Goal: Task Accomplishment & Management: Complete application form

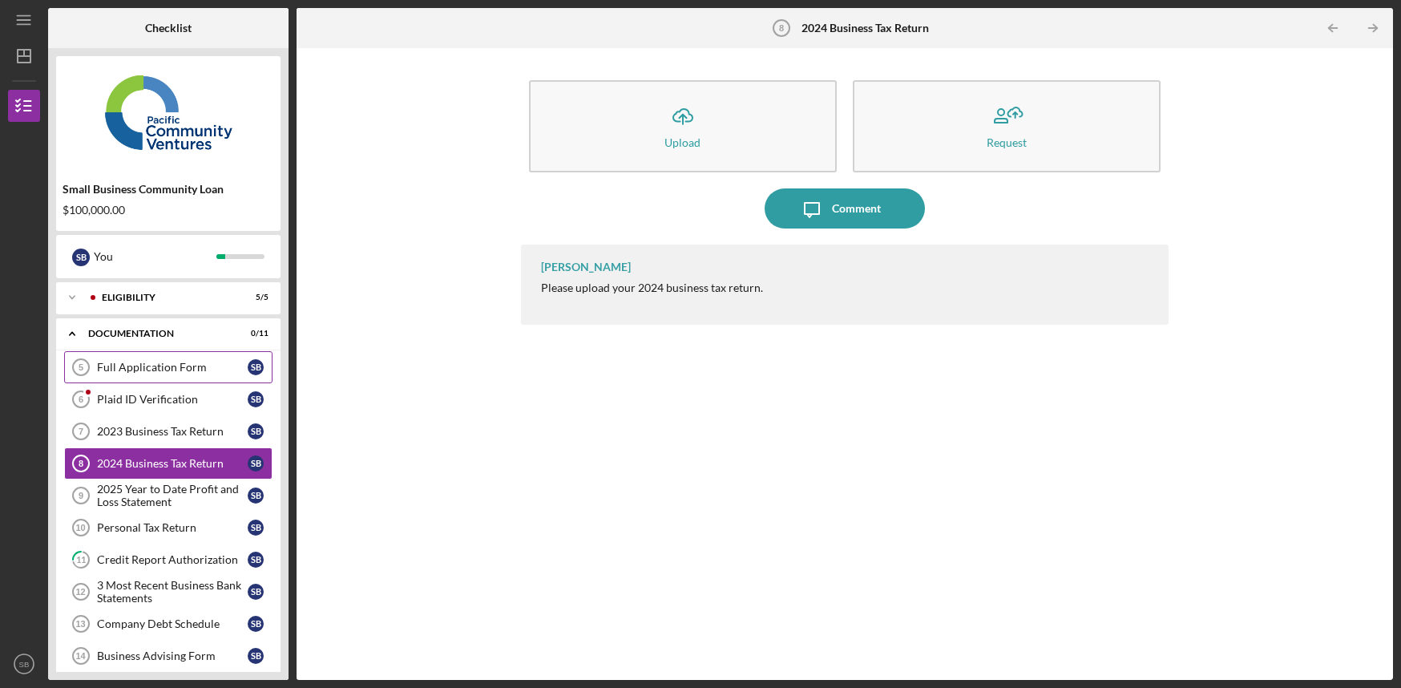
click at [157, 367] on div "Full Application Form" at bounding box center [172, 367] width 151 height 13
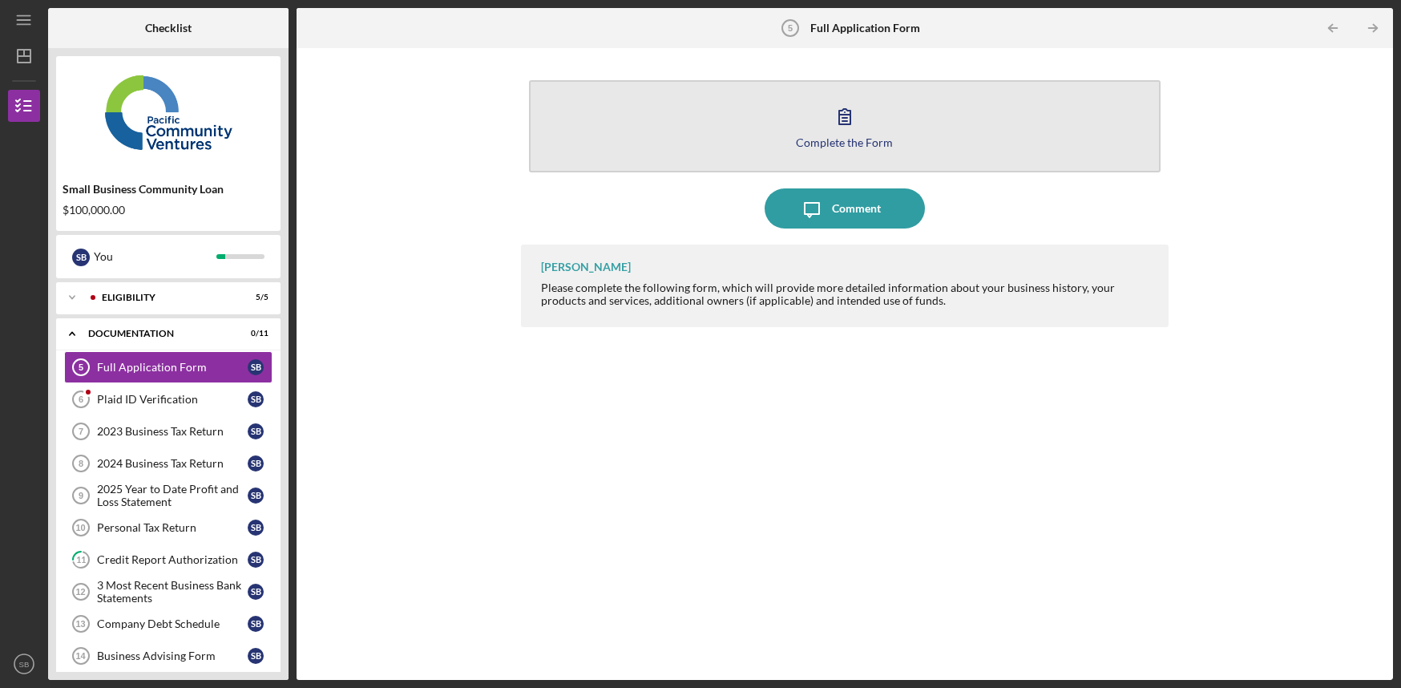
click at [828, 148] on button "Complete the Form Form" at bounding box center [845, 126] width 632 height 92
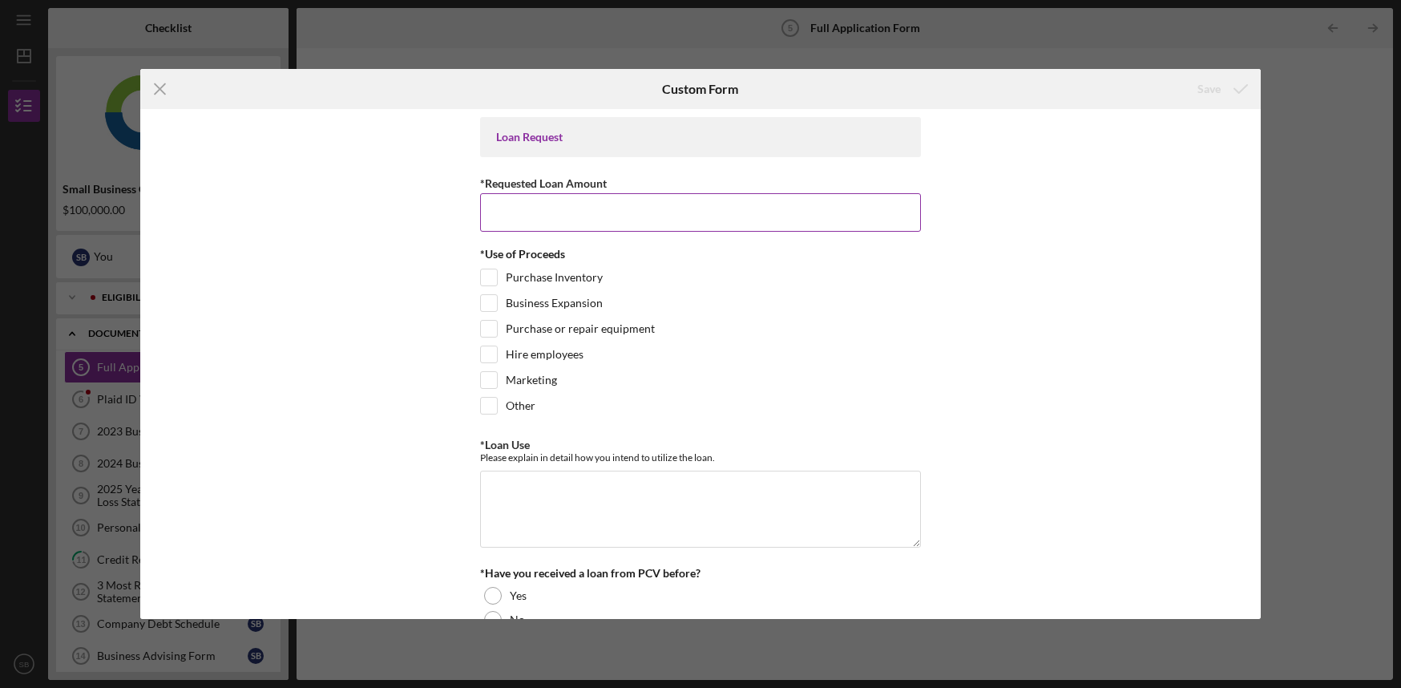
click at [507, 205] on input "*Requested Loan Amount" at bounding box center [700, 212] width 441 height 38
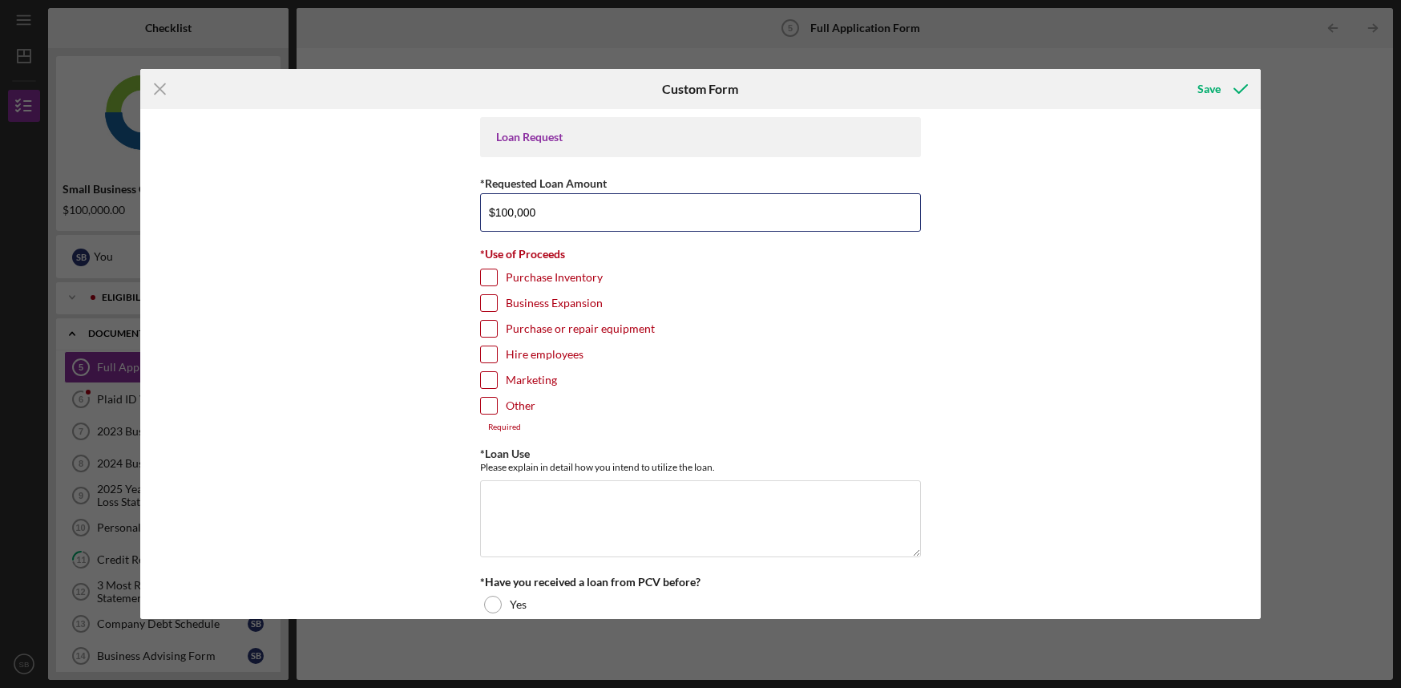
type input "$100,000"
click at [492, 330] on input "Purchase or repair equipment" at bounding box center [489, 329] width 16 height 16
checkbox input "true"
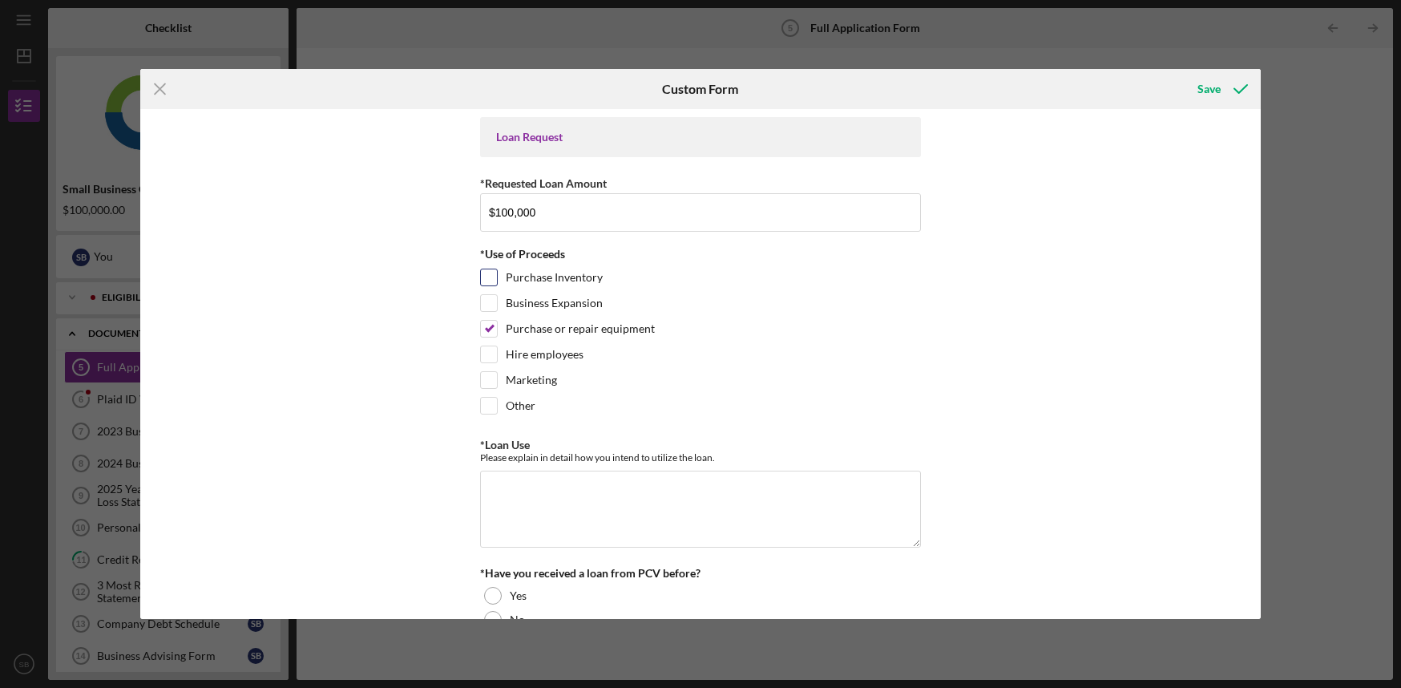
click at [488, 276] on input "Purchase Inventory" at bounding box center [489, 277] width 16 height 16
checkbox input "true"
click at [705, 531] on textarea "*Loan Use" at bounding box center [700, 508] width 441 height 77
type textarea "Equipment purchase and materials."
drag, startPoint x: 1261, startPoint y: 171, endPoint x: 1263, endPoint y: 207, distance: 36.1
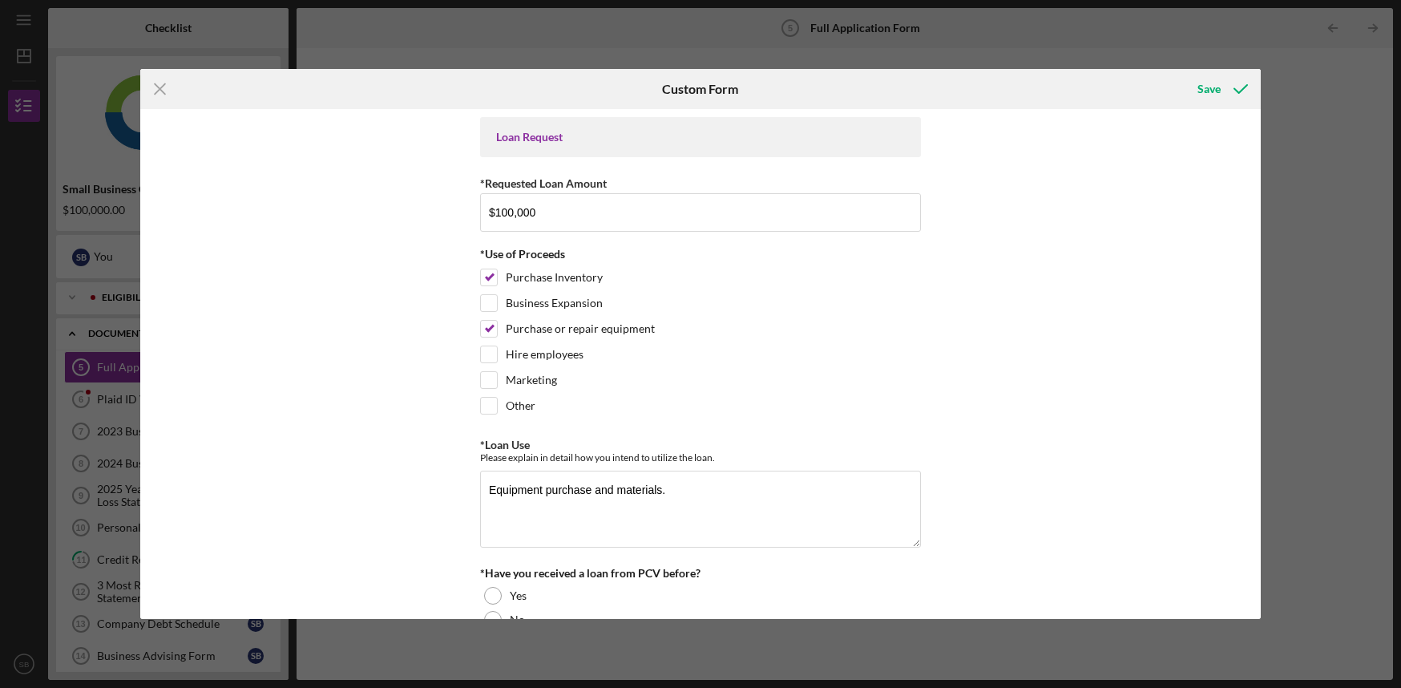
click at [1263, 207] on div "Icon/Menu Close Custom Form Save Loan Request *Requested Loan Amount $100,000 *…" at bounding box center [700, 344] width 1401 height 688
drag, startPoint x: 1263, startPoint y: 207, endPoint x: 1097, endPoint y: 511, distance: 346.1
click at [1097, 511] on div "Loan Request *Requested Loan Amount $100,000 *Use of Proceeds Purchase Inventor…" at bounding box center [700, 364] width 1121 height 510
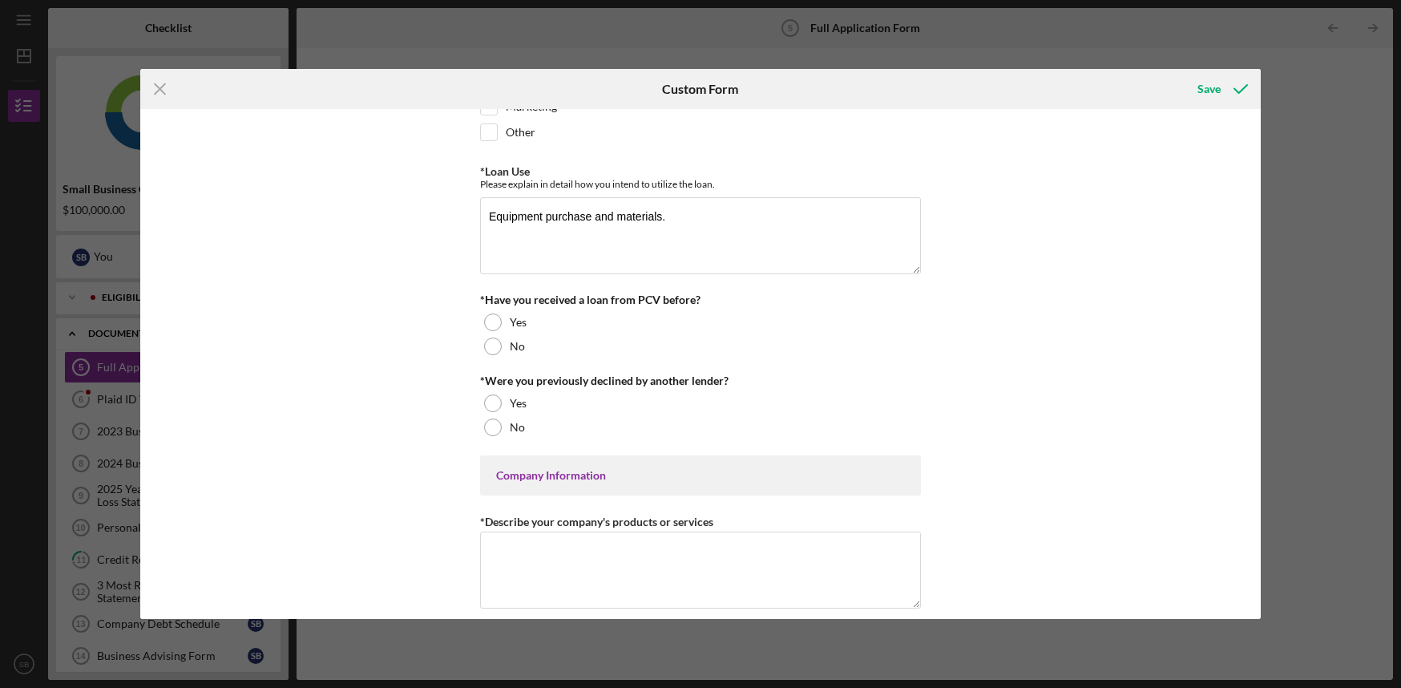
scroll to position [251, 0]
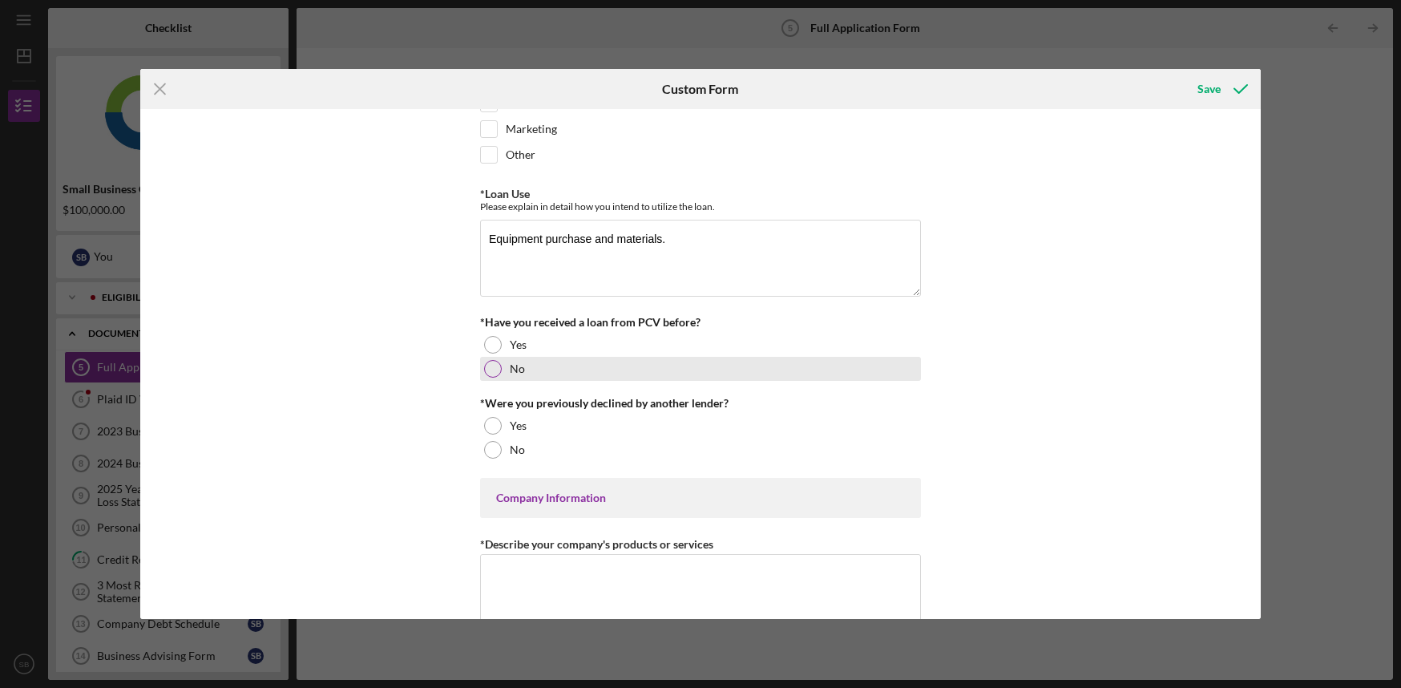
click at [489, 374] on div at bounding box center [493, 369] width 18 height 18
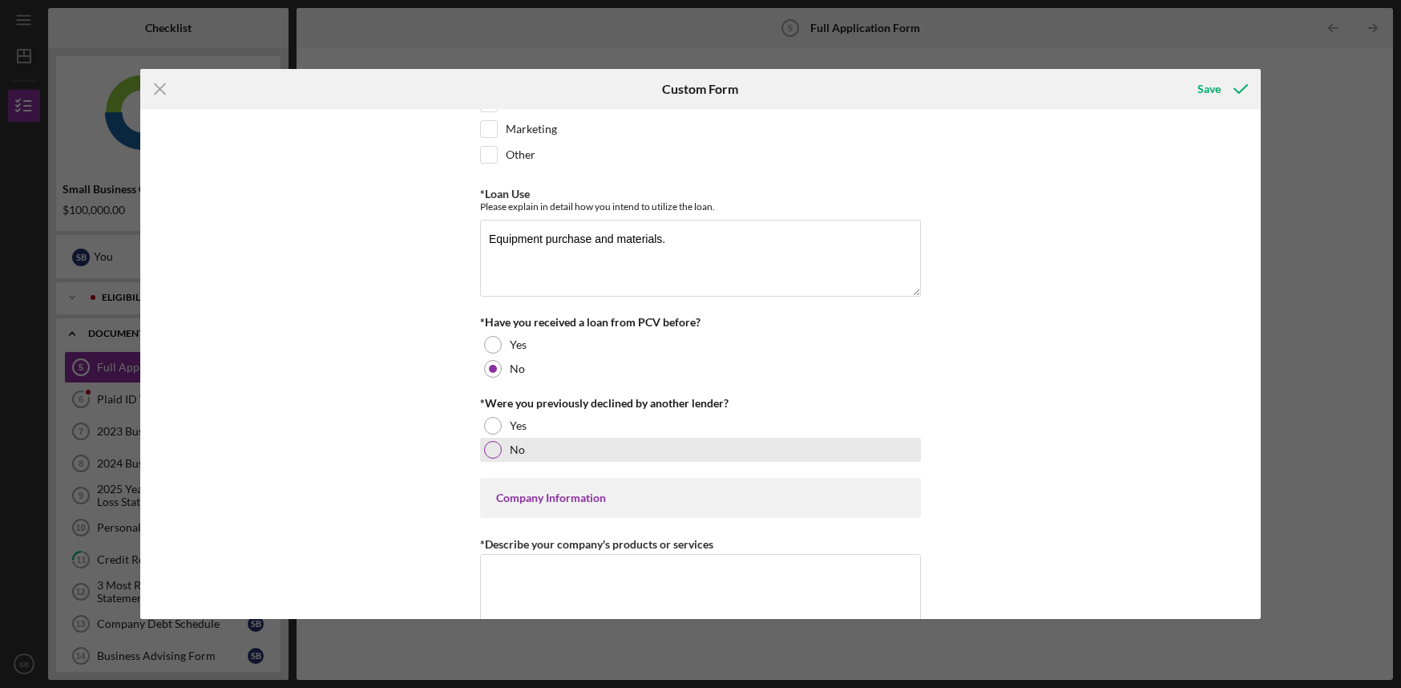
click at [491, 455] on div at bounding box center [493, 450] width 18 height 18
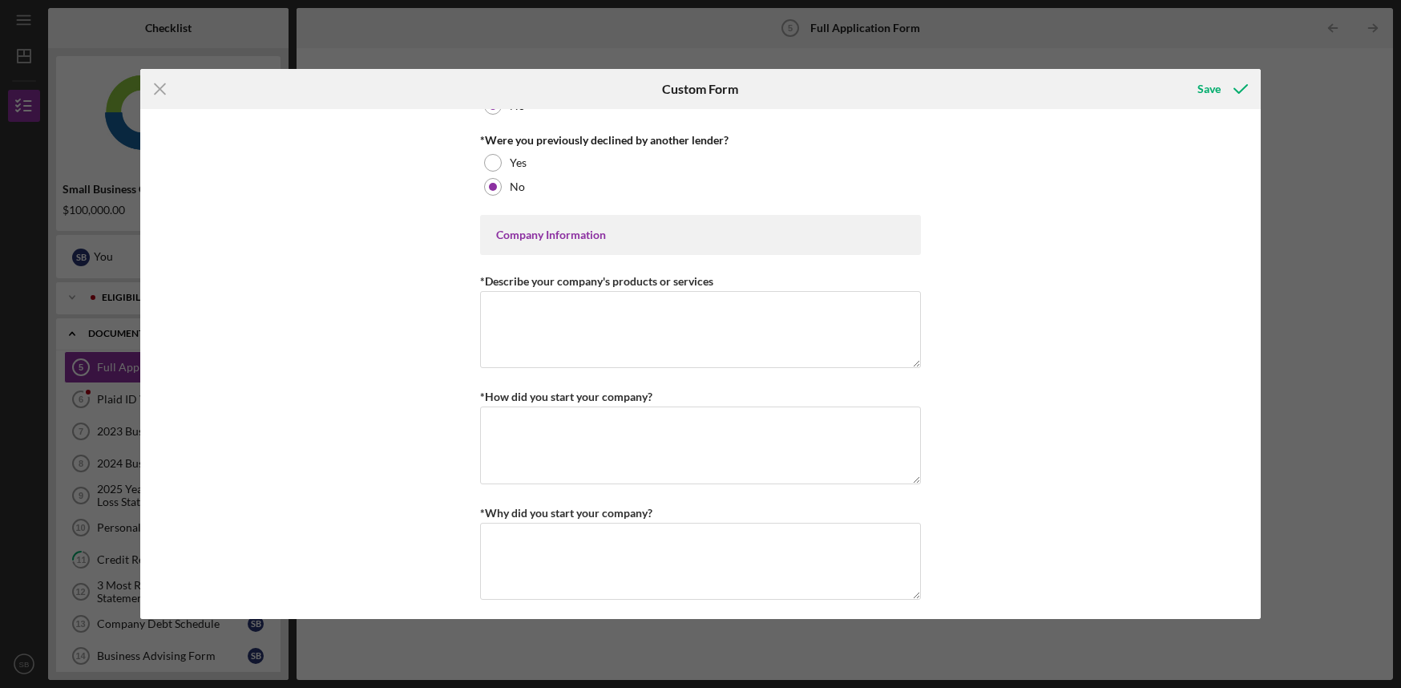
scroll to position [526, 0]
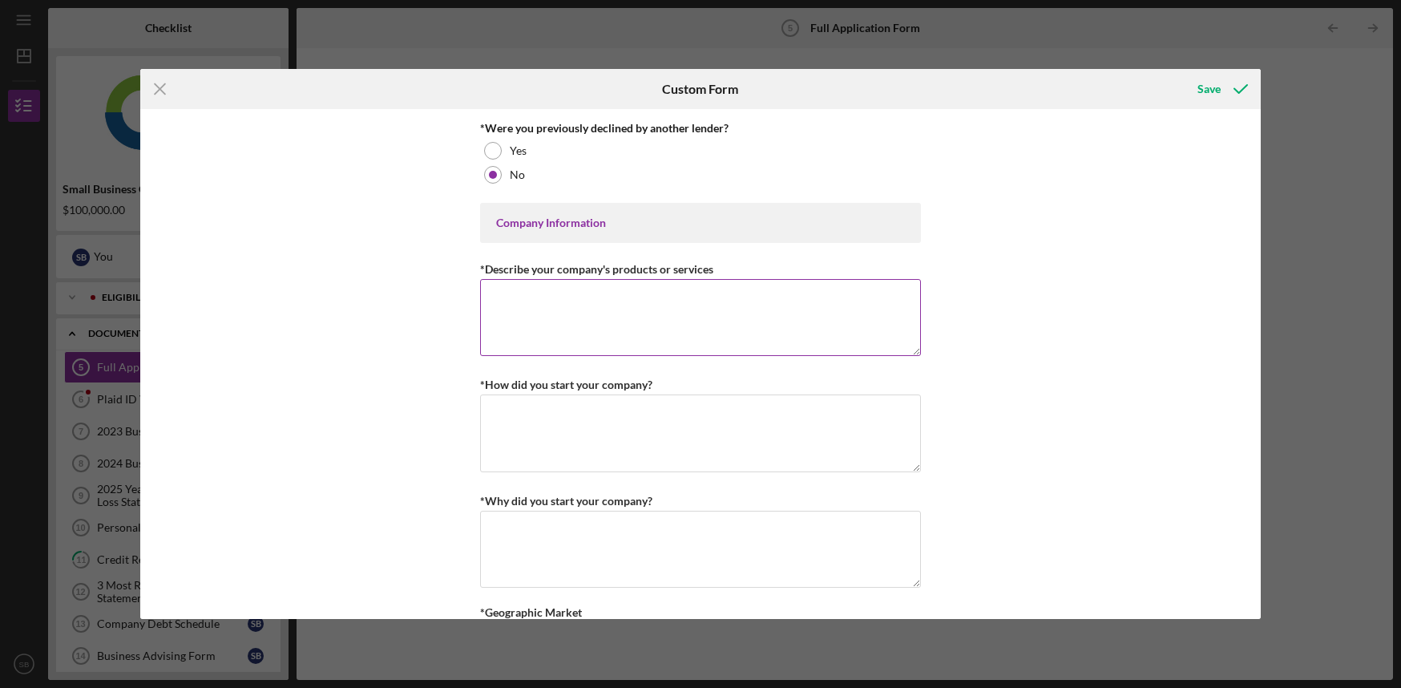
click at [607, 328] on textarea "*Describe your company's products or services" at bounding box center [700, 317] width 441 height 77
type textarea "I"
type textarea "C"
type textarea "Residential Insulation Services"
click at [556, 446] on textarea "*How did you start your company?" at bounding box center [700, 432] width 441 height 77
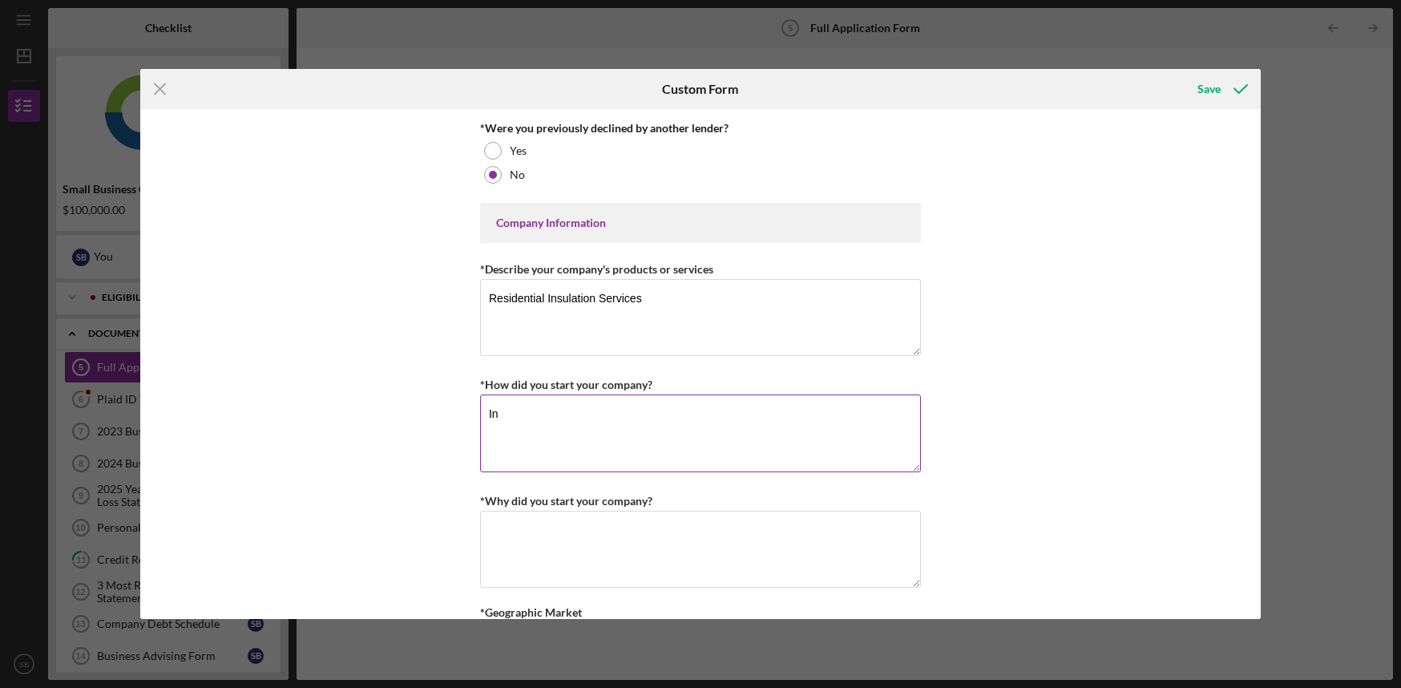
type textarea "I"
click at [718, 420] on textarea "Founded company alongside a partner in [DATE] with personal savings we" at bounding box center [700, 432] width 441 height 77
click at [882, 414] on textarea "Founded company alongside a partner in [DATE], with personal savings we" at bounding box center [700, 432] width 441 height 77
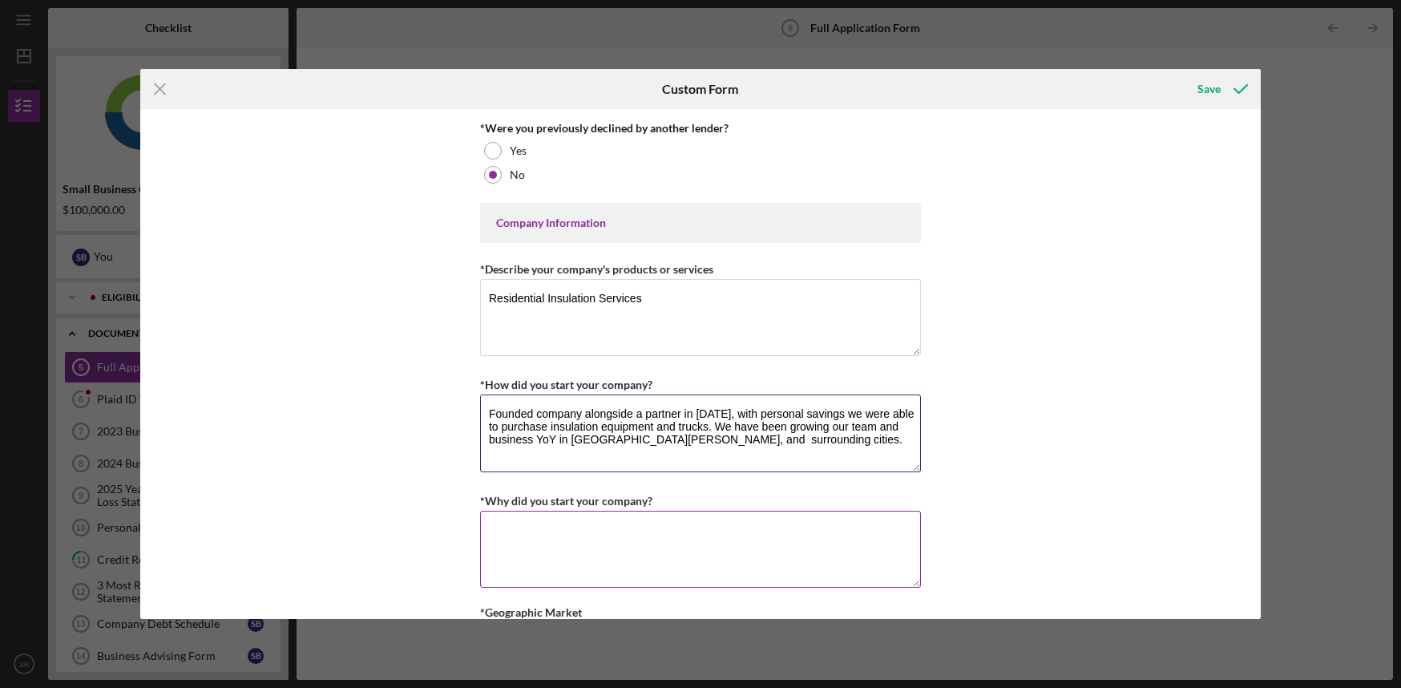
type textarea "Founded company alongside a partner in [DATE], with personal savings we were ab…"
click at [787, 511] on div "*Why did you start your company?" at bounding box center [700, 501] width 441 height 20
click at [676, 559] on textarea "*Why did you start your company?" at bounding box center [700, 549] width 441 height 77
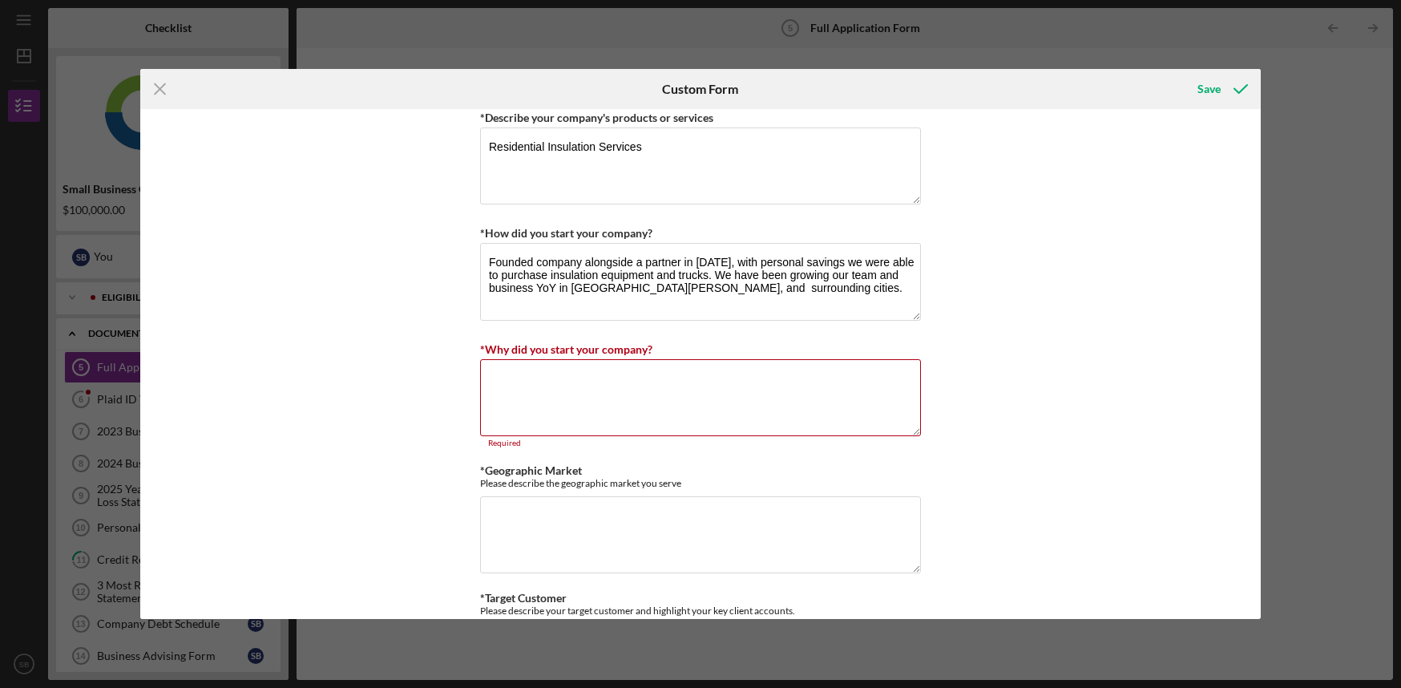
scroll to position [689, 0]
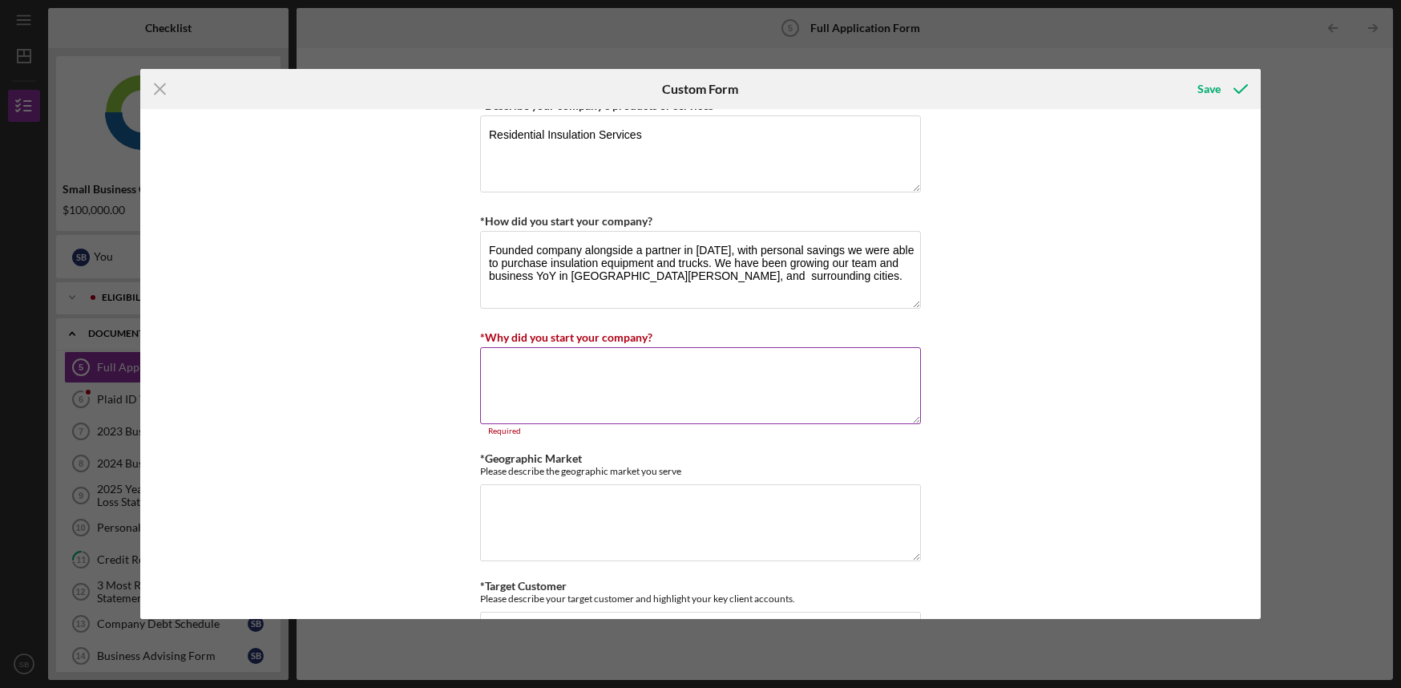
click at [584, 406] on textarea "*Why did you start your company?" at bounding box center [700, 385] width 441 height 77
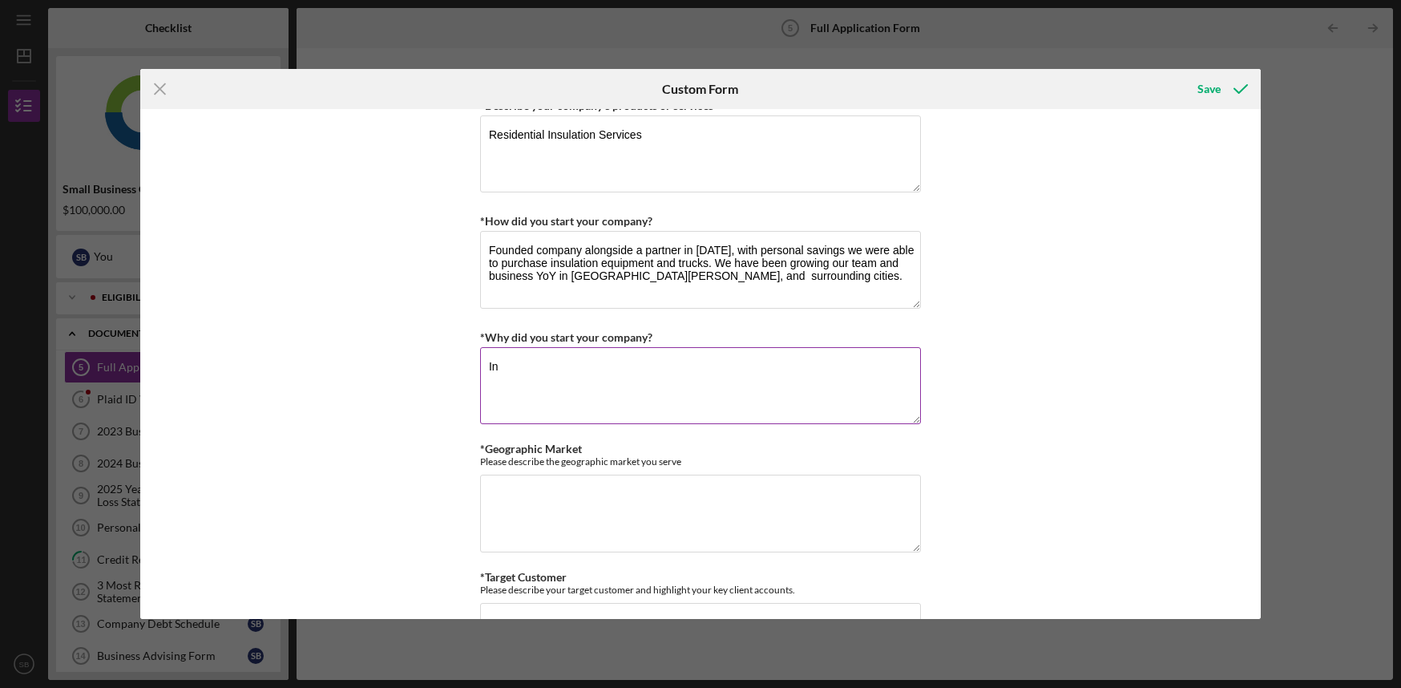
type textarea "I"
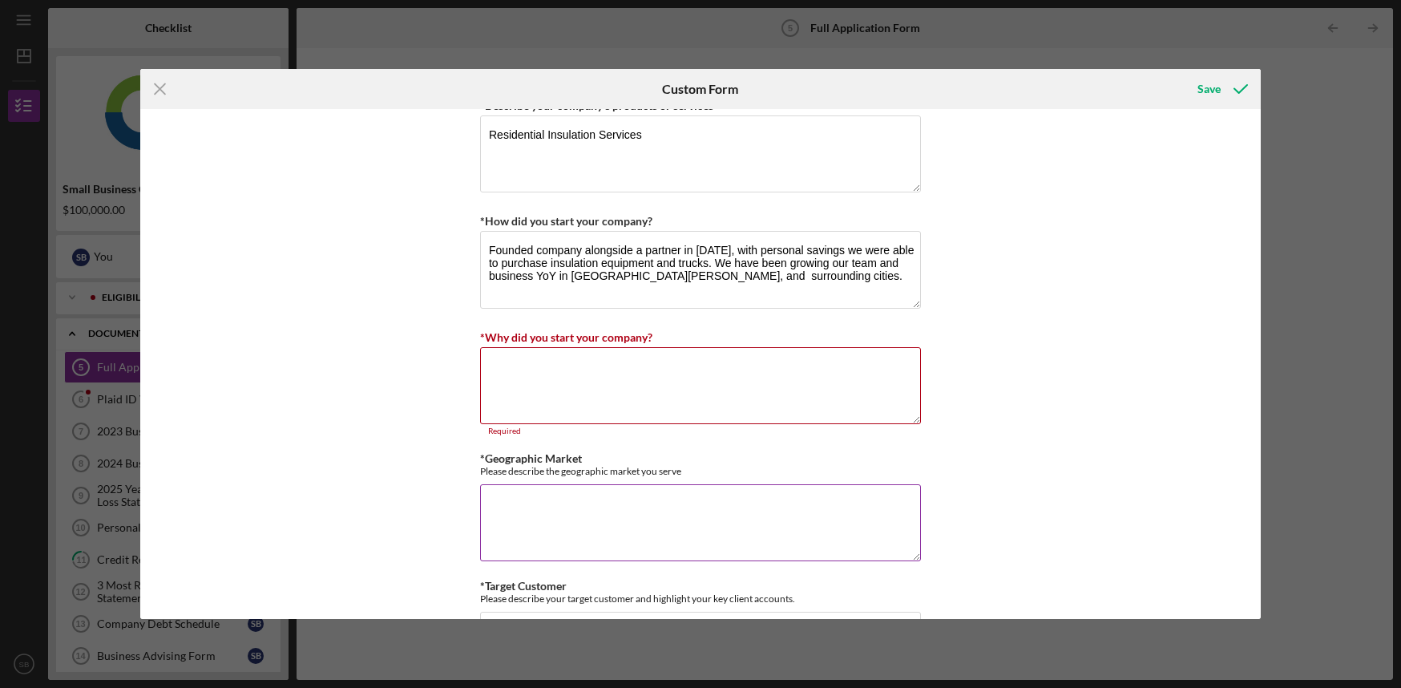
click at [521, 507] on textarea "*Geographic Market" at bounding box center [700, 522] width 441 height 77
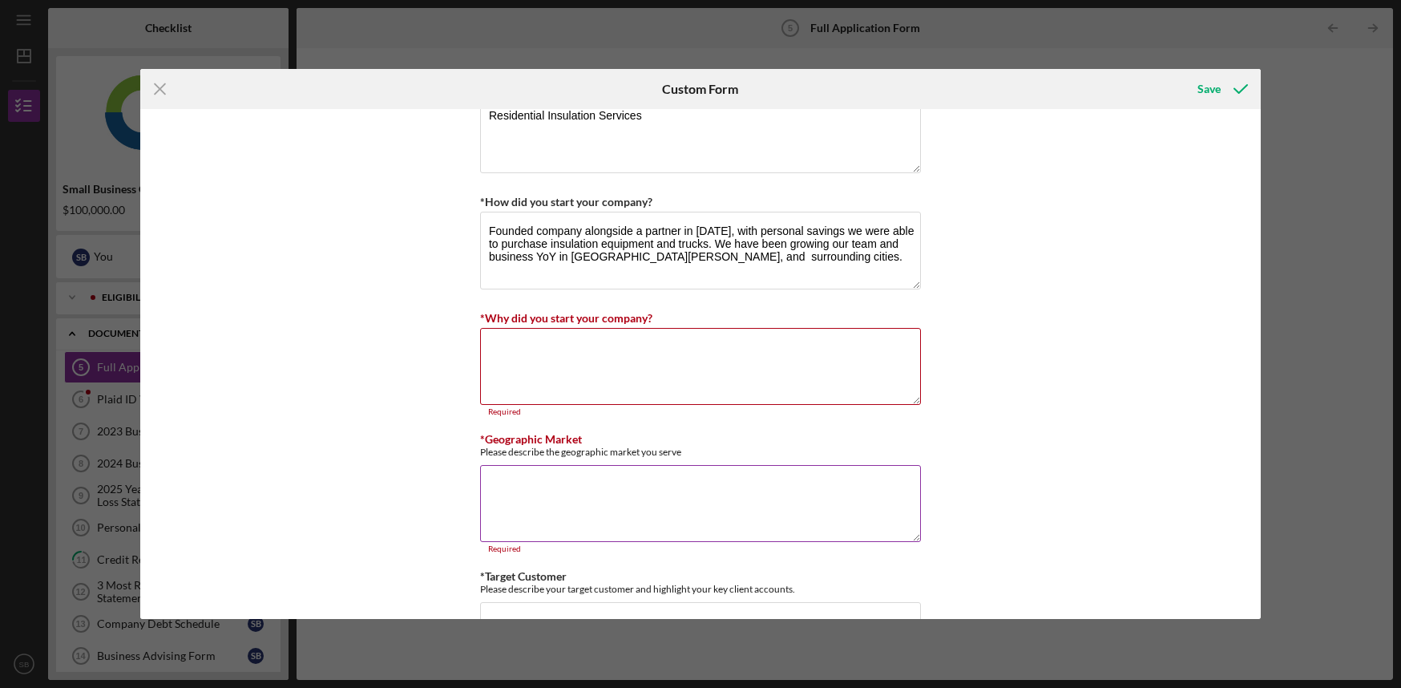
click at [510, 499] on textarea "*Geographic Market" at bounding box center [700, 503] width 441 height 77
type textarea "s"
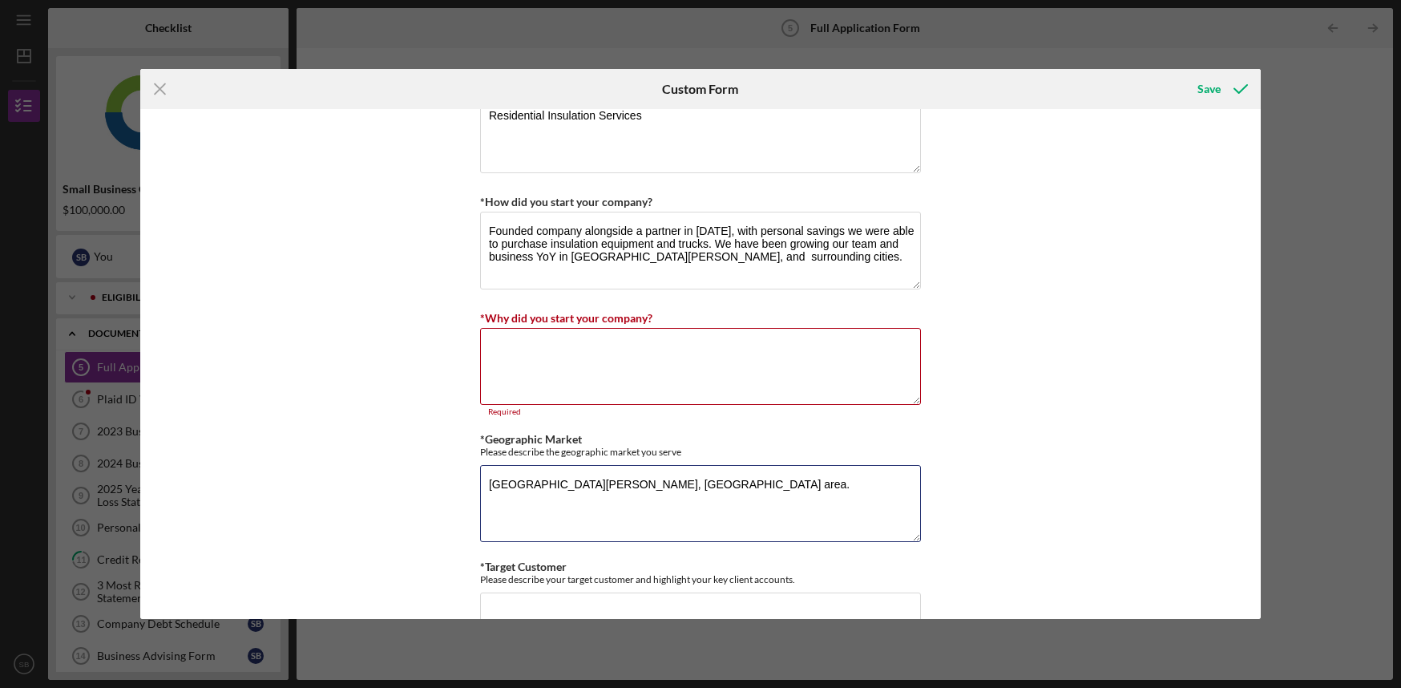
type textarea "[GEOGRAPHIC_DATA][PERSON_NAME], [GEOGRAPHIC_DATA] area."
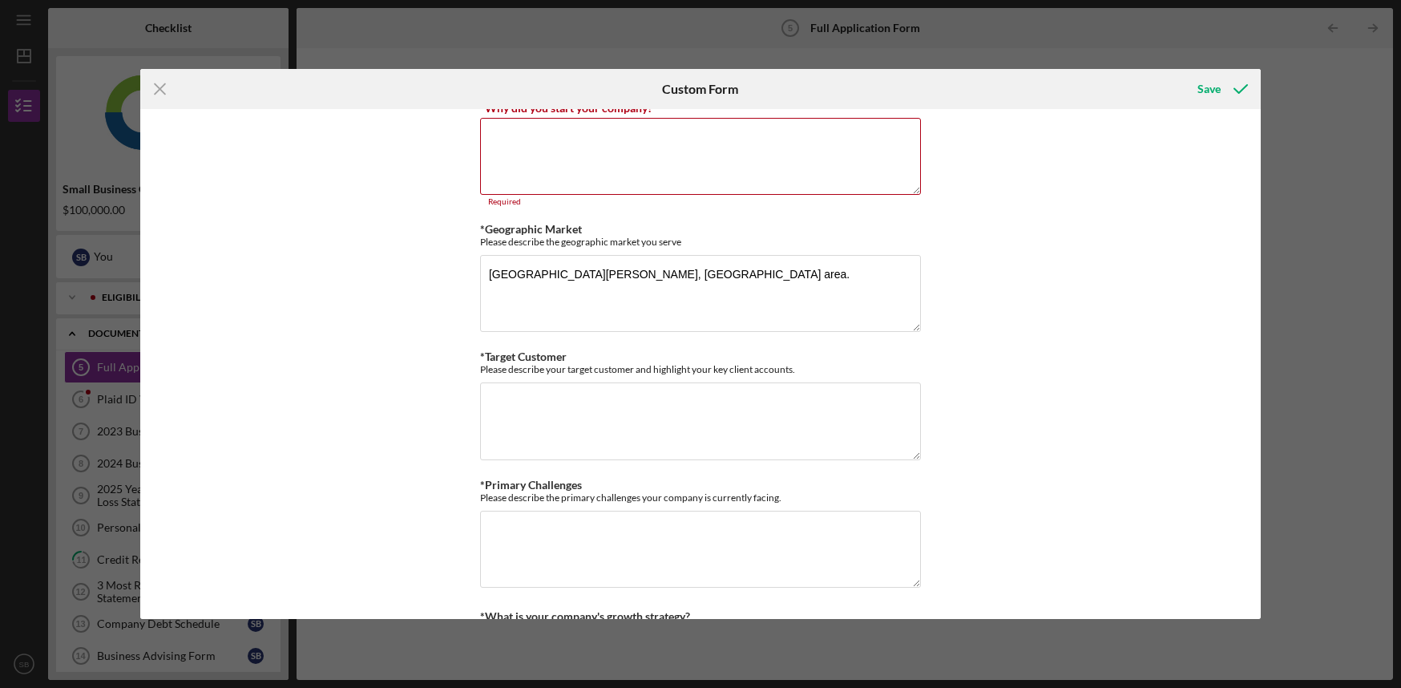
scroll to position [963, 0]
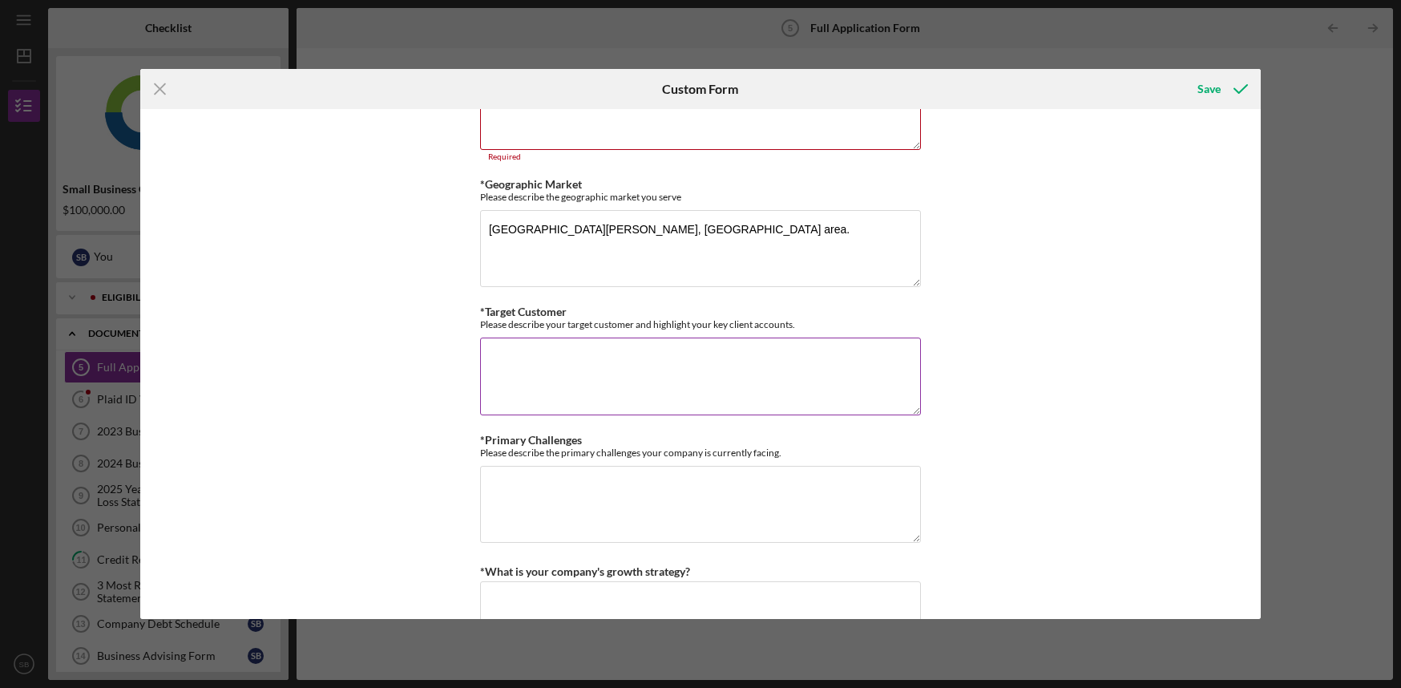
click at [534, 366] on textarea "*Target Customer" at bounding box center [700, 375] width 441 height 77
type textarea "Homeowners, Commercial building, multi residential buildings."
click at [543, 535] on textarea "*Primary Challenges" at bounding box center [700, 504] width 441 height 77
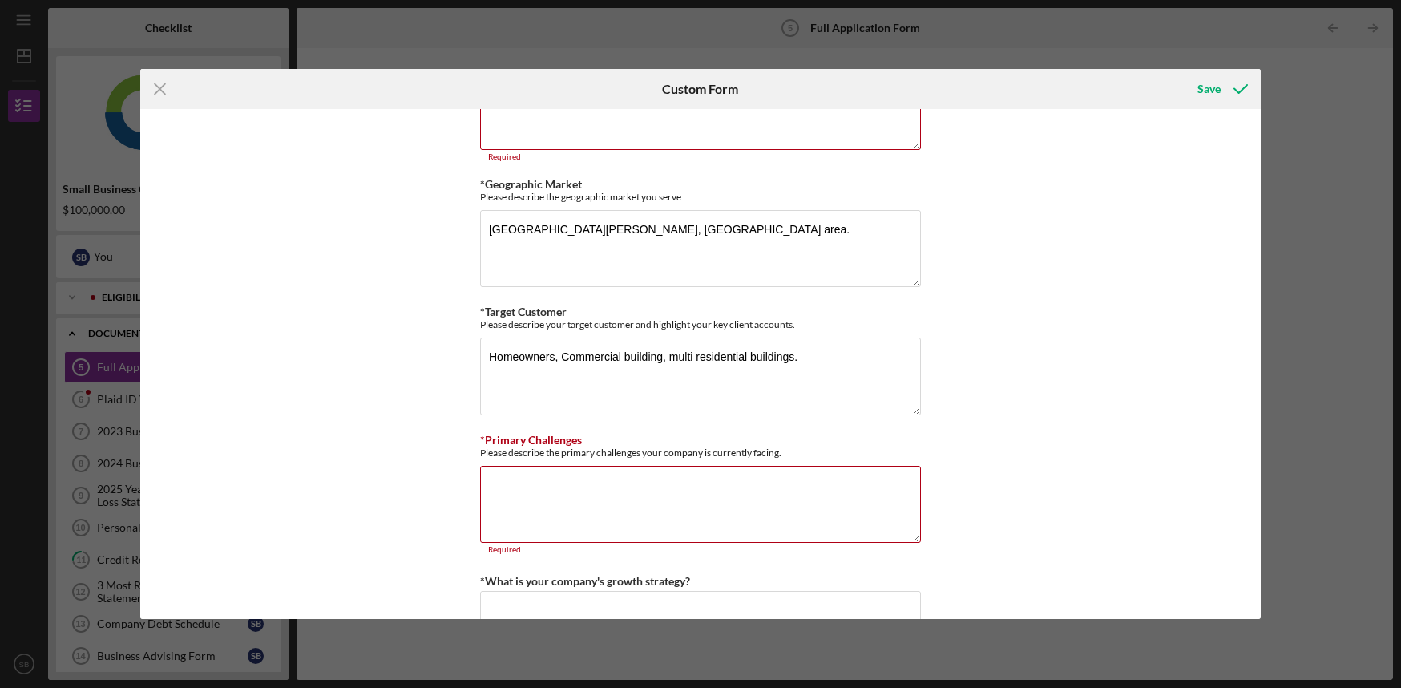
drag, startPoint x: 1254, startPoint y: 303, endPoint x: 1258, endPoint y: 321, distance: 18.1
click at [1258, 321] on div "Loan Request *Requested Loan Amount $100,000 *Use of Proceeds Purchase Inventor…" at bounding box center [700, 364] width 1121 height 510
click at [670, 489] on textarea "*Primary Challenges" at bounding box center [700, 504] width 441 height 77
click at [488, 494] on textarea "Equipment is nearin=" at bounding box center [700, 504] width 441 height 77
click at [643, 499] on textarea "Current Equipment is nearin=" at bounding box center [700, 504] width 441 height 77
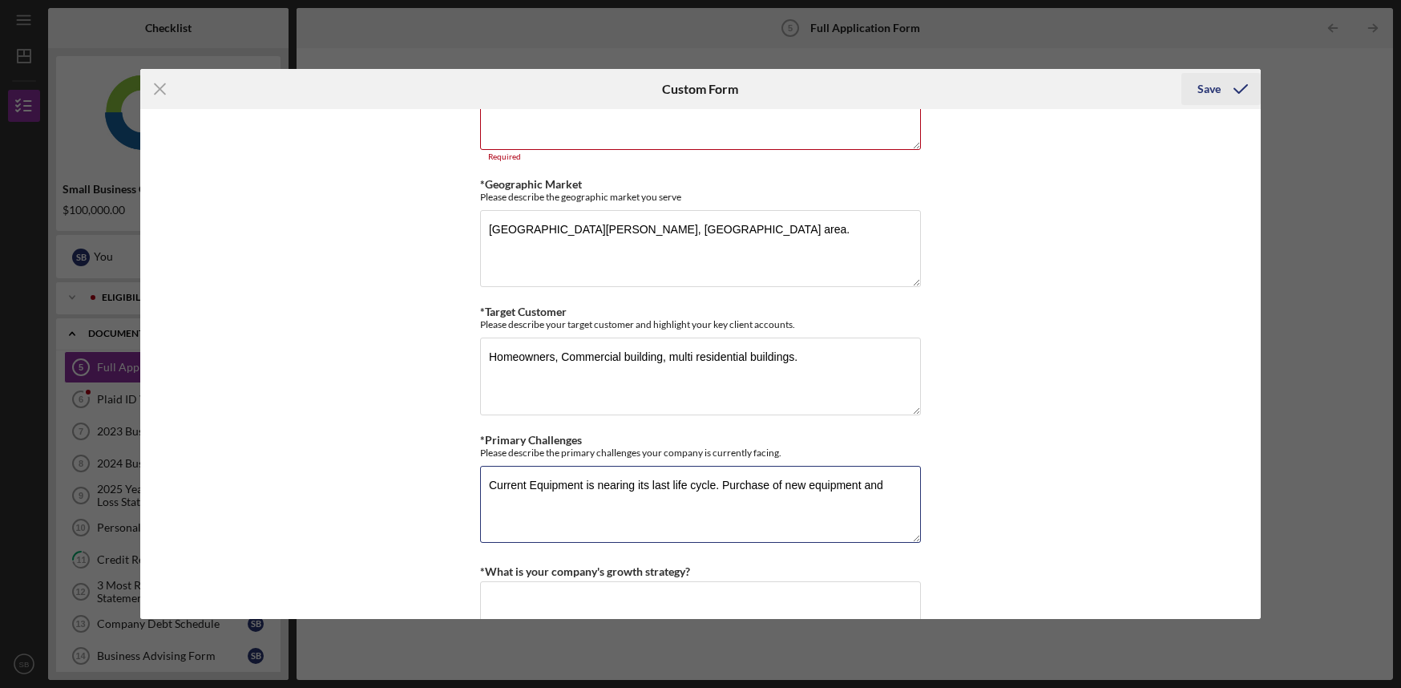
type textarea "Current Equipment is nearing its last life cycle. Purchase of new equipment and"
click at [1212, 88] on div "Save" at bounding box center [1208, 89] width 23 height 32
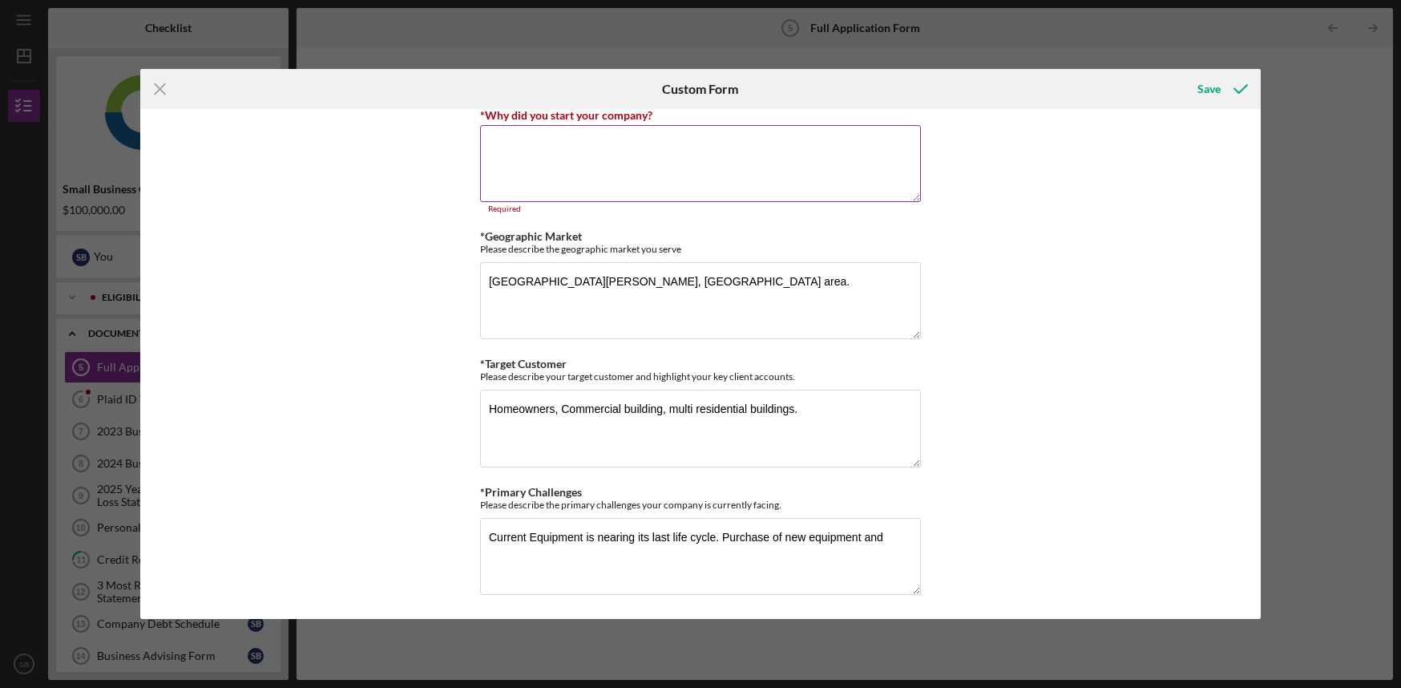
click at [581, 138] on textarea "*Why did you start your company?" at bounding box center [700, 163] width 441 height 77
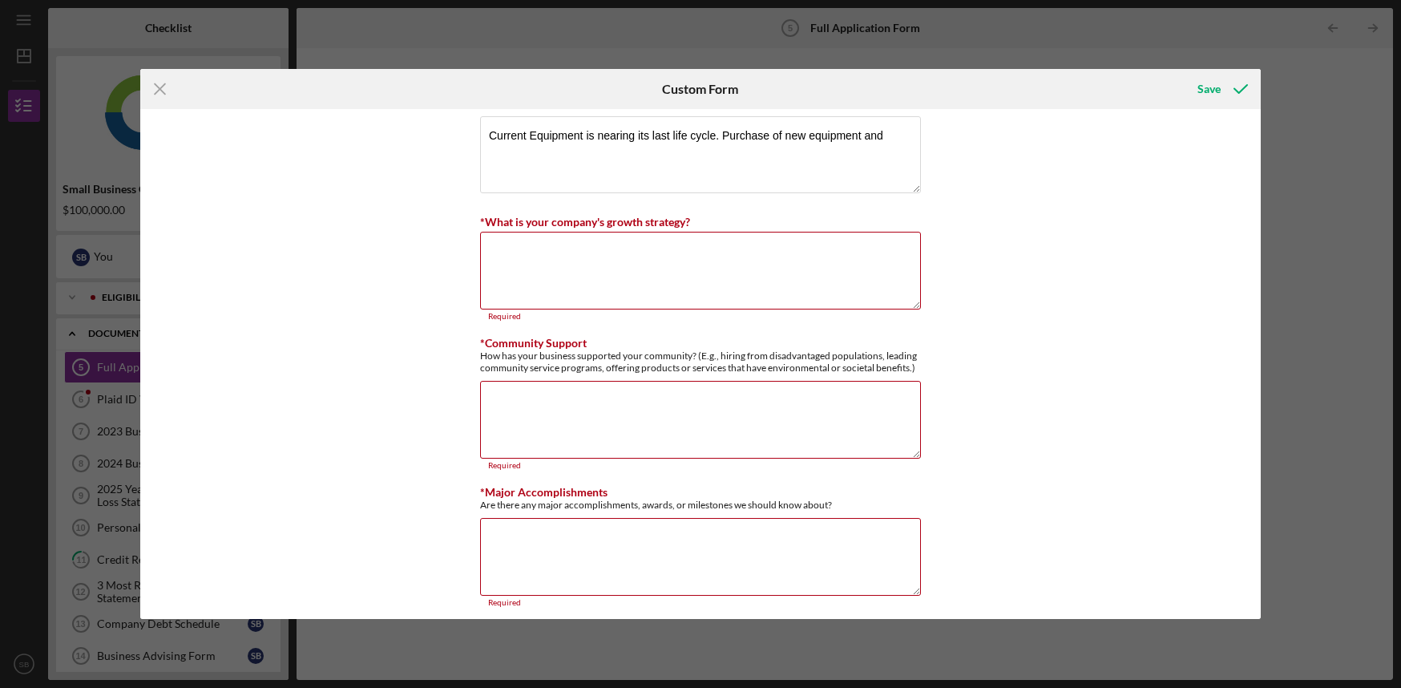
scroll to position [1302, 0]
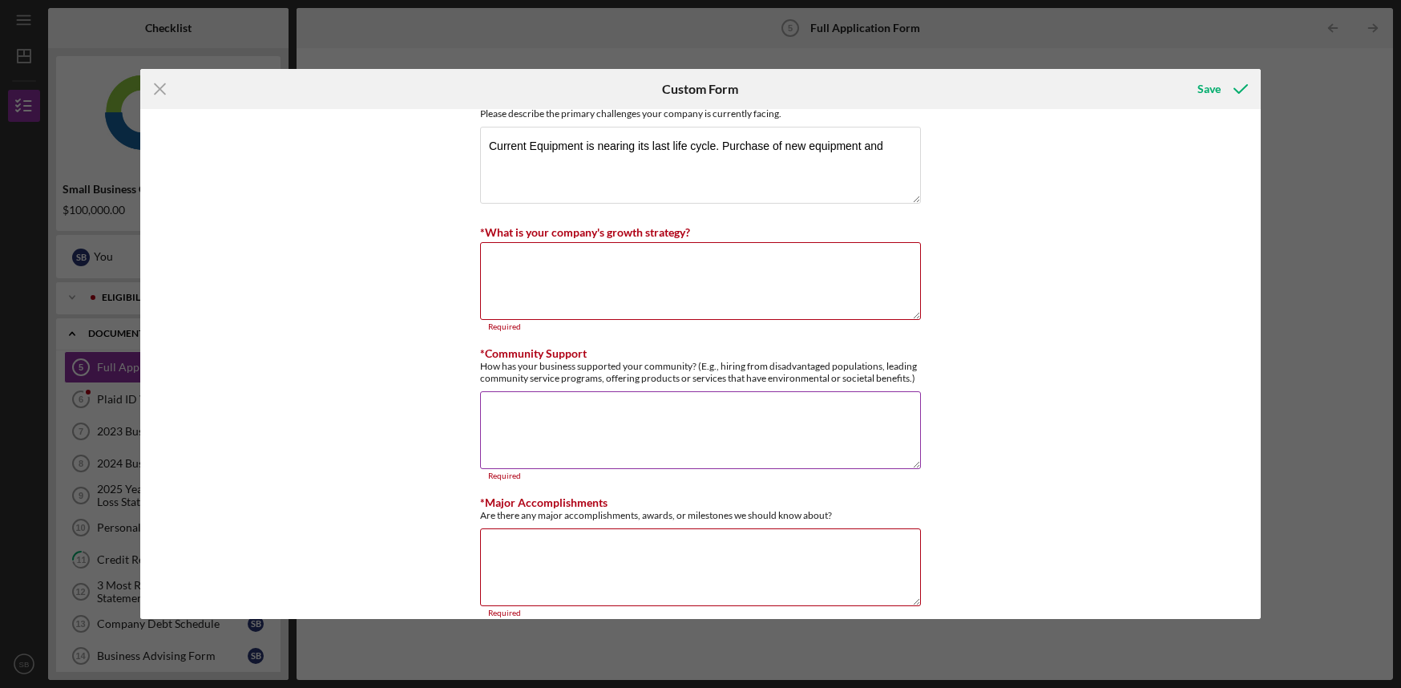
click at [551, 444] on textarea "*Community Support" at bounding box center [700, 429] width 441 height 77
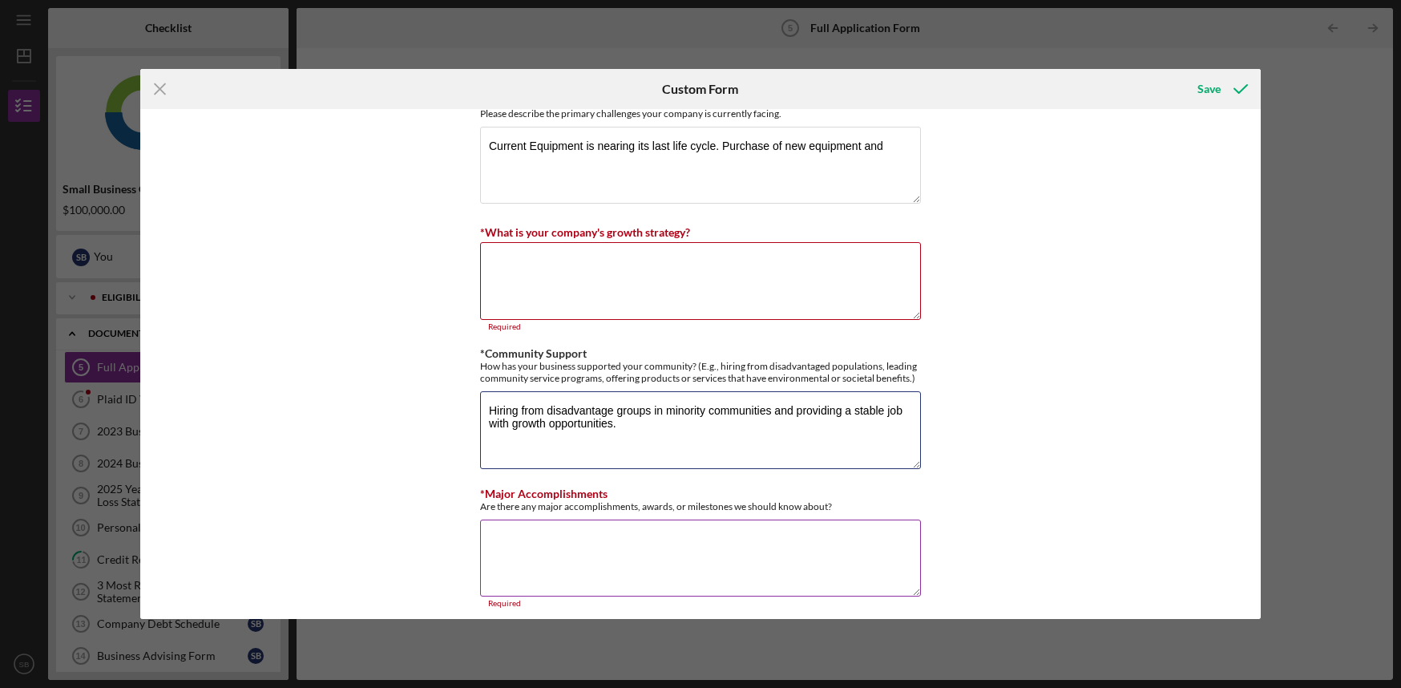
type textarea "Hiring from disadvantage groups in minority communities and providing a stable …"
click at [563, 574] on textarea "*Major Accomplishments" at bounding box center [700, 557] width 441 height 77
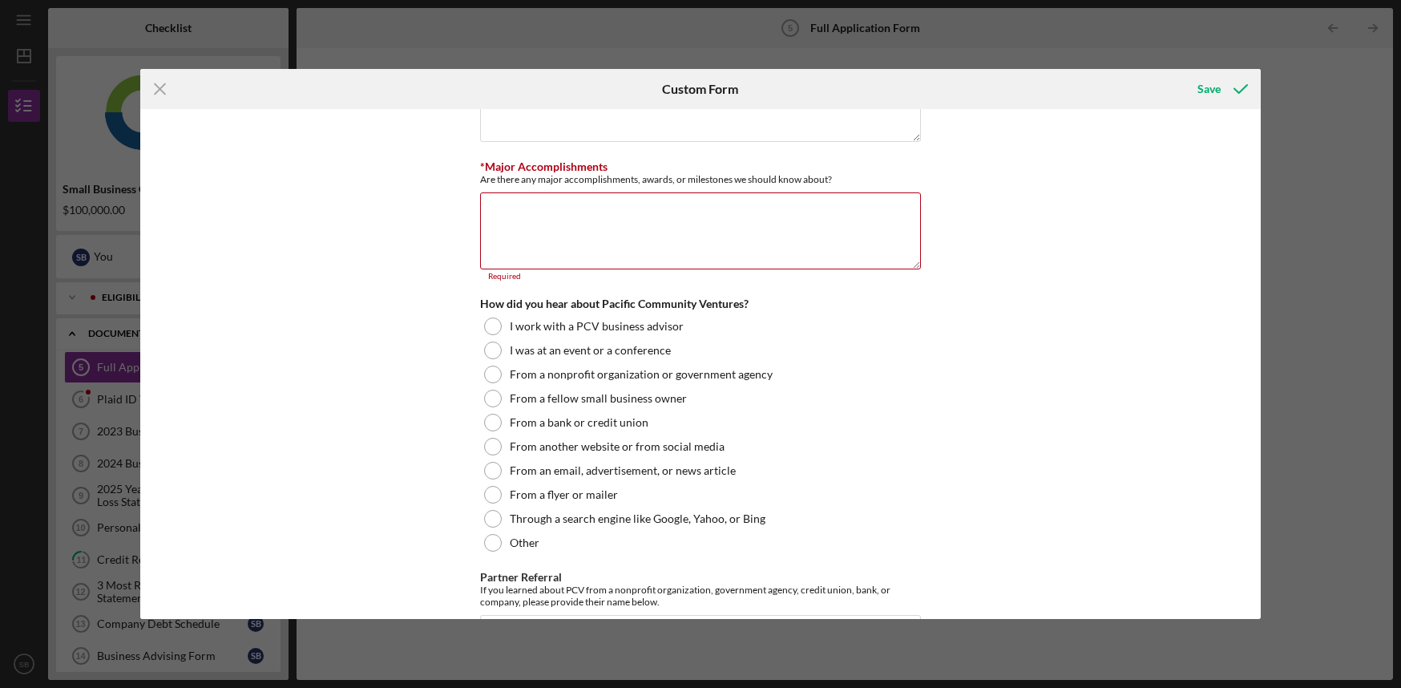
scroll to position [1636, 0]
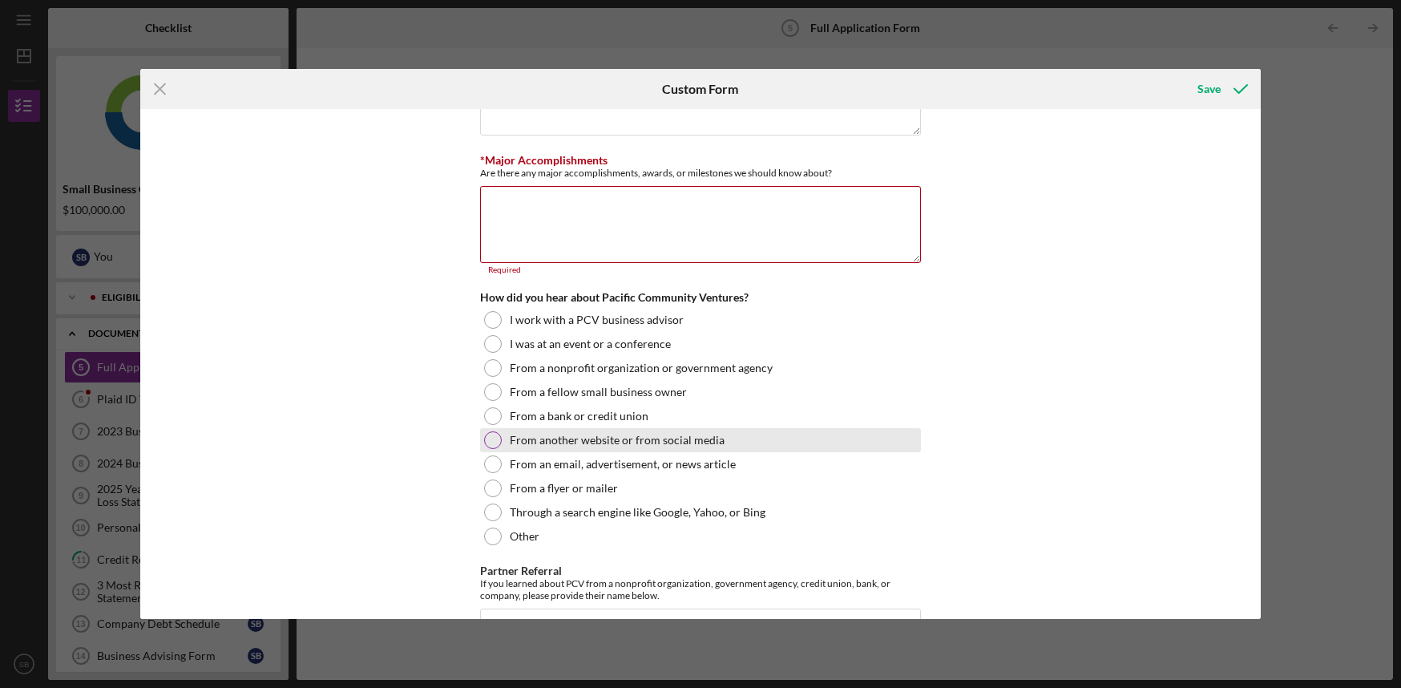
click at [495, 447] on div at bounding box center [493, 440] width 18 height 18
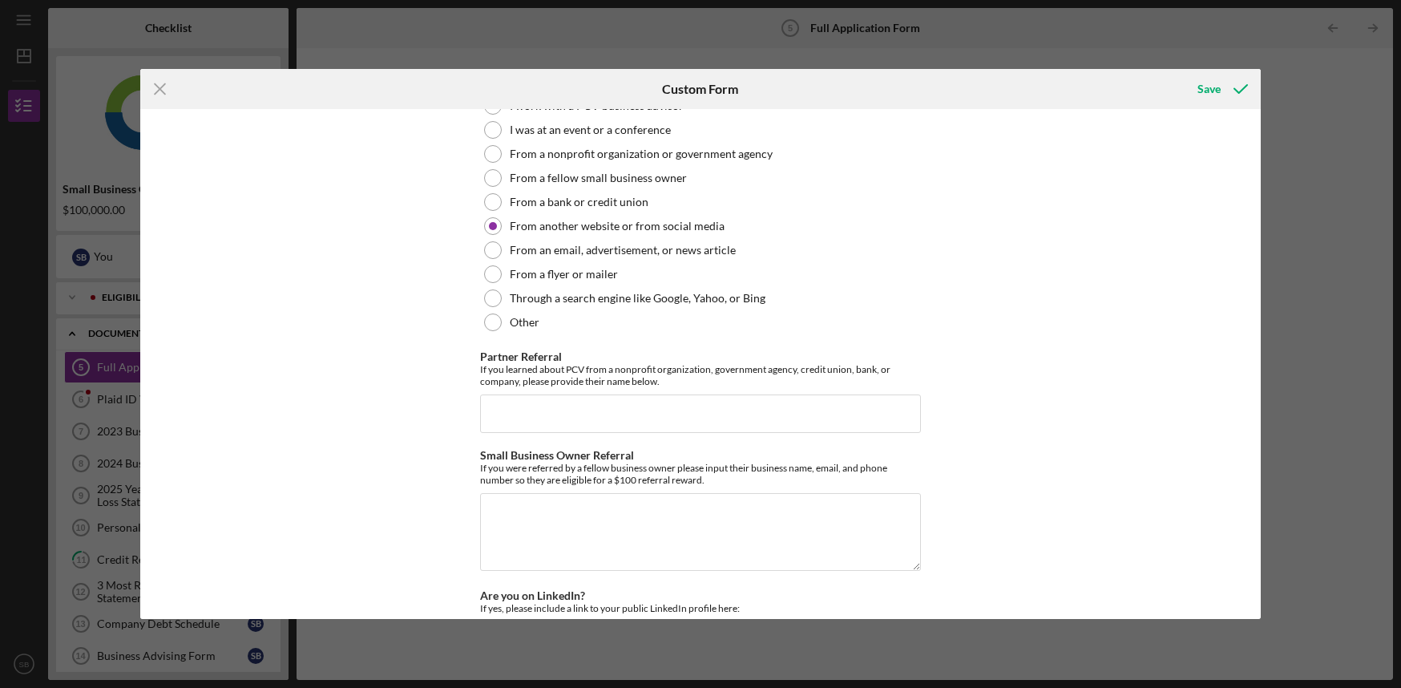
scroll to position [1879, 0]
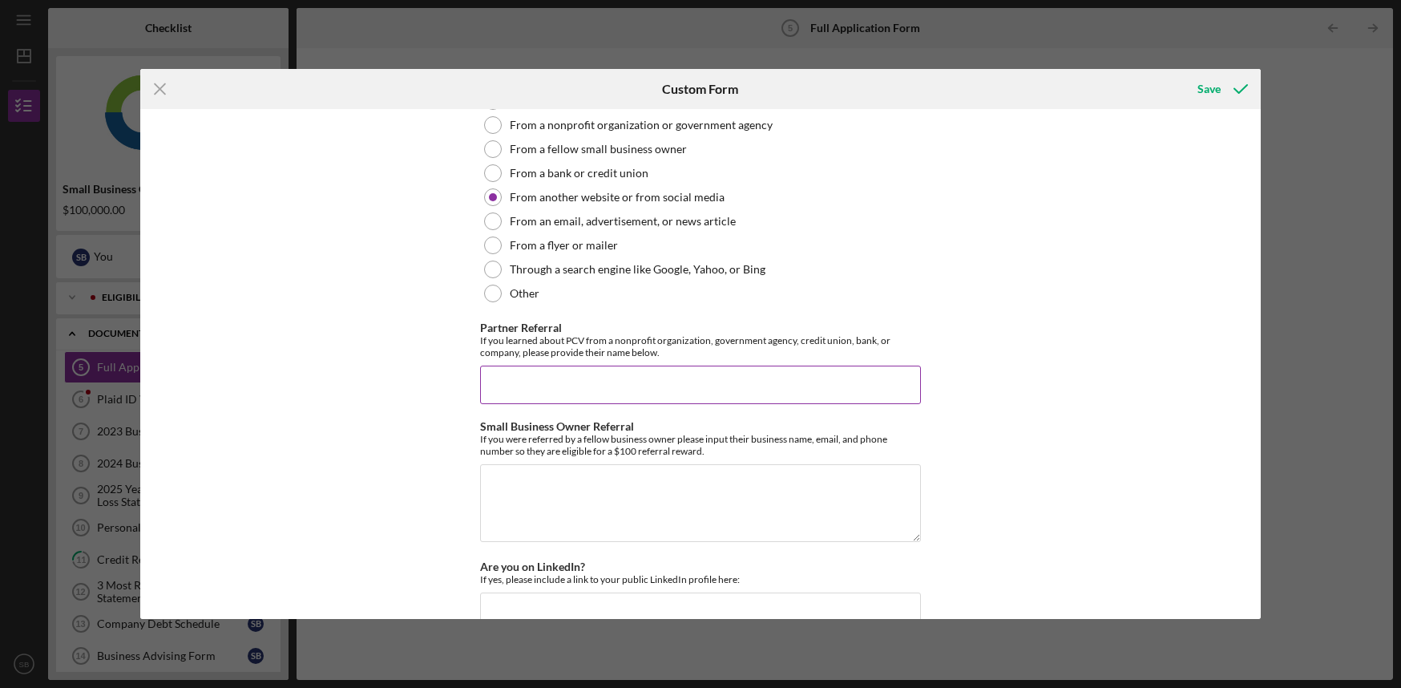
click at [671, 398] on input "Partner Referral" at bounding box center [700, 384] width 441 height 38
type input "NA"
click at [556, 491] on textarea "Small Business Owner Referral" at bounding box center [700, 502] width 441 height 77
type textarea "NA"
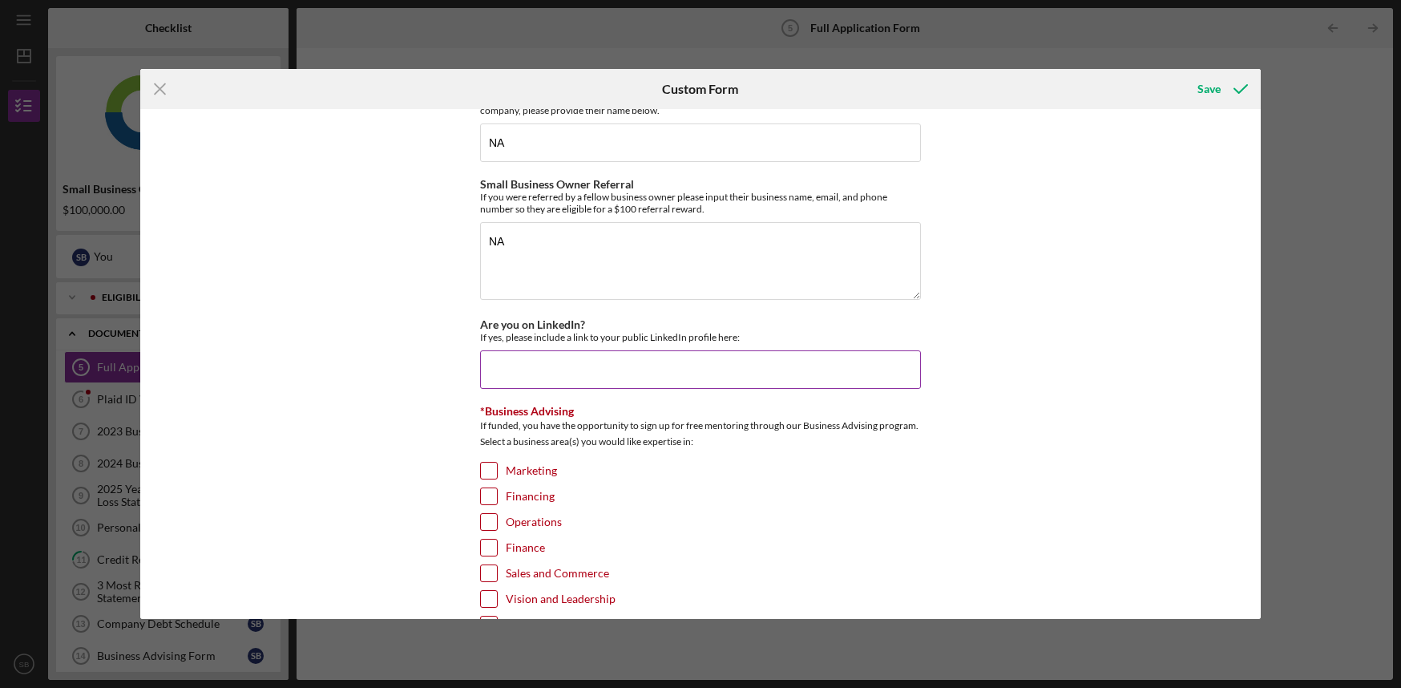
click at [594, 376] on input "Are you on LinkedIn?" at bounding box center [700, 369] width 441 height 38
type input "NA"
click at [480, 527] on div at bounding box center [489, 522] width 18 height 18
click at [484, 530] on input "Operations" at bounding box center [489, 522] width 16 height 16
checkbox input "true"
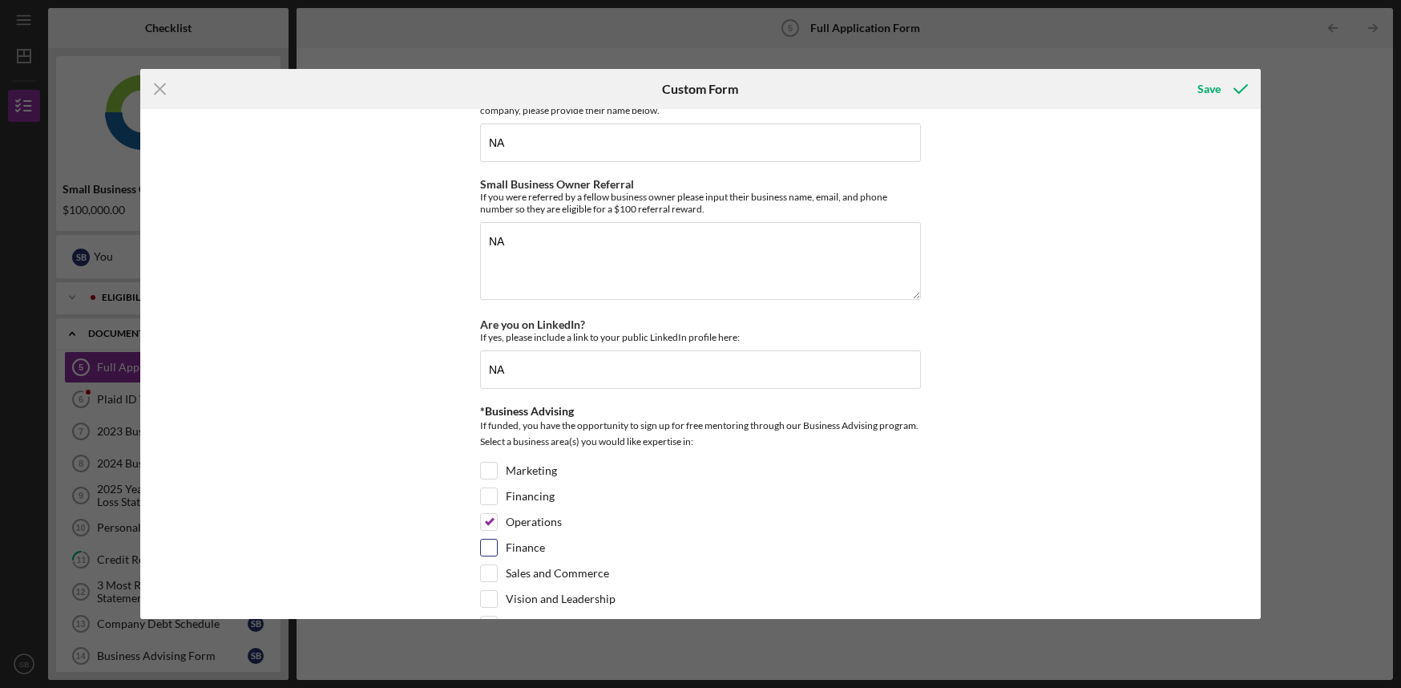
click at [491, 555] on input "Finance" at bounding box center [489, 547] width 16 height 16
checkbox input "true"
drag, startPoint x: 1254, startPoint y: 527, endPoint x: 1254, endPoint y: 569, distance: 42.5
click at [1254, 569] on div "Loan Request *Requested Loan Amount $100,000 *Use of Proceeds Purchase Inventor…" at bounding box center [700, 364] width 1121 height 510
drag, startPoint x: 1254, startPoint y: 569, endPoint x: 1250, endPoint y: 581, distance: 12.7
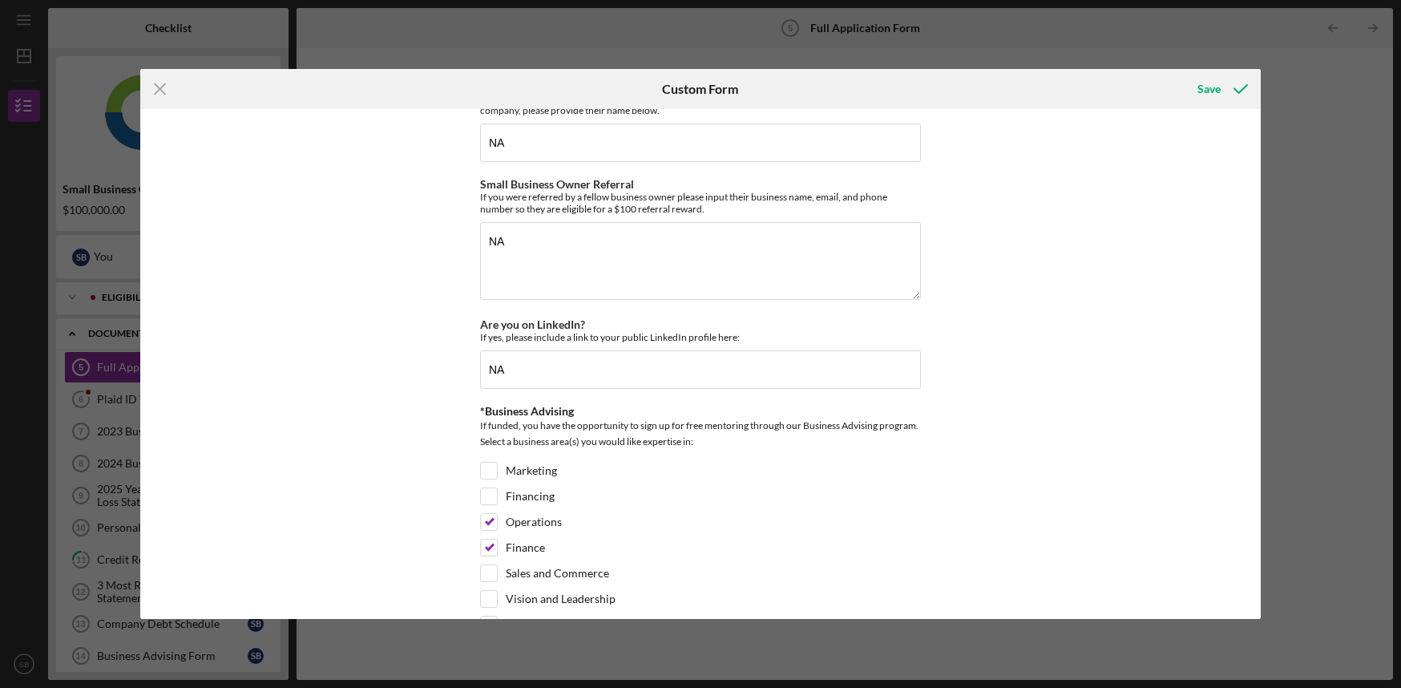
click at [1250, 581] on div "Loan Request *Requested Loan Amount $100,000 *Use of Proceeds Purchase Inventor…" at bounding box center [700, 364] width 1121 height 510
click at [487, 581] on input "Sales and Commerce" at bounding box center [489, 573] width 16 height 16
checkbox input "true"
click at [491, 555] on input "Finance" at bounding box center [489, 547] width 16 height 16
checkbox input "false"
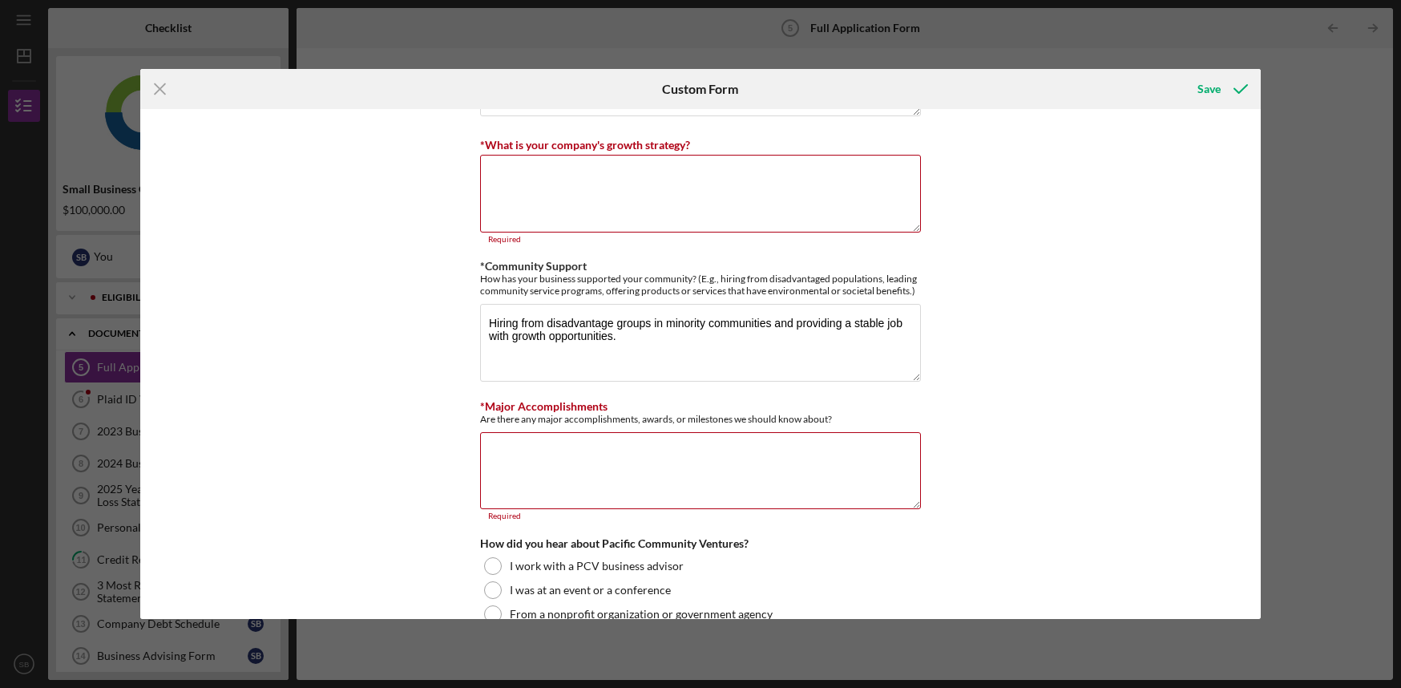
scroll to position [1396, 0]
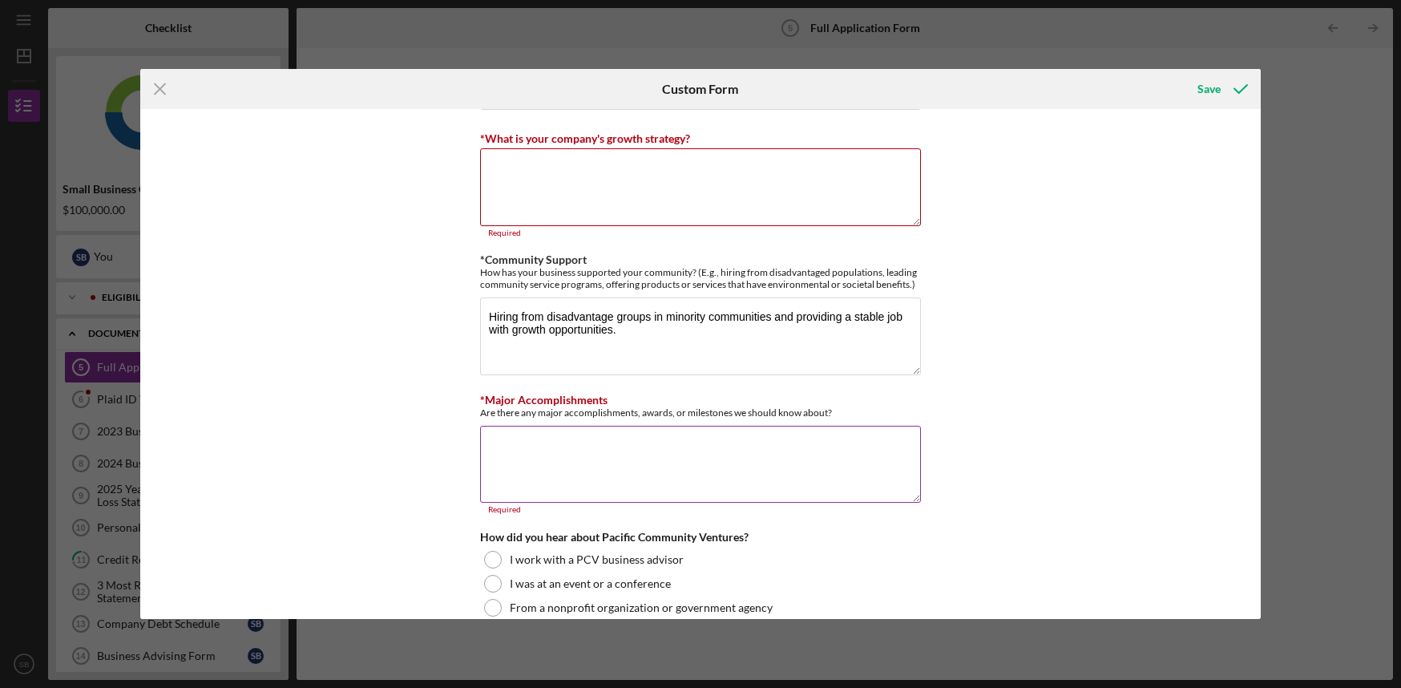
click at [655, 476] on textarea "*Major Accomplishments" at bounding box center [700, 464] width 441 height 77
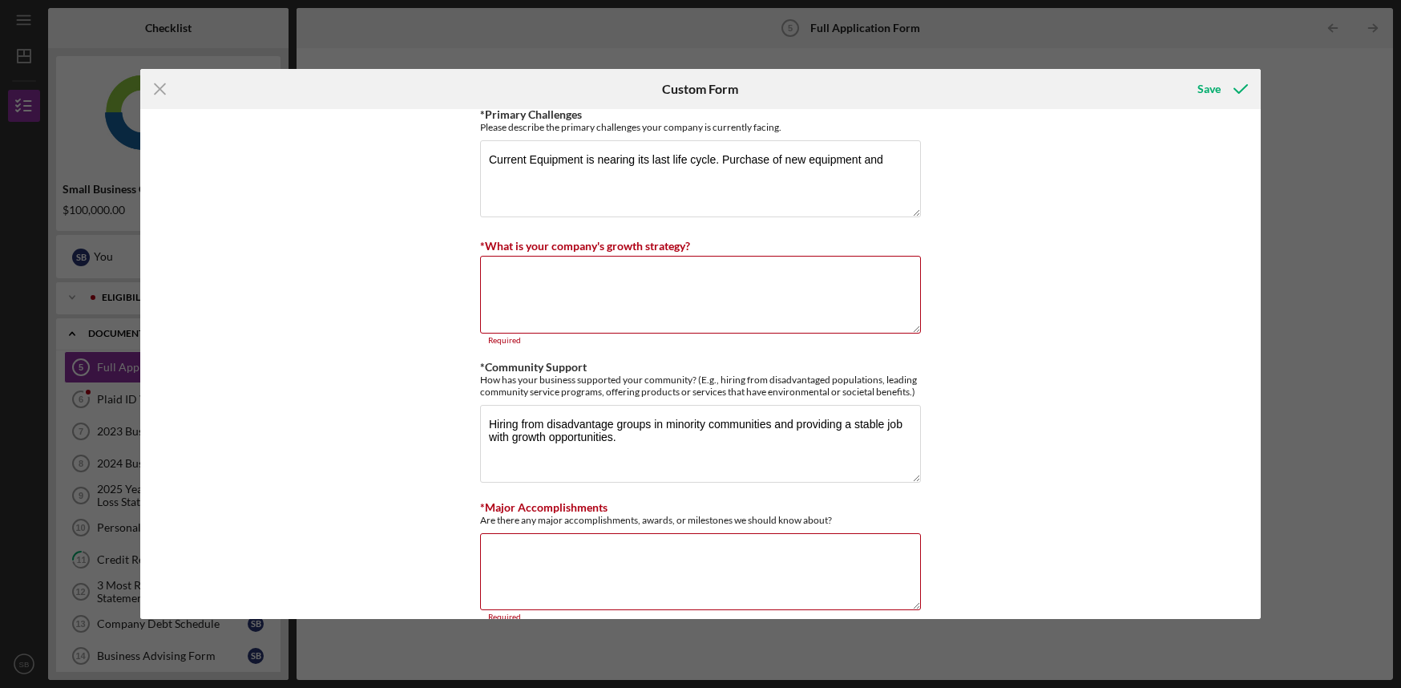
scroll to position [1266, 0]
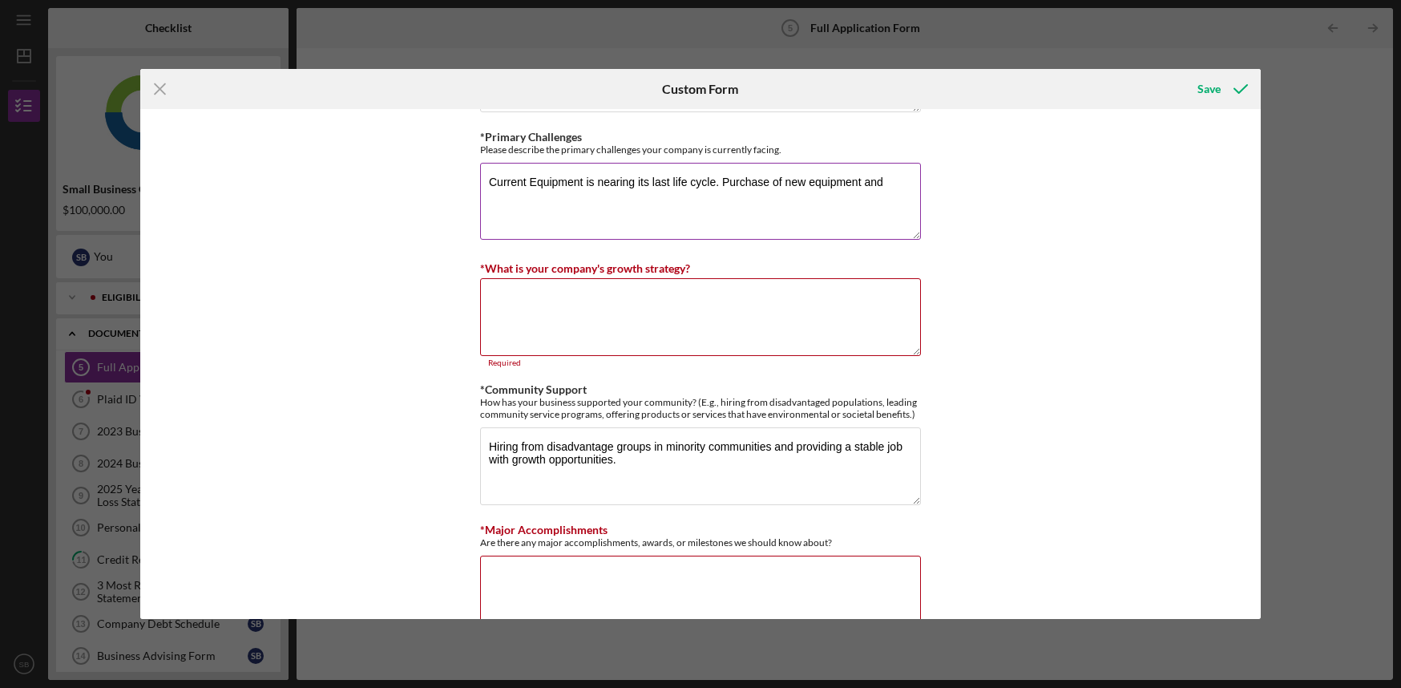
click at [888, 190] on textarea "Current Equipment is nearing its last life cycle. Purchase of new equipment and" at bounding box center [700, 201] width 441 height 77
type textarea "Current Equipment is nearing its last life cycle. Purchase of new equipment tha…"
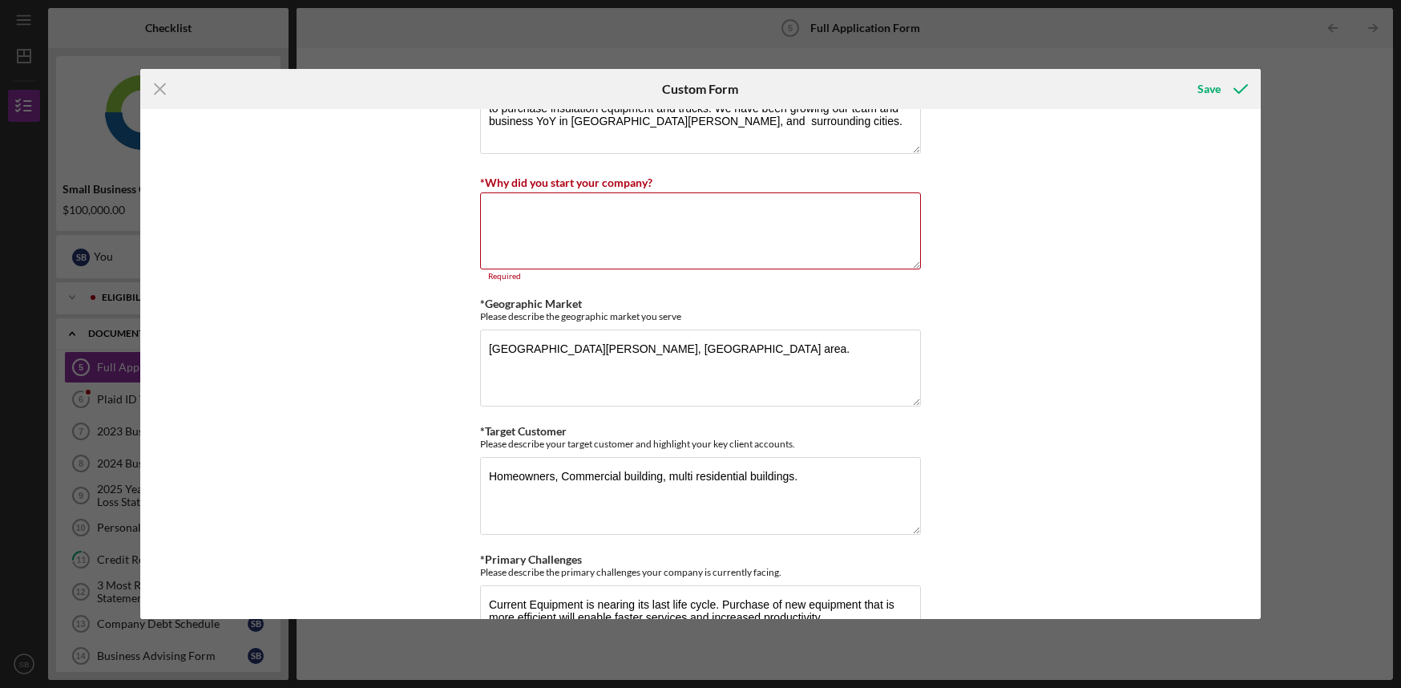
scroll to position [822, 0]
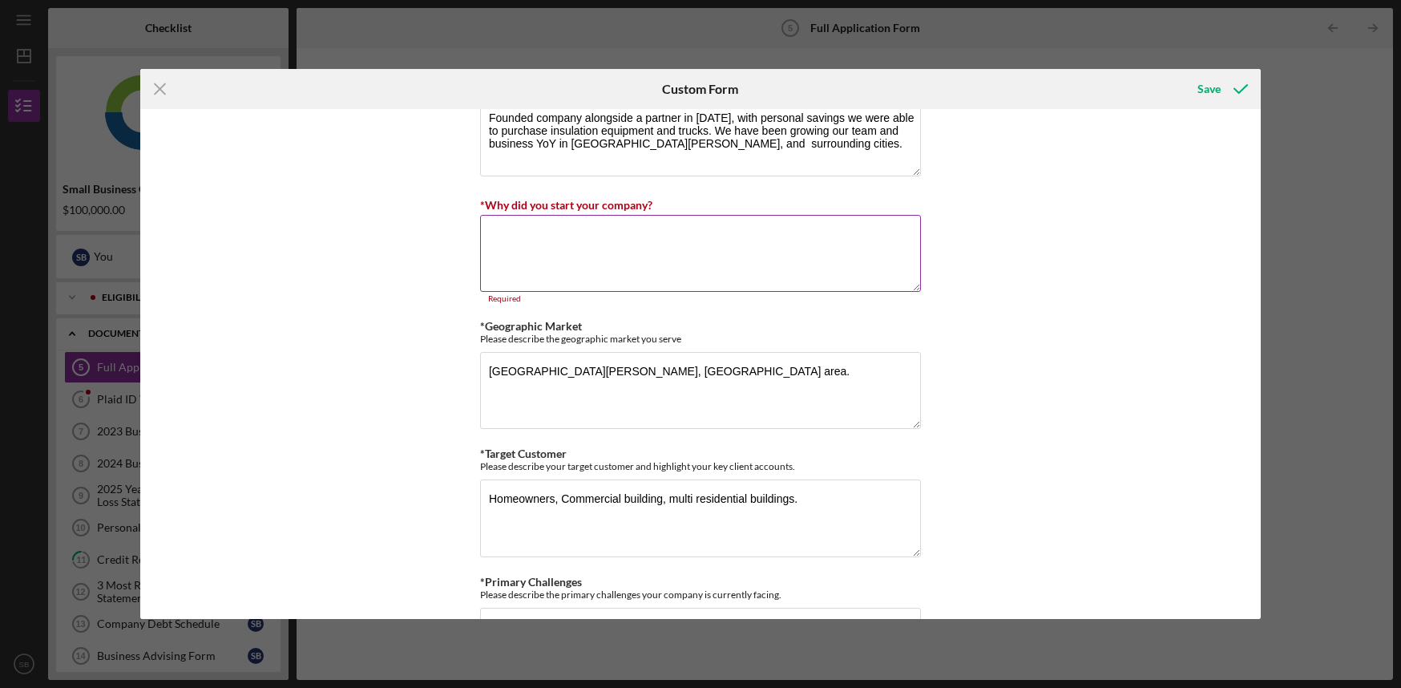
click at [601, 258] on textarea "*Why did you start your company?" at bounding box center [700, 253] width 441 height 77
paste textarea "I started Atticity because I saw that many families in our community were payin…"
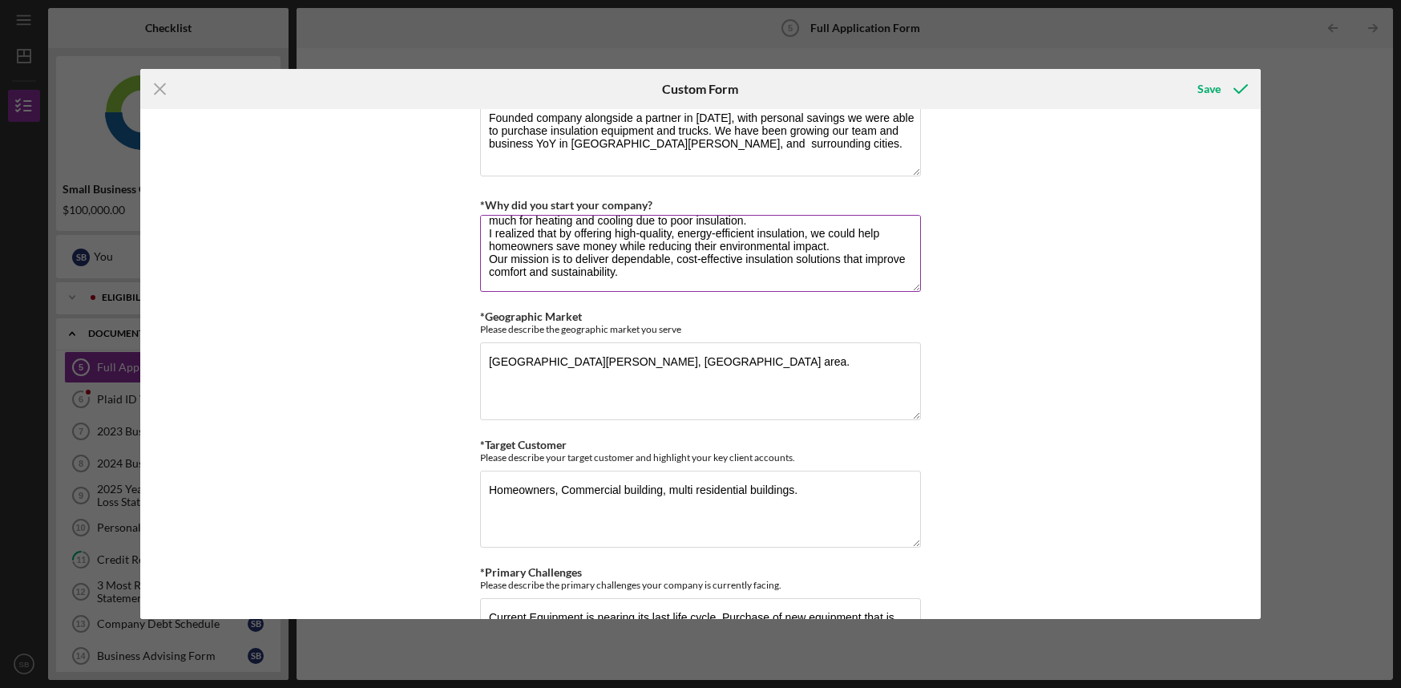
scroll to position [0, 0]
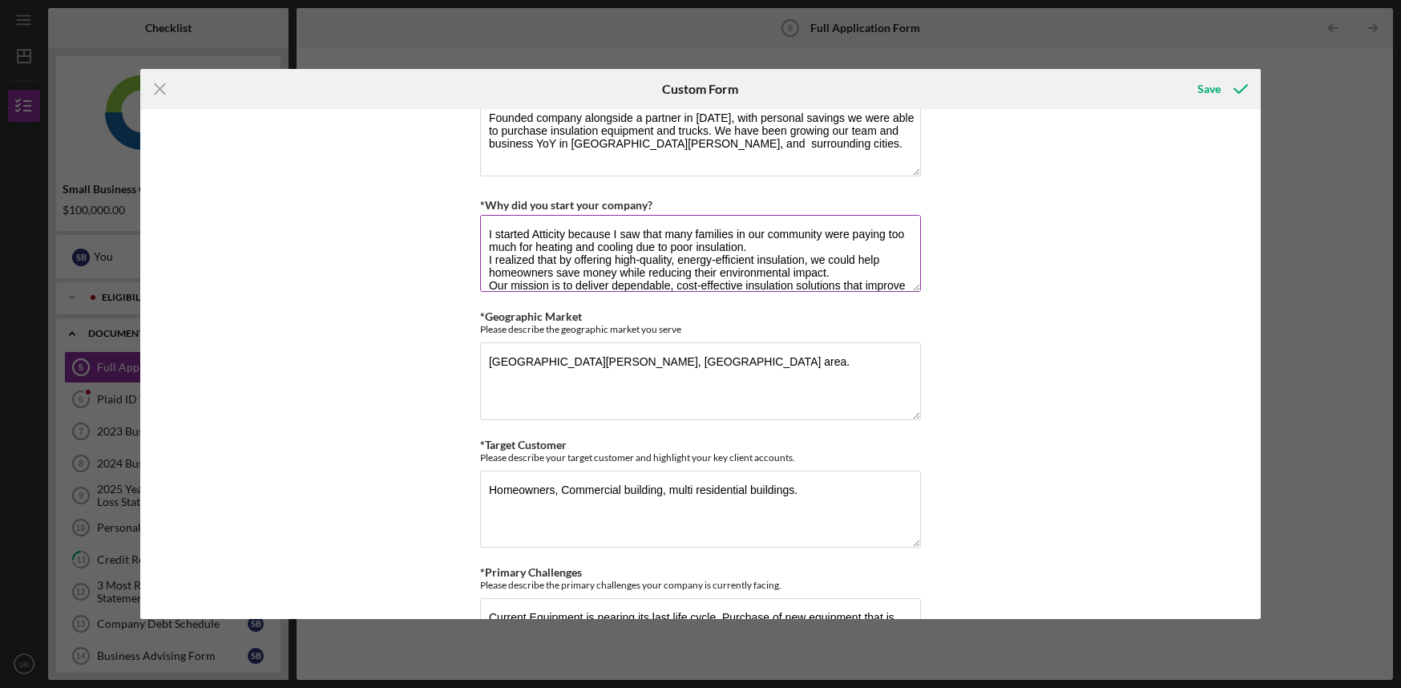
click at [616, 232] on textarea "I started Atticity because I saw that many families in our community were payin…" at bounding box center [700, 253] width 441 height 77
click at [636, 276] on textarea "I started Atticity because I saw that many families in our community were payin…" at bounding box center [700, 253] width 441 height 77
click at [594, 252] on textarea "I started Atticity because I saw that many families in our community were payin…" at bounding box center [700, 253] width 441 height 77
click at [793, 247] on textarea "I started Atticity because I saw that many families in our community were payin…" at bounding box center [700, 253] width 441 height 77
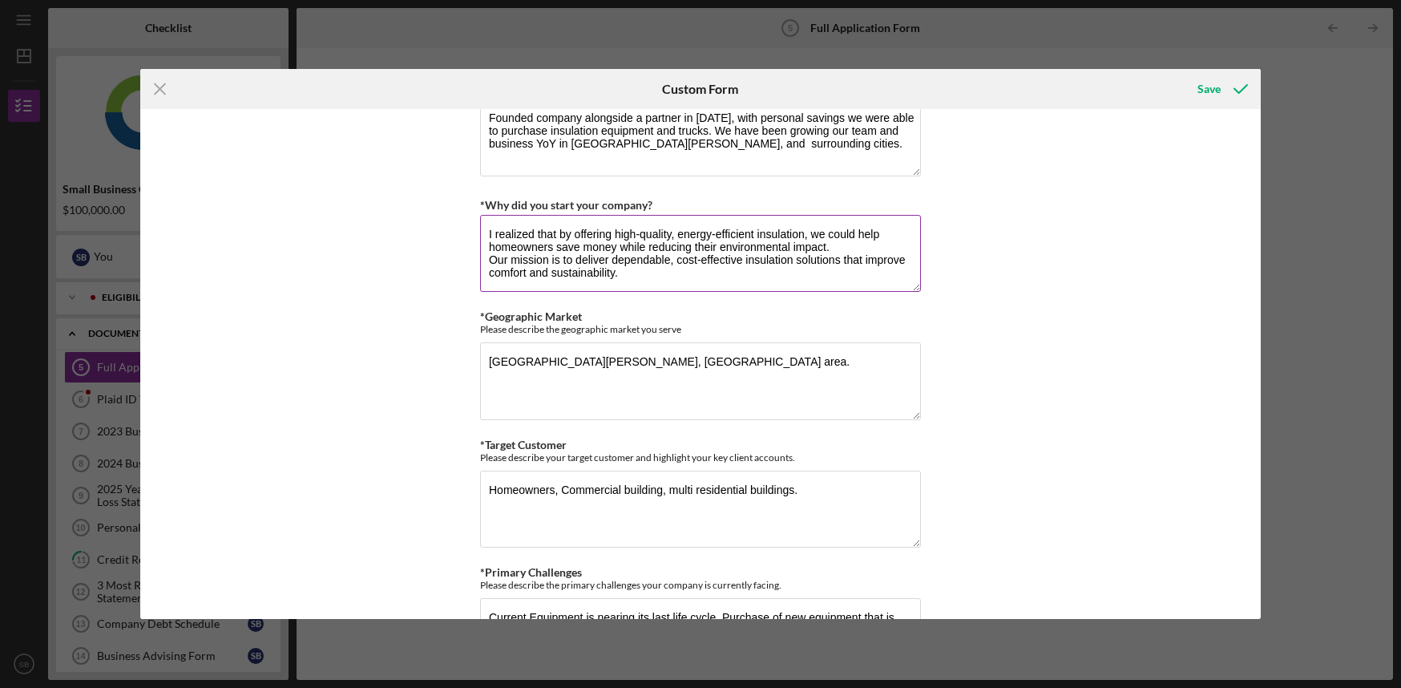
drag, startPoint x: 667, startPoint y: 289, endPoint x: 485, endPoint y: 269, distance: 183.0
click at [485, 269] on textarea "I realized that by offering high-quality, energy-efficient insulation, we could…" at bounding box center [700, 253] width 441 height 77
drag, startPoint x: 822, startPoint y: 236, endPoint x: 715, endPoint y: 231, distance: 107.5
click at [715, 231] on textarea "I realized that by offering high-quality, energy-efficient insulation, we could…" at bounding box center [700, 253] width 441 height 77
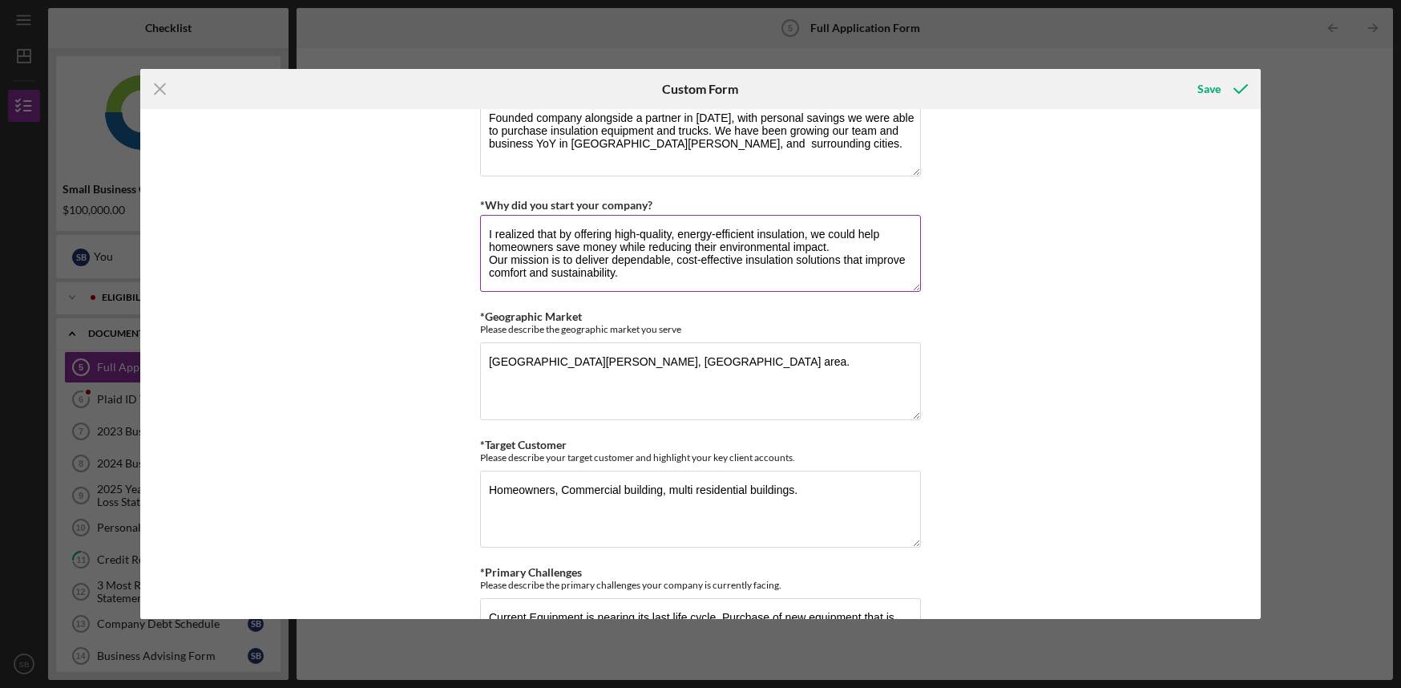
click at [633, 228] on textarea "I realized that by offering high-quality, energy-efficient insulation, we could…" at bounding box center [700, 253] width 441 height 77
drag, startPoint x: 822, startPoint y: 263, endPoint x: 482, endPoint y: 248, distance: 340.9
click at [482, 248] on textarea "I realized that by offering high-quality, energy-efficient insulation, we could…" at bounding box center [700, 253] width 441 height 77
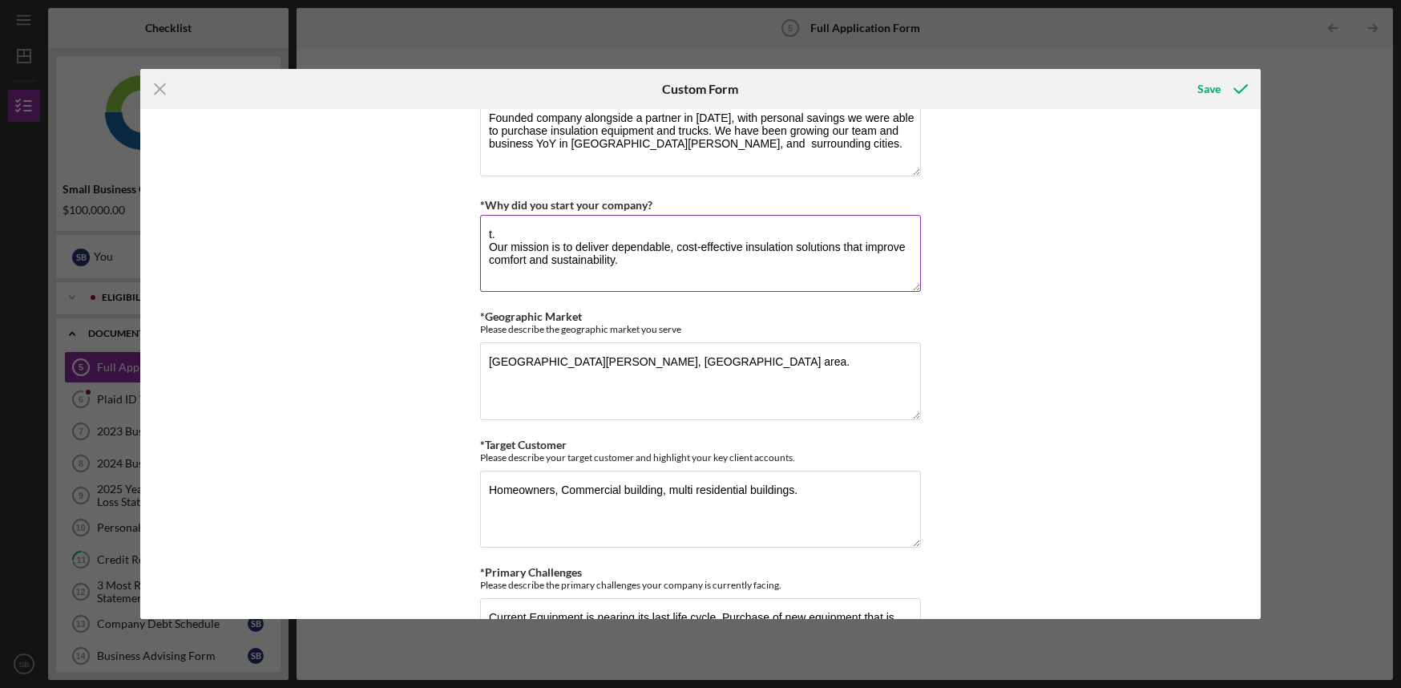
click at [504, 250] on textarea "t. Our mission is to deliver dependable, cost-effective insulation solutions th…" at bounding box center [700, 253] width 441 height 77
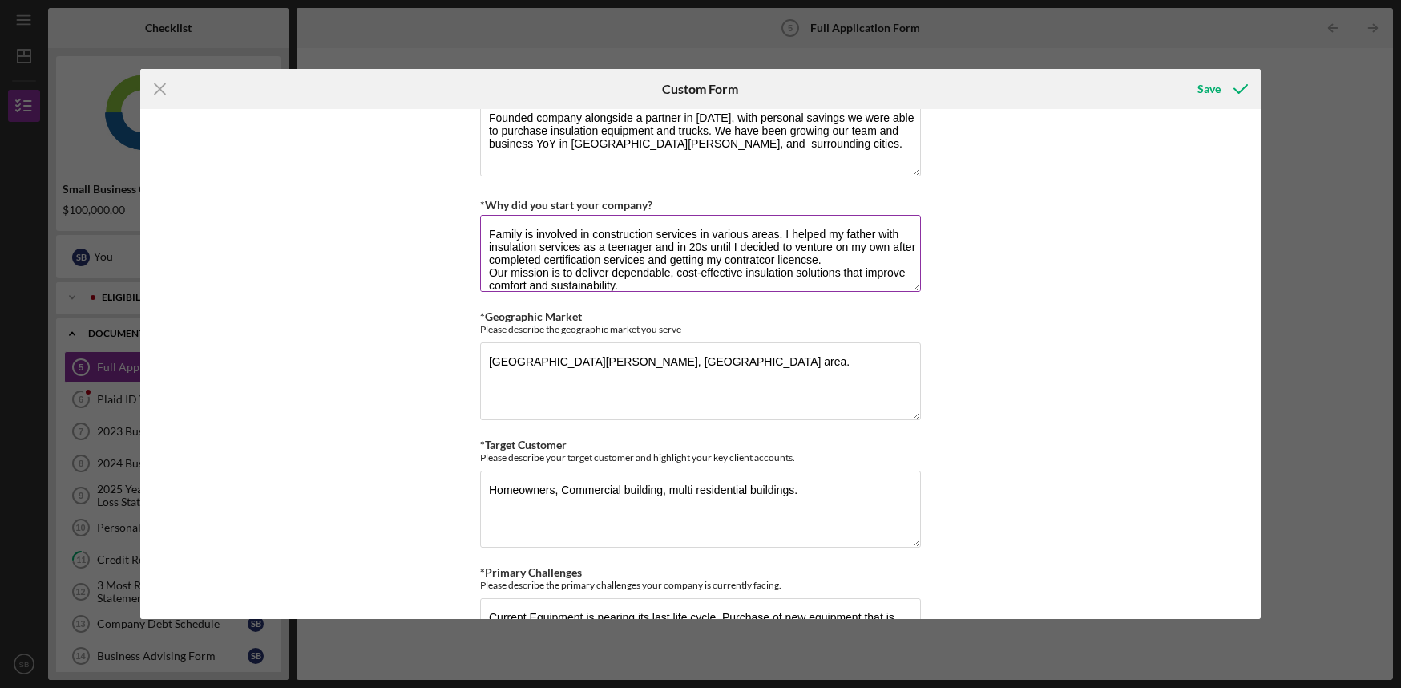
click at [764, 277] on textarea "Family is involved in construction services in various areas. I helped my fathe…" at bounding box center [700, 253] width 441 height 77
click at [777, 283] on textarea "Family is involved in construction services in various areas. I helped my fathe…" at bounding box center [700, 253] width 441 height 77
click at [792, 276] on textarea "Family is involved in construction services in various areas. I helped my fathe…" at bounding box center [700, 253] width 441 height 77
click at [802, 276] on textarea "Family is involved in construction services in various areas. I helped my fathe…" at bounding box center [700, 253] width 441 height 77
click at [815, 276] on textarea "Family is involved in construction services in various areas. I helped my fathe…" at bounding box center [700, 253] width 441 height 77
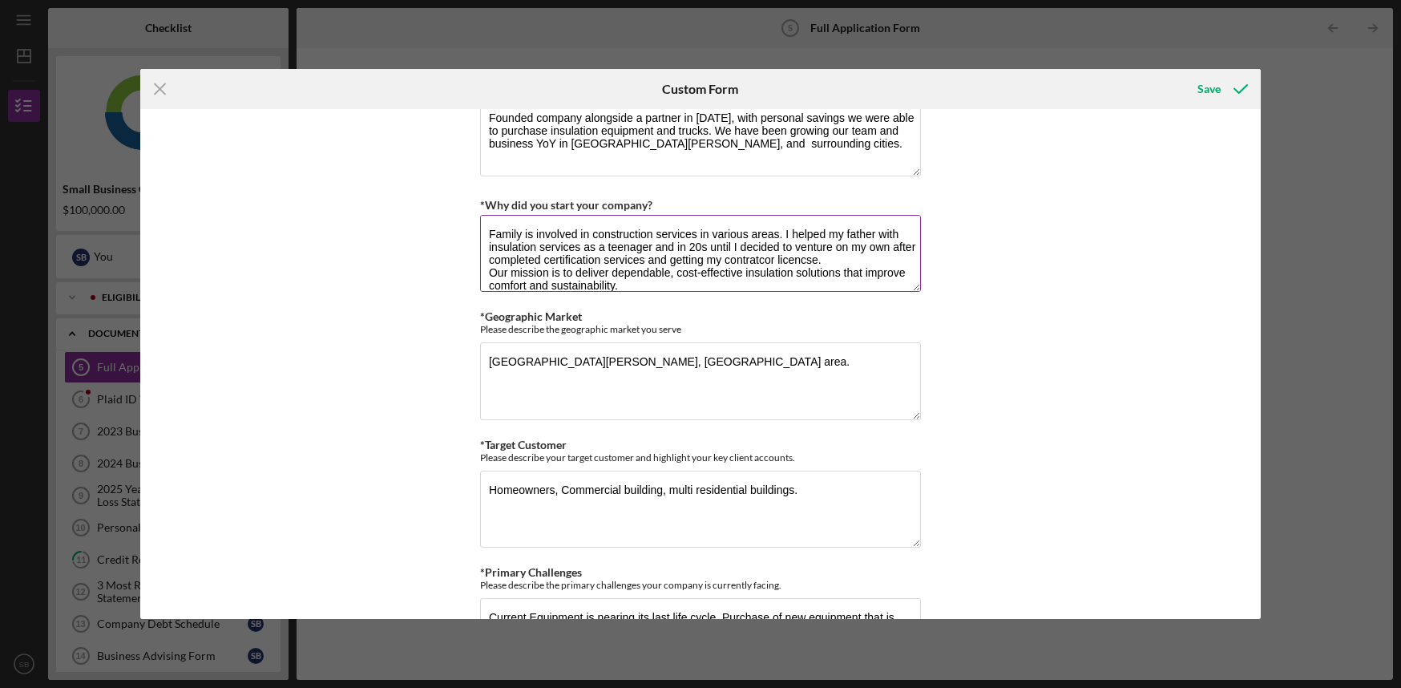
click at [850, 281] on textarea "Family is involved in construction services in various areas. I helped my fathe…" at bounding box center [700, 253] width 441 height 77
click at [776, 273] on textarea "Family is involved in construction services in various areas. I helped my fathe…" at bounding box center [700, 253] width 441 height 77
click at [799, 273] on textarea "Family is involved in construction services in various areas. I helped my fathe…" at bounding box center [700, 253] width 441 height 77
click at [866, 268] on textarea "Family is involved in construction services in various areas. I helped my fathe…" at bounding box center [700, 253] width 441 height 77
click at [845, 276] on textarea "Family is involved in construction services in various areas. I helped my fathe…" at bounding box center [700, 253] width 441 height 77
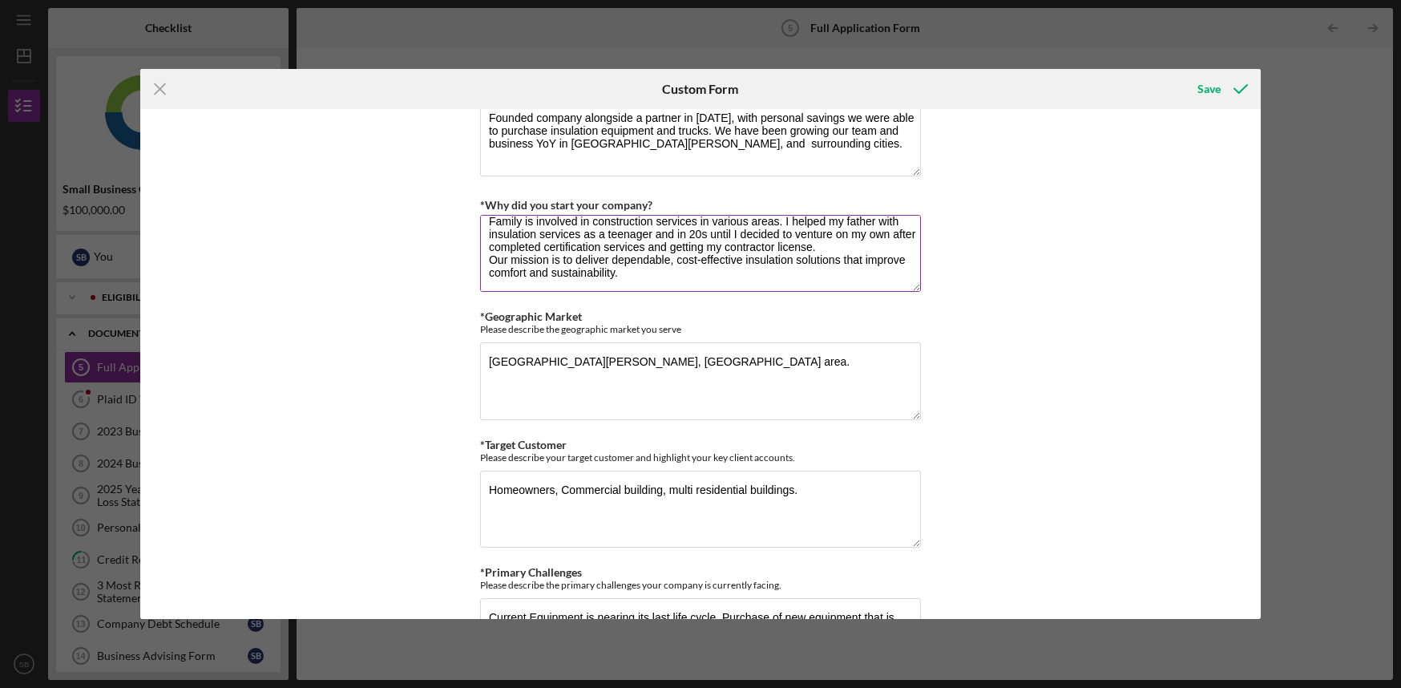
scroll to position [38, 0]
click at [822, 254] on textarea "Family is involved in construction services in various areas. I helped my fathe…" at bounding box center [700, 253] width 441 height 77
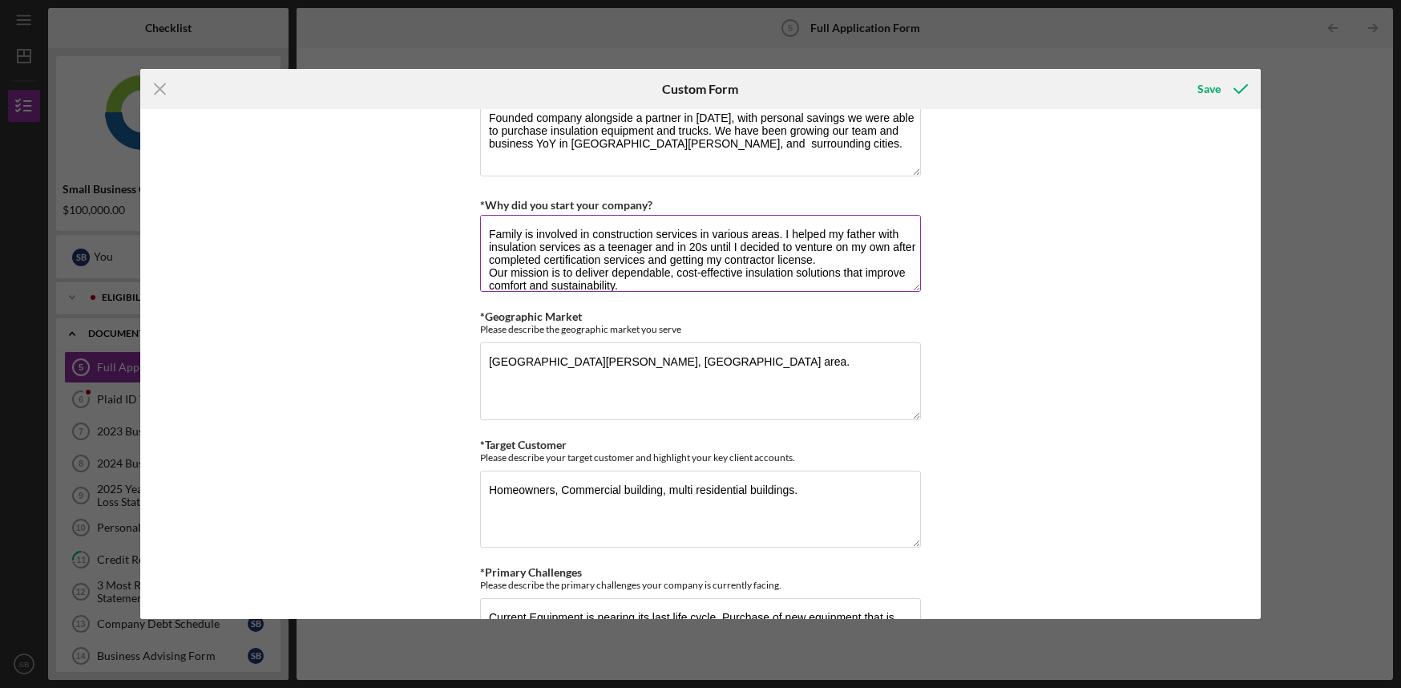
click at [486, 251] on textarea "Family is involved in construction services in various areas. I helped my fathe…" at bounding box center [700, 253] width 441 height 77
type textarea "Family is involved in construction services in various areas. I helped my fathe…"
click at [782, 383] on textarea "[GEOGRAPHIC_DATA][PERSON_NAME], [GEOGRAPHIC_DATA] area." at bounding box center [700, 380] width 441 height 77
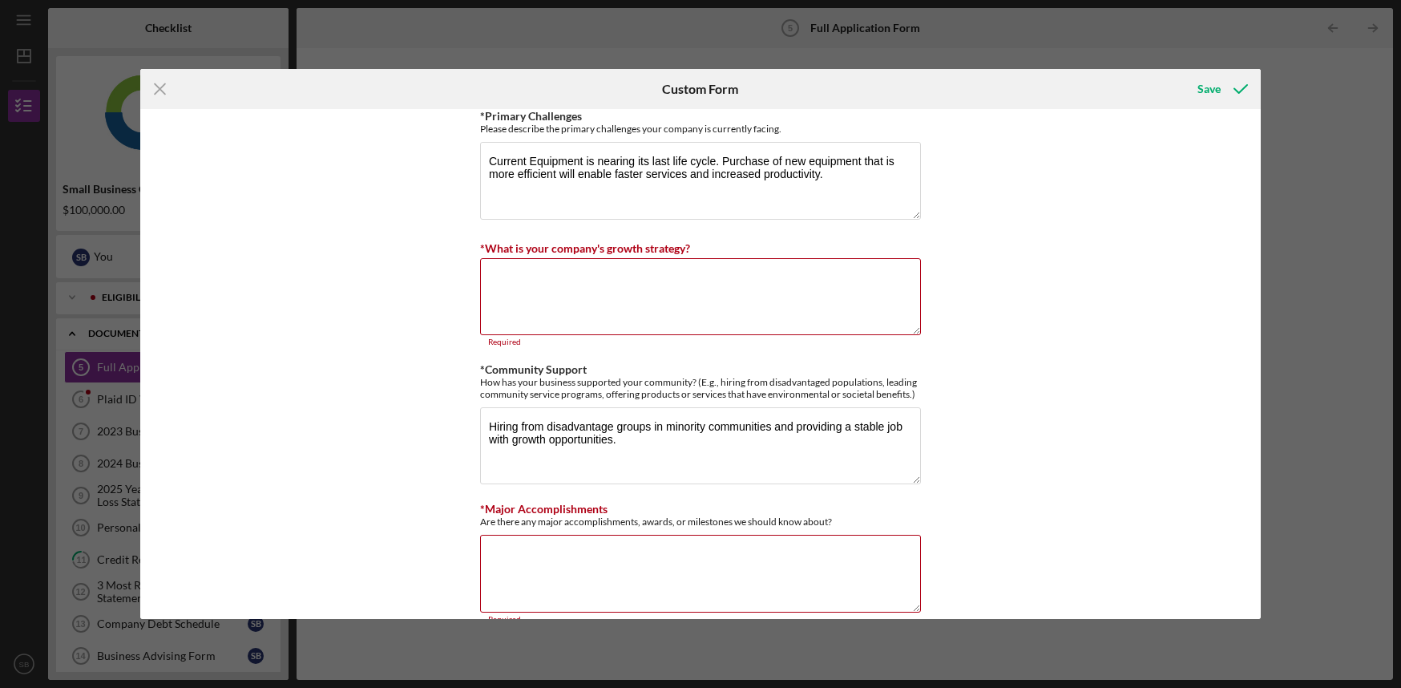
scroll to position [1266, 0]
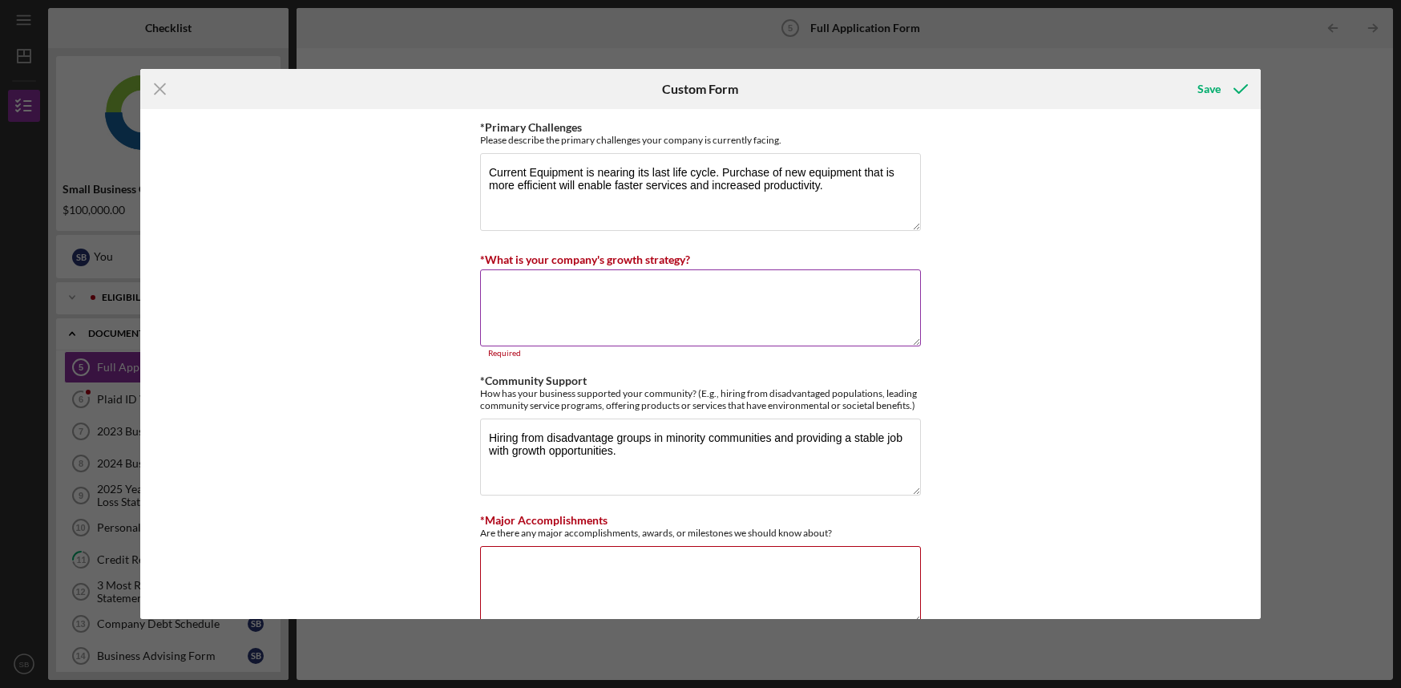
click at [604, 290] on textarea "*What is your company's growth strategy?" at bounding box center [700, 307] width 441 height 77
type textarea "V"
paste textarea "We are focused on expanding market share, increasing revenue, and building long…"
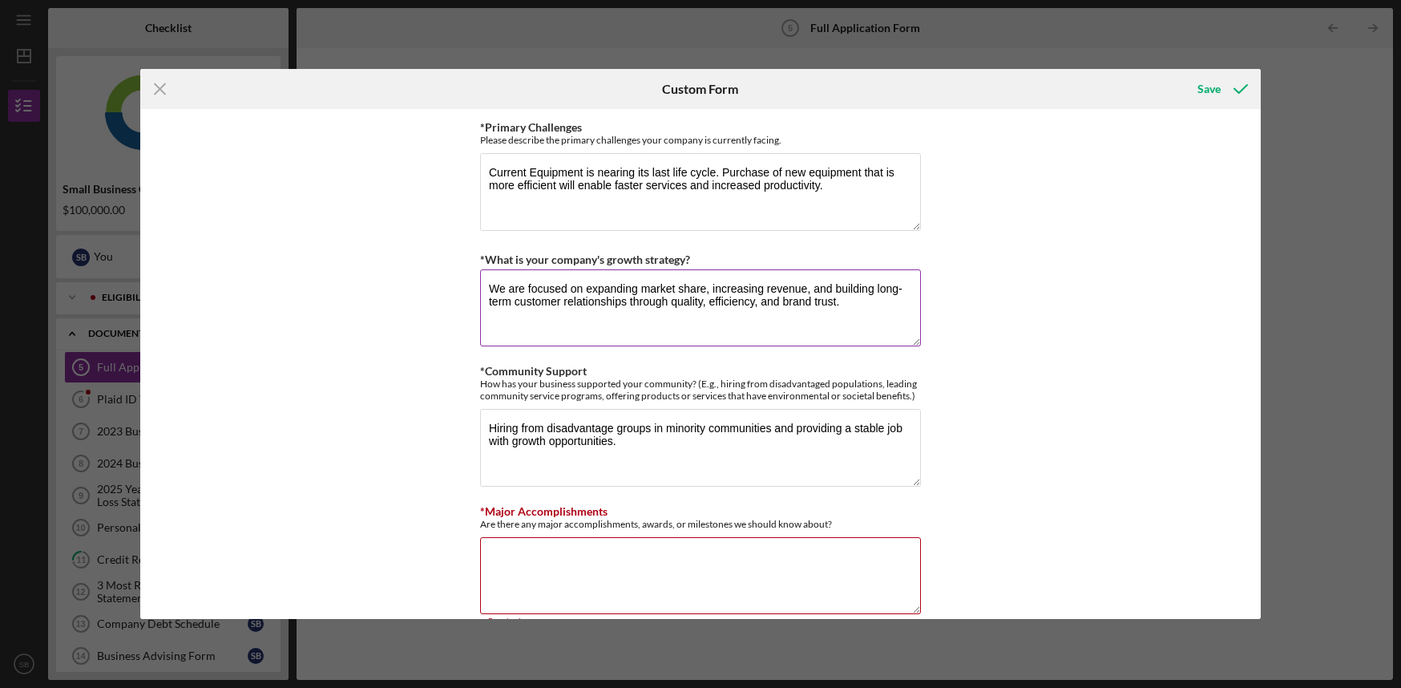
click at [665, 346] on textarea "We are focused on expanding market share, increasing revenue, and building long…" at bounding box center [700, 307] width 441 height 77
drag, startPoint x: 1250, startPoint y: 372, endPoint x: 1250, endPoint y: 382, distance: 9.6
click at [1250, 382] on div "Loan Request *Requested Loan Amount $100,000 *Use of Proceeds Purchase Inventor…" at bounding box center [700, 364] width 1121 height 510
click at [848, 306] on textarea "We are focused on expanding market share, increasing revenue, and building long…" at bounding box center [700, 307] width 441 height 77
click at [933, 392] on div "Loan Request *Requested Loan Amount $100,000 *Use of Proceeds Purchase Inventor…" at bounding box center [700, 364] width 1121 height 510
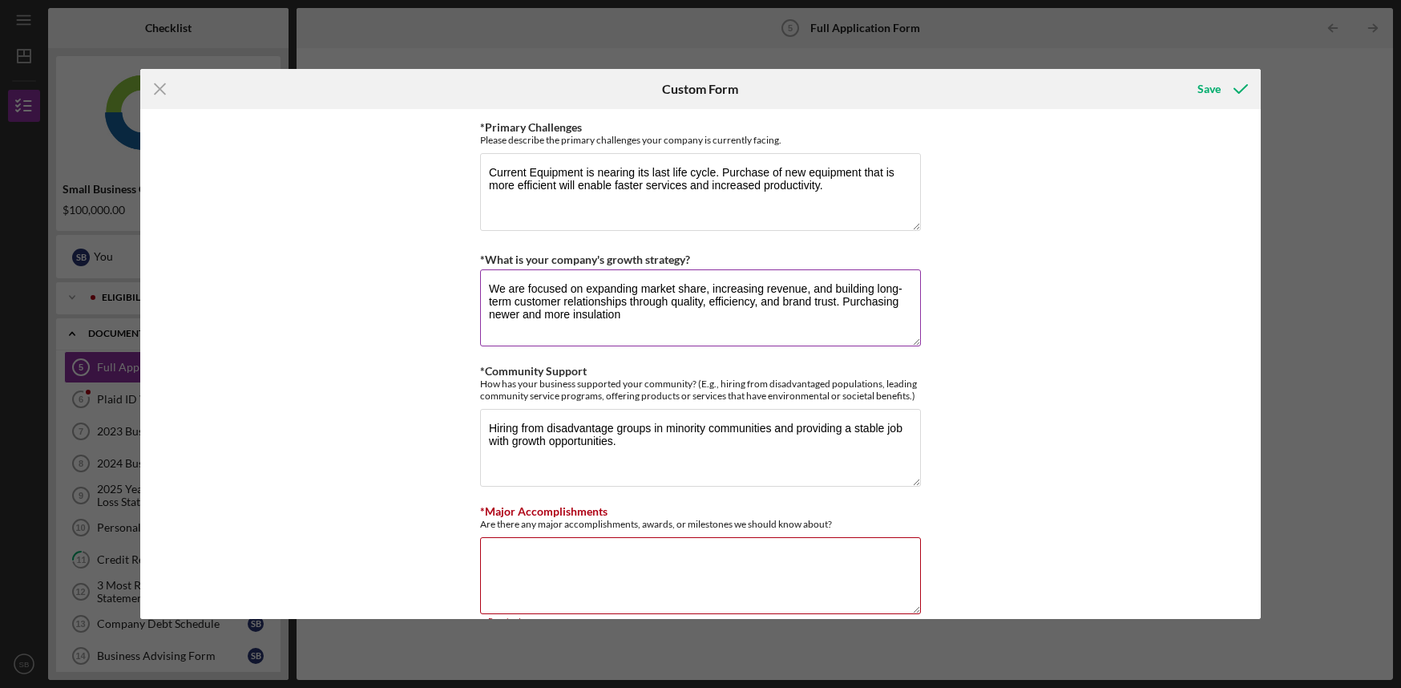
click at [636, 317] on textarea "We are focused on expanding market share, increasing revenue, and building long…" at bounding box center [700, 307] width 441 height 77
type textarea "We are focused on expanding market share, increasing revenue, and building long…"
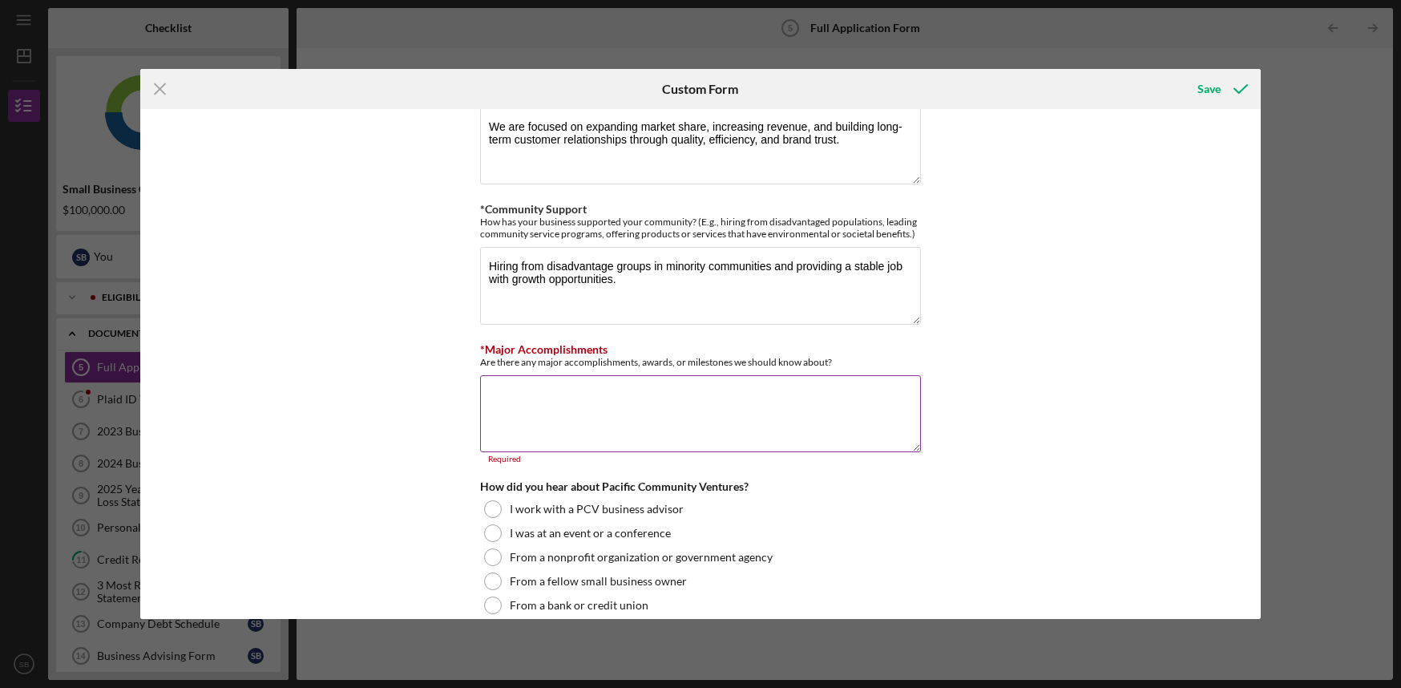
click at [568, 414] on textarea "*Major Accomplishments" at bounding box center [700, 413] width 441 height 77
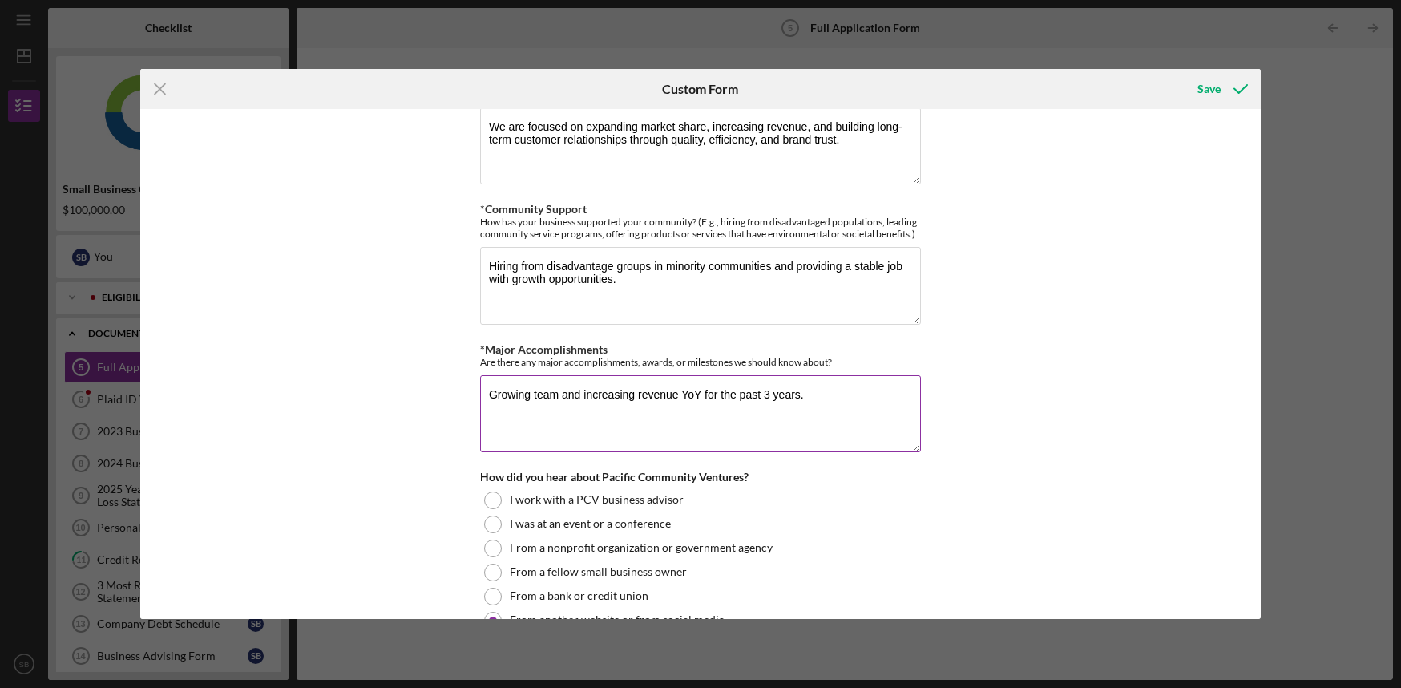
click at [799, 399] on textarea "Growing team and increasing revenue YoY for the past 3 years." at bounding box center [700, 413] width 441 height 77
click at [739, 398] on textarea "Growing team and increasing revenue YoY." at bounding box center [700, 413] width 441 height 77
type textarea "Growing team and increasing revenue YoY."
drag, startPoint x: 1263, startPoint y: 409, endPoint x: 1257, endPoint y: 341, distance: 67.6
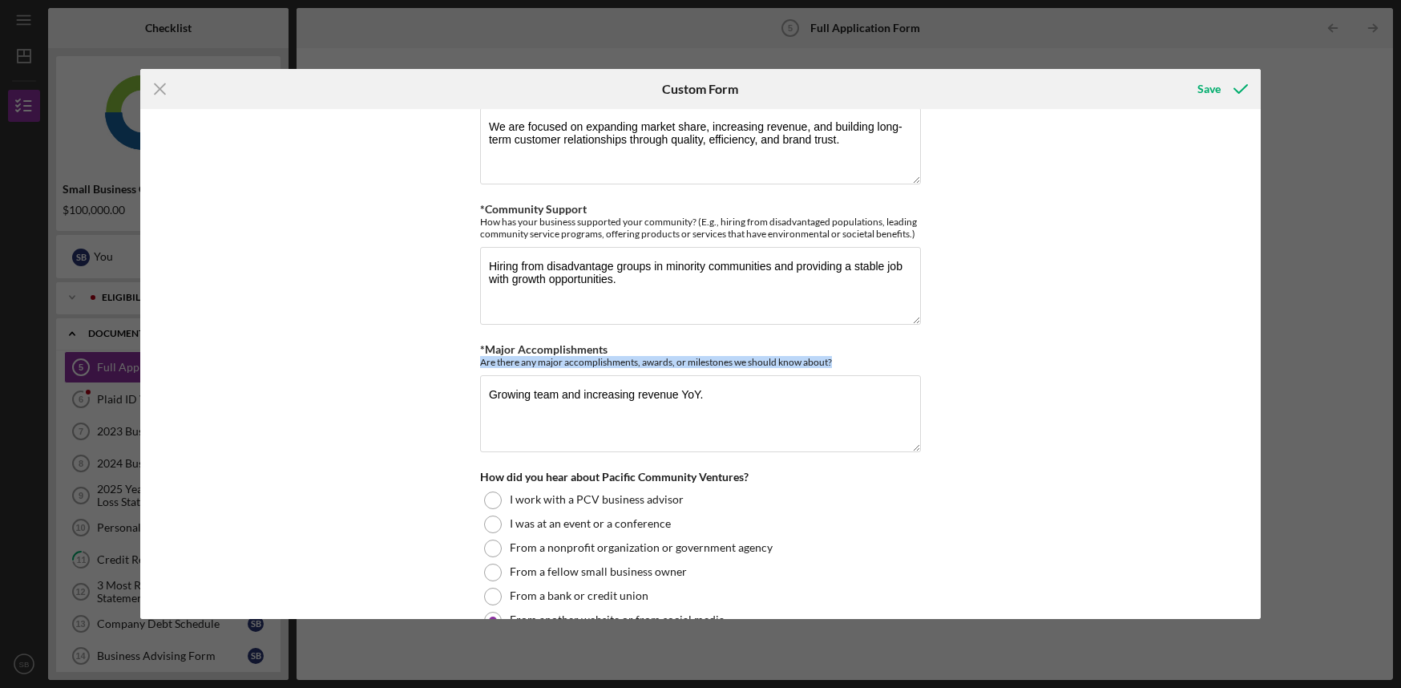
click at [1257, 341] on div "Icon/Menu Close Custom Form Save Loan Request *Requested Loan Amount $100,000 *…" at bounding box center [700, 344] width 1401 height 688
drag, startPoint x: 1257, startPoint y: 341, endPoint x: 1245, endPoint y: 423, distance: 82.6
click at [1245, 423] on div "Loan Request *Requested Loan Amount $100,000 *Use of Proceeds Purchase Inventor…" at bounding box center [700, 364] width 1121 height 510
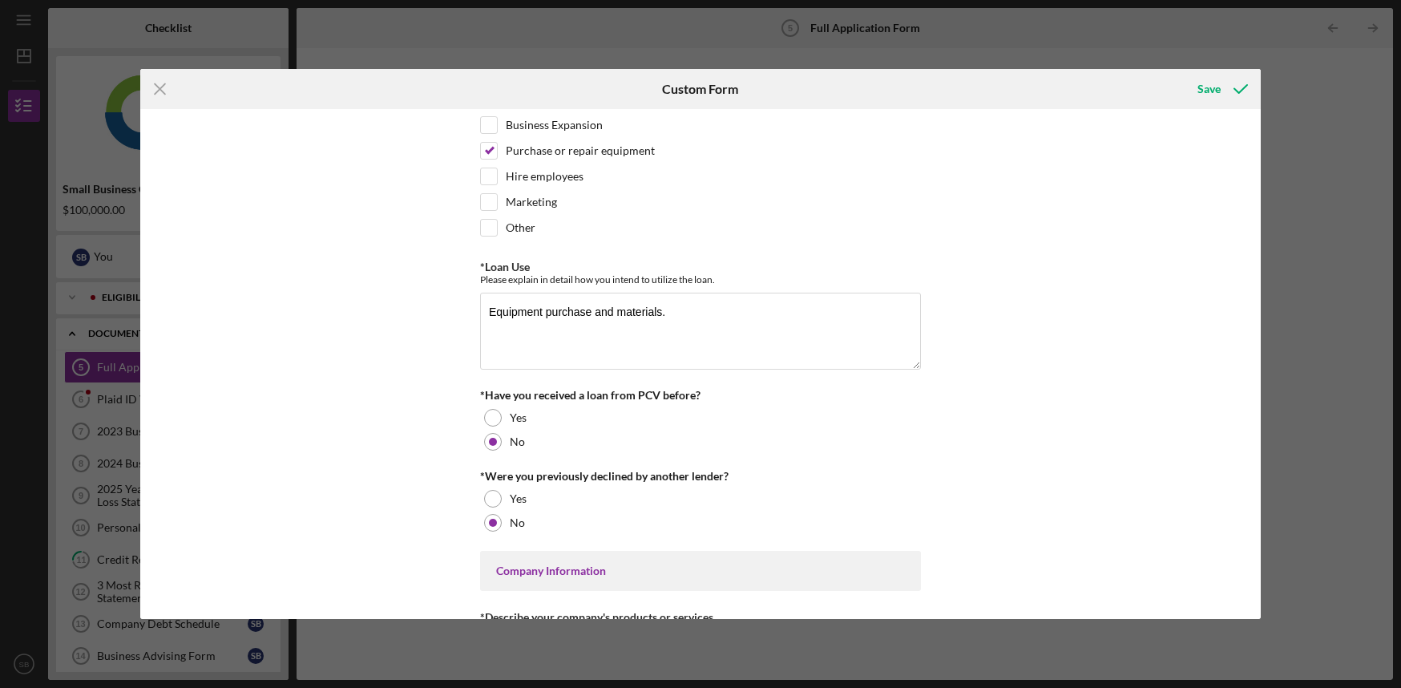
scroll to position [0, 0]
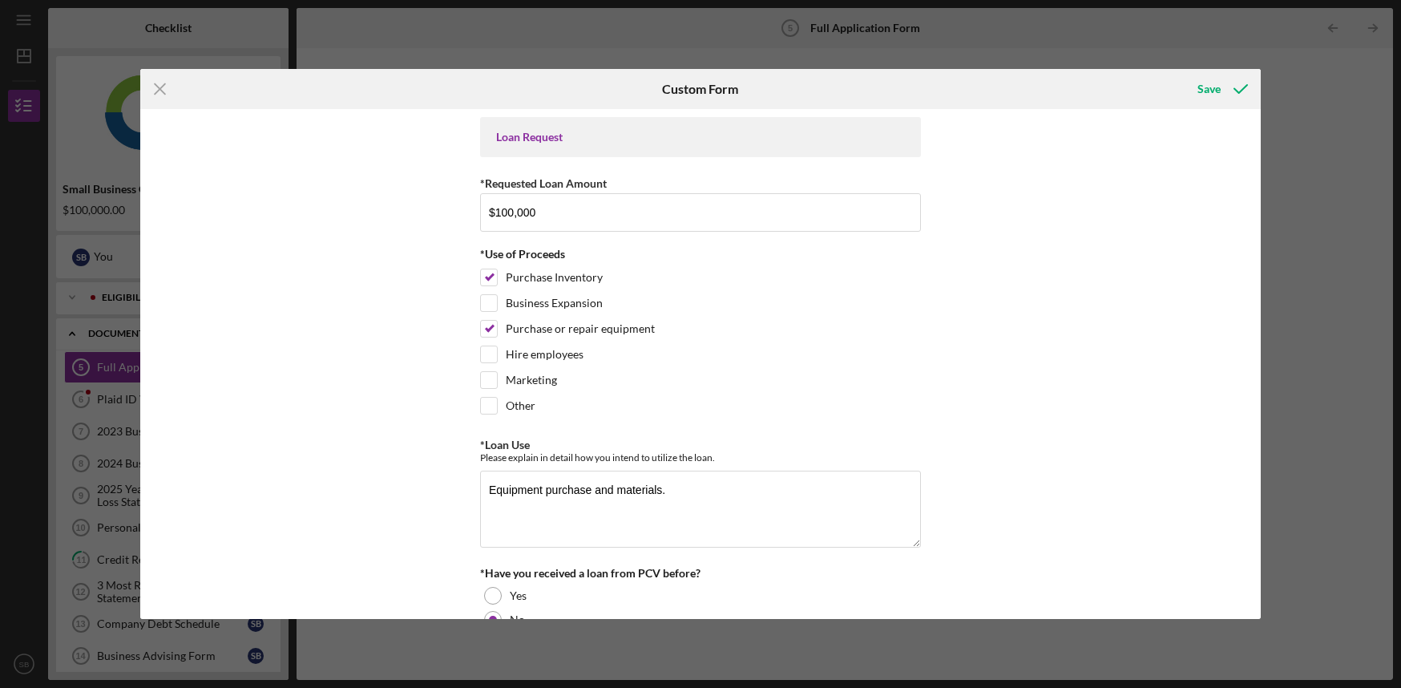
click at [969, 293] on div "Loan Request *Requested Loan Amount $100,000 *Use of Proceeds Purchase Inventor…" at bounding box center [700, 364] width 1121 height 510
click at [664, 491] on textarea "Equipment purchase and materials." at bounding box center [700, 508] width 441 height 77
click at [613, 491] on textarea "Equipment purchase and materials." at bounding box center [700, 508] width 441 height 77
click at [863, 539] on textarea "Equipment purchase and duct materials." at bounding box center [700, 508] width 441 height 77
type textarea "Equipment purchase and duct materials."
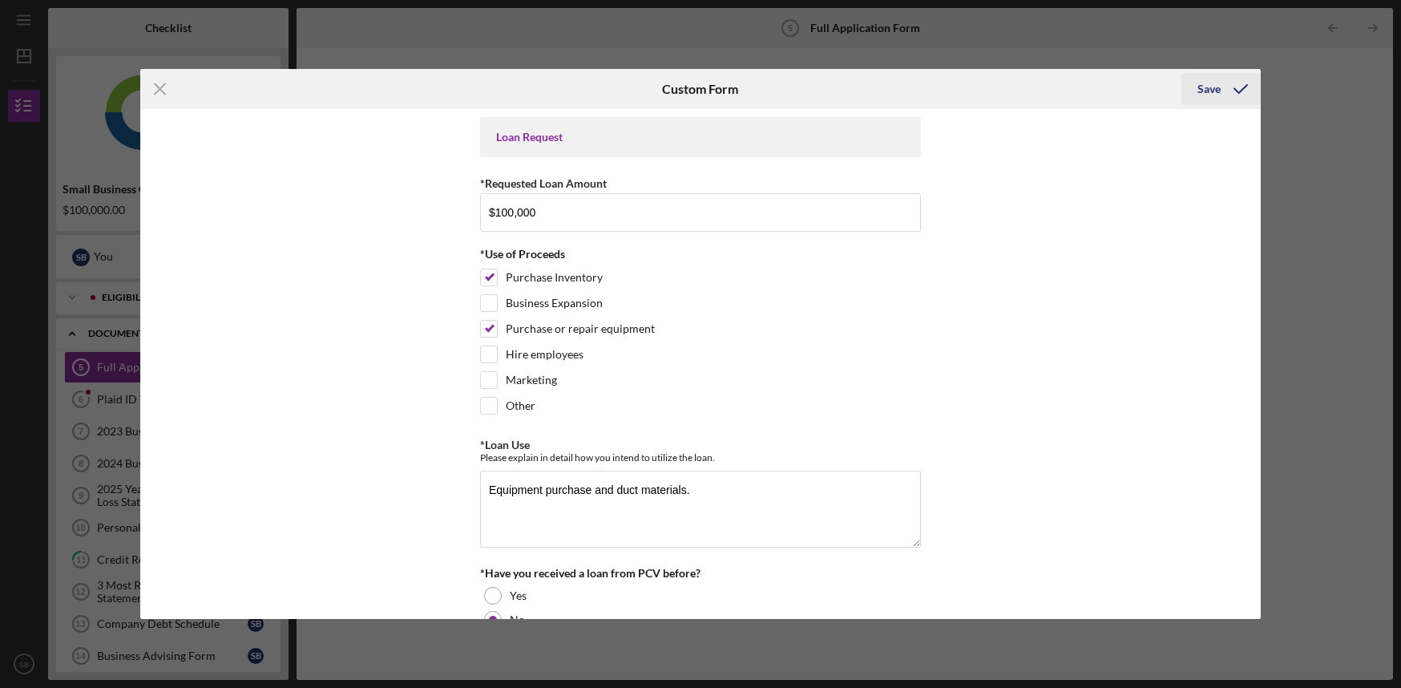
click at [1215, 87] on div "Save" at bounding box center [1208, 89] width 23 height 32
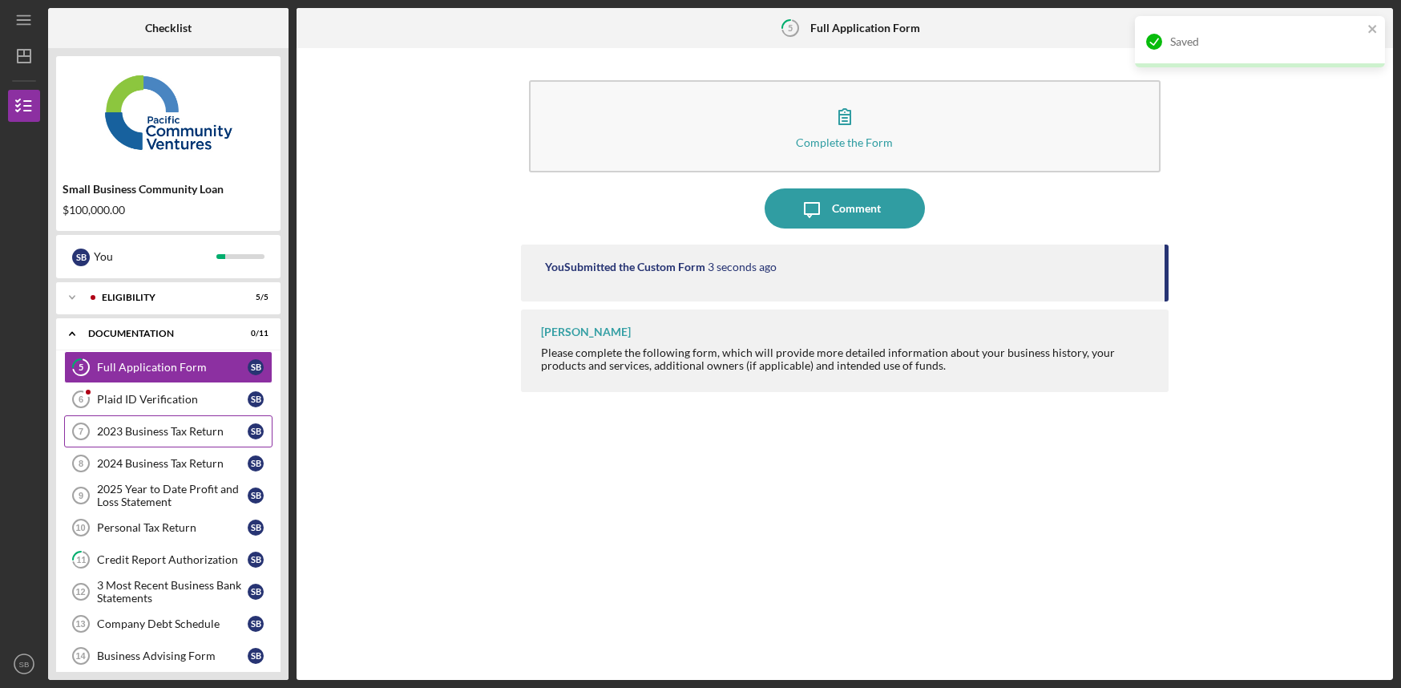
click at [180, 436] on div "2023 Business Tax Return" at bounding box center [172, 431] width 151 height 13
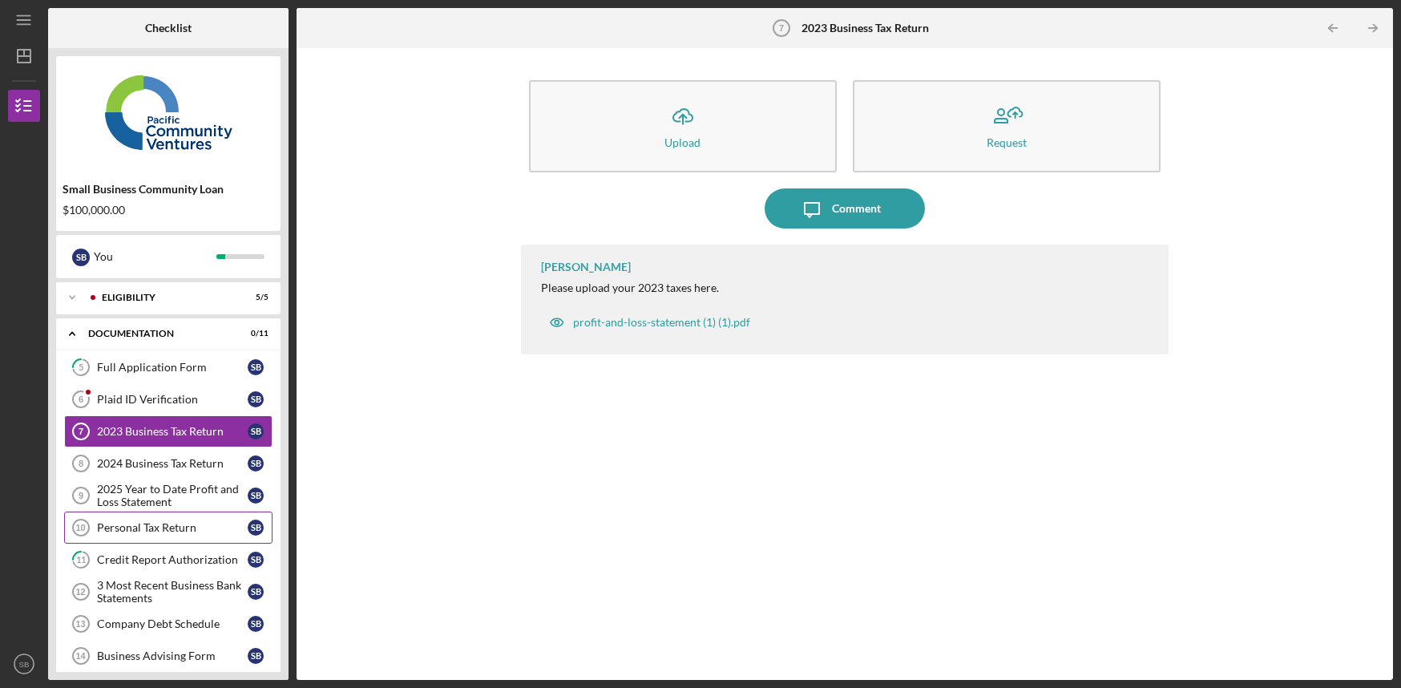
click at [180, 539] on link "Personal Tax Return 10 Personal Tax Return S B" at bounding box center [168, 527] width 208 height 32
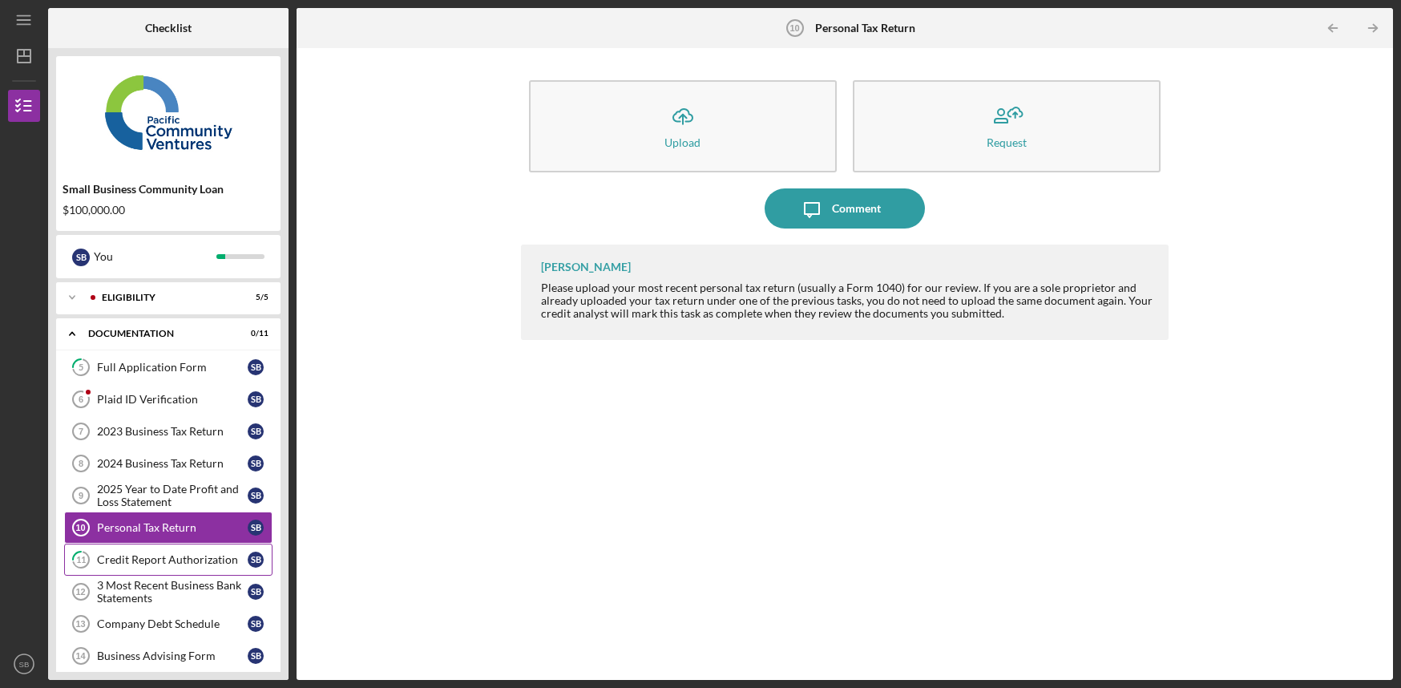
click at [183, 559] on div "Credit Report Authorization" at bounding box center [172, 559] width 151 height 13
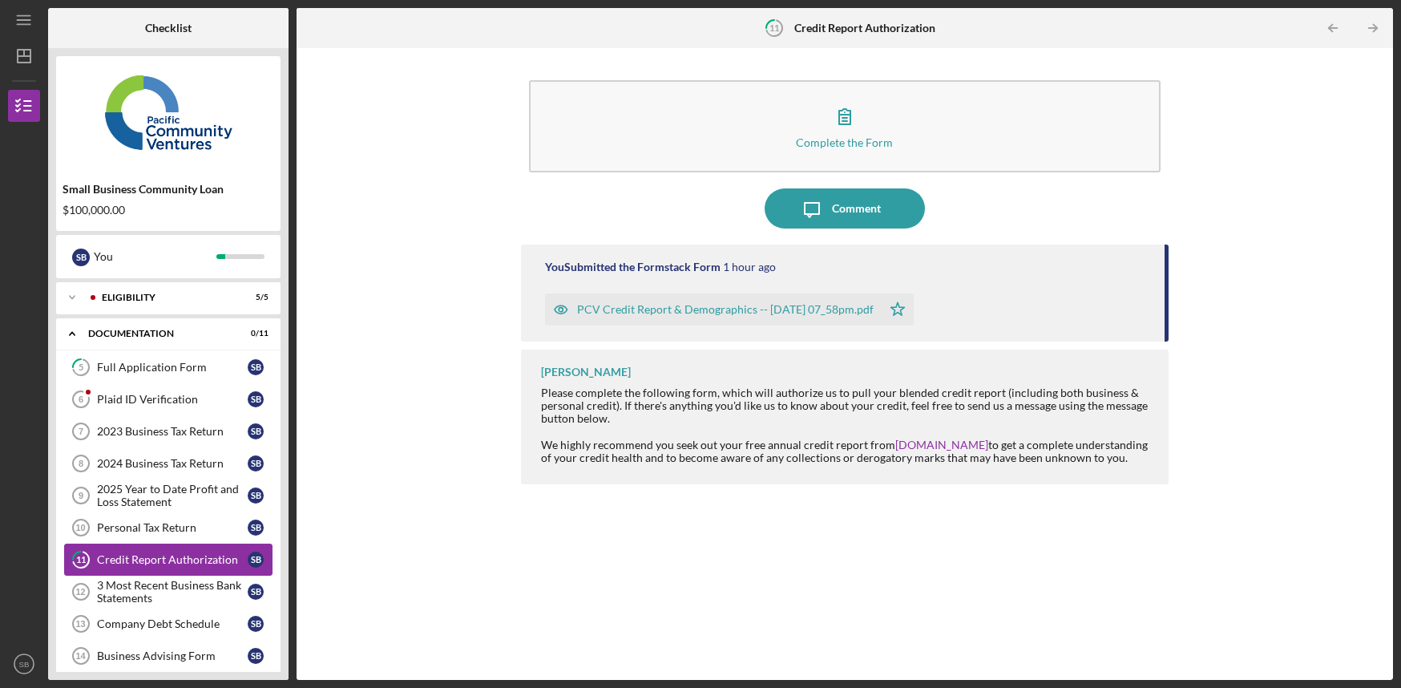
click at [186, 575] on link "11 Credit Report Authorization S B" at bounding box center [168, 559] width 208 height 32
click at [285, 619] on div "Small Business Community Loan $100,000.00 S B You Icon/Expander Eligibility 5 /…" at bounding box center [168, 364] width 240 height 632
drag, startPoint x: 289, startPoint y: 624, endPoint x: 280, endPoint y: 709, distance: 86.2
click at [280, 687] on html "Icon/Menu 11 Credit Report Authorization Checklist Small Business Community Loa…" at bounding box center [700, 344] width 1401 height 688
click at [181, 662] on div "Business Advising Form" at bounding box center [172, 655] width 151 height 13
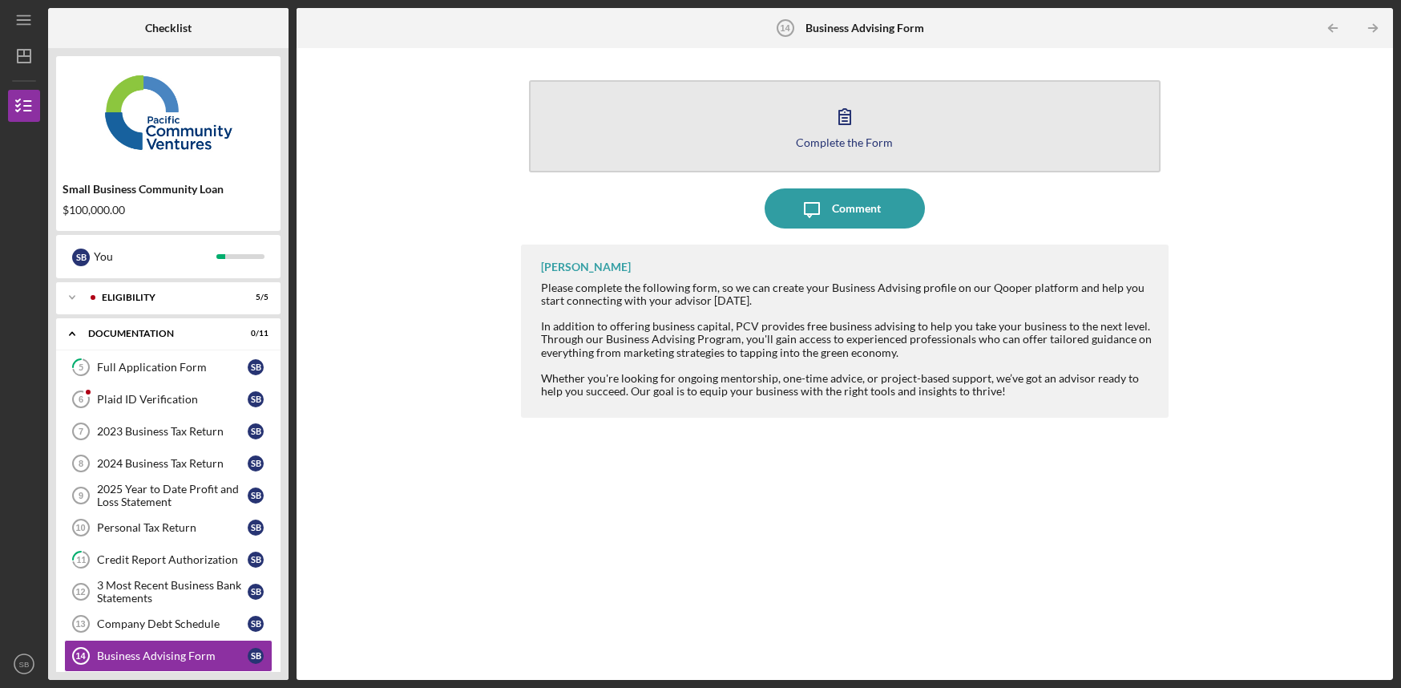
click at [831, 146] on div "Complete the Form" at bounding box center [844, 142] width 97 height 12
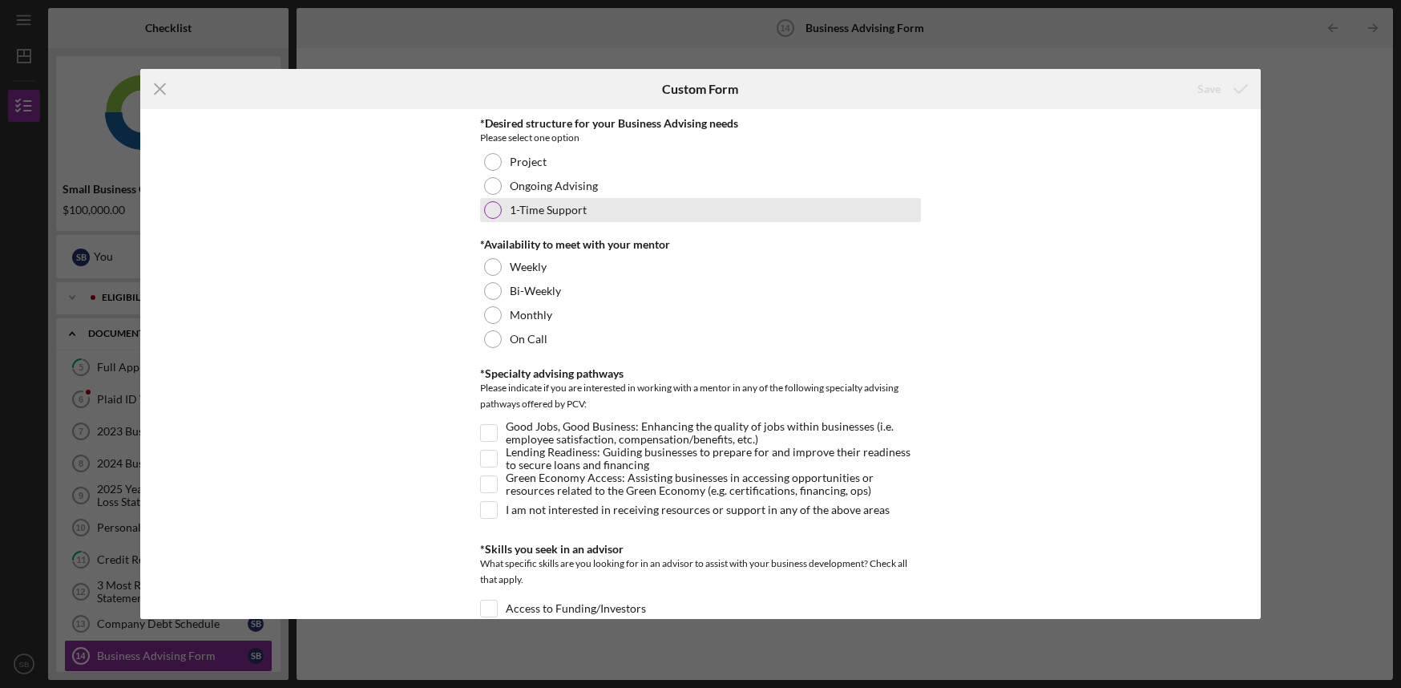
click at [551, 209] on label "1-Time Support" at bounding box center [548, 210] width 77 height 13
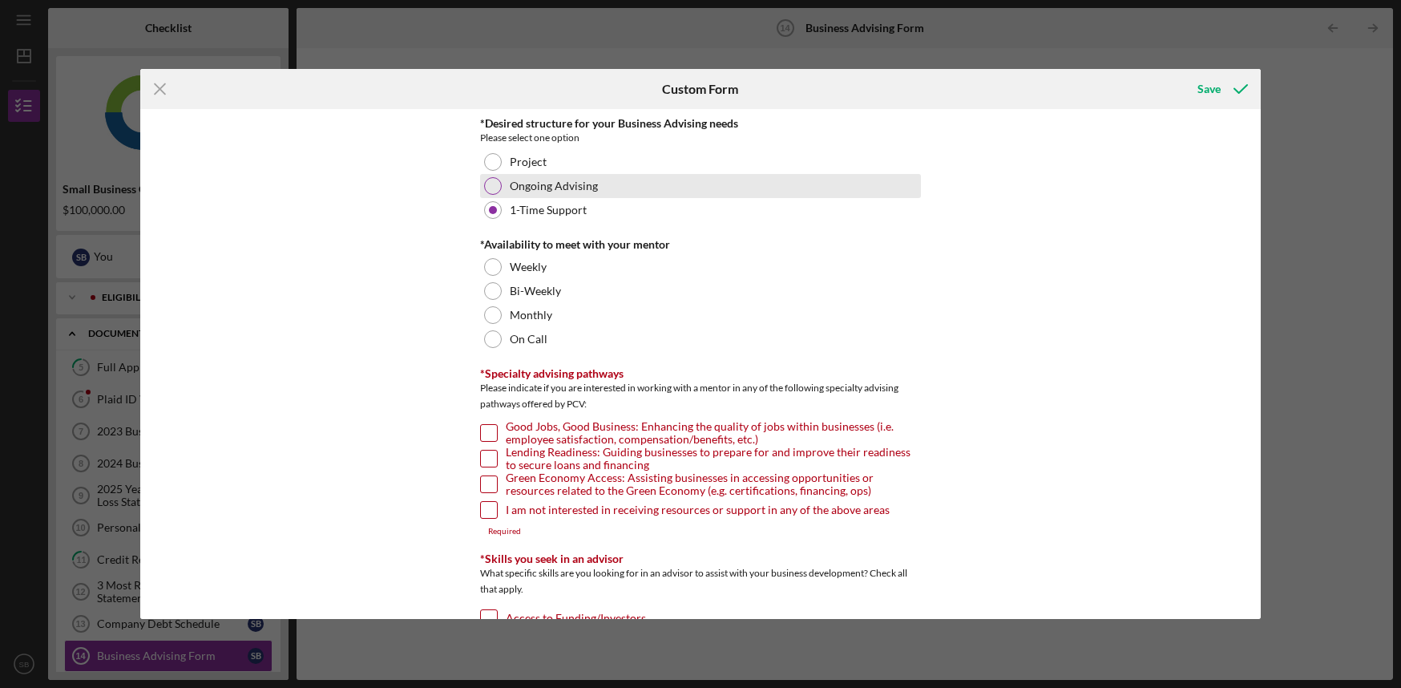
click at [491, 192] on div at bounding box center [493, 186] width 18 height 18
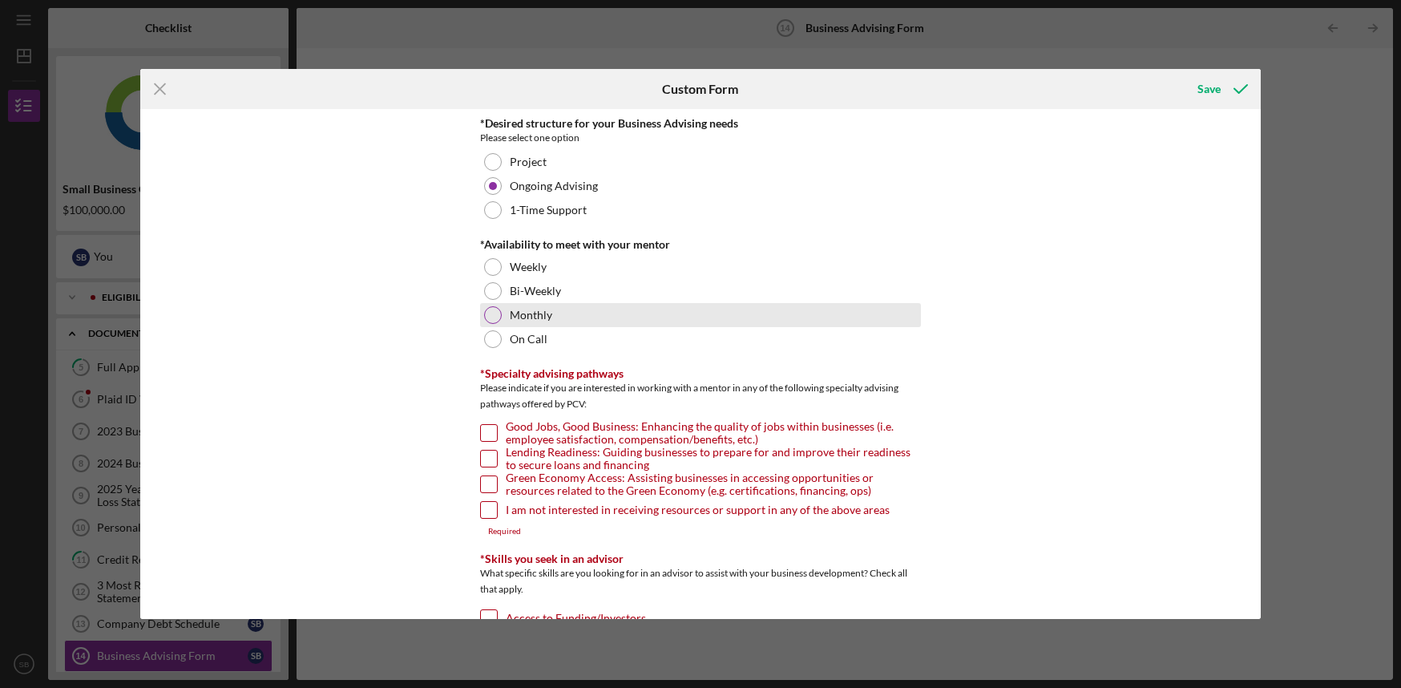
click at [492, 314] on div at bounding box center [493, 315] width 18 height 18
click at [488, 430] on input "Good Jobs, Good Business: Enhancing the quality of jobs within businesses (i.e.…" at bounding box center [489, 433] width 16 height 16
checkbox input "true"
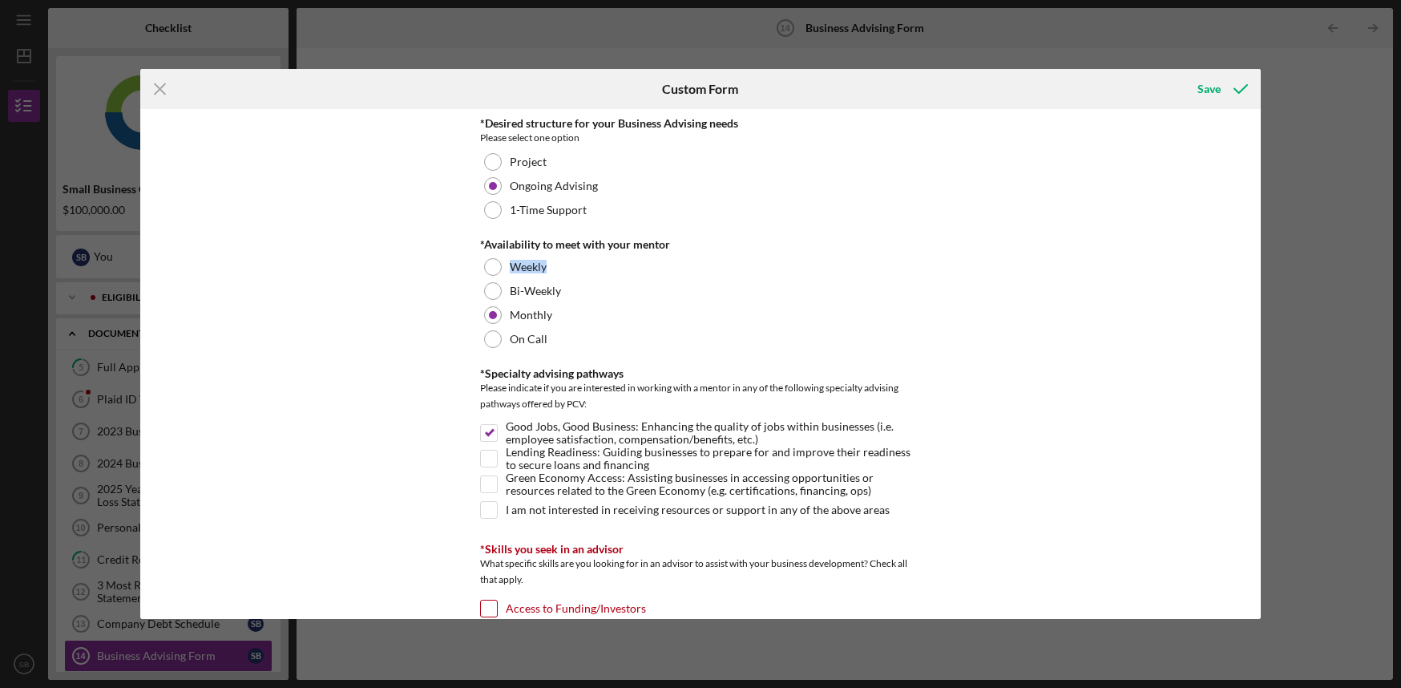
drag, startPoint x: 1255, startPoint y: 222, endPoint x: 1258, endPoint y: 271, distance: 49.0
click at [1258, 271] on div "*Desired structure for your Business Advising needs Please select one option Pr…" at bounding box center [700, 364] width 1121 height 510
drag, startPoint x: 1258, startPoint y: 271, endPoint x: 1219, endPoint y: 423, distance: 157.3
click at [1219, 423] on div "*Desired structure for your Business Advising needs Please select one option Pr…" at bounding box center [700, 364] width 1121 height 510
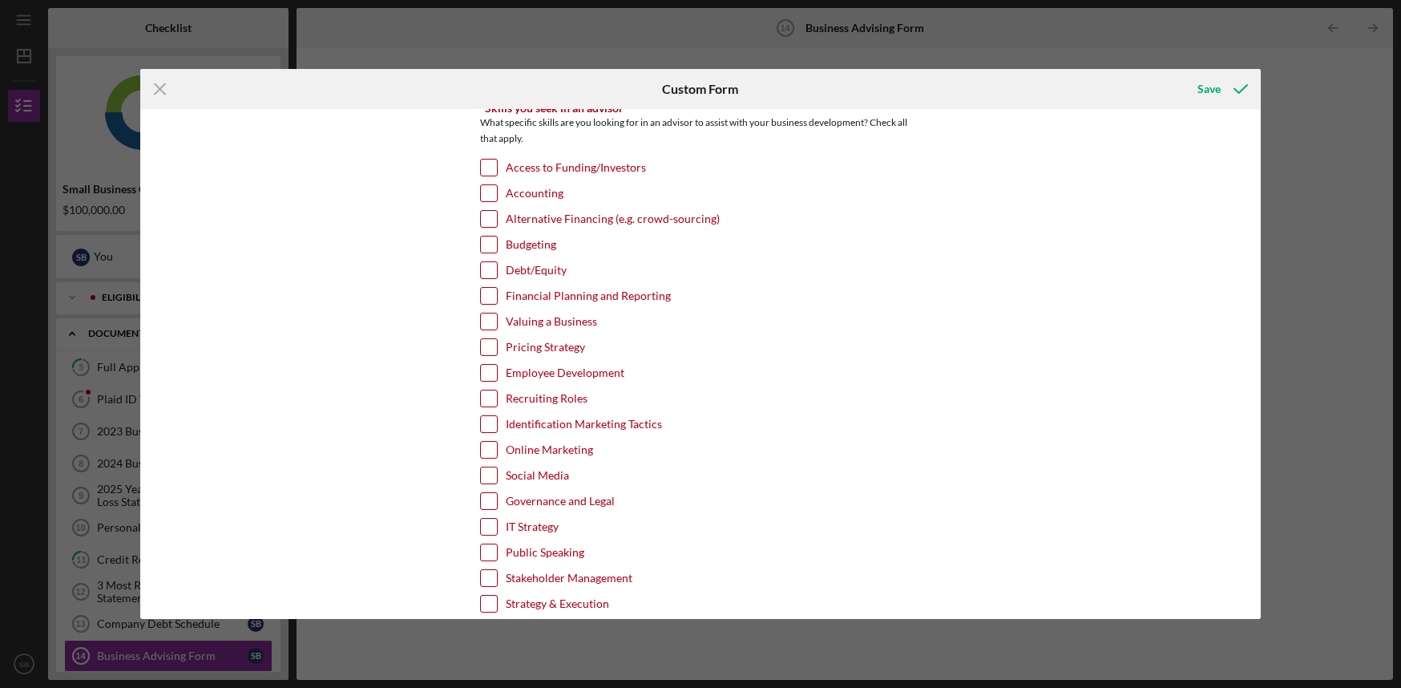
scroll to position [446, 0]
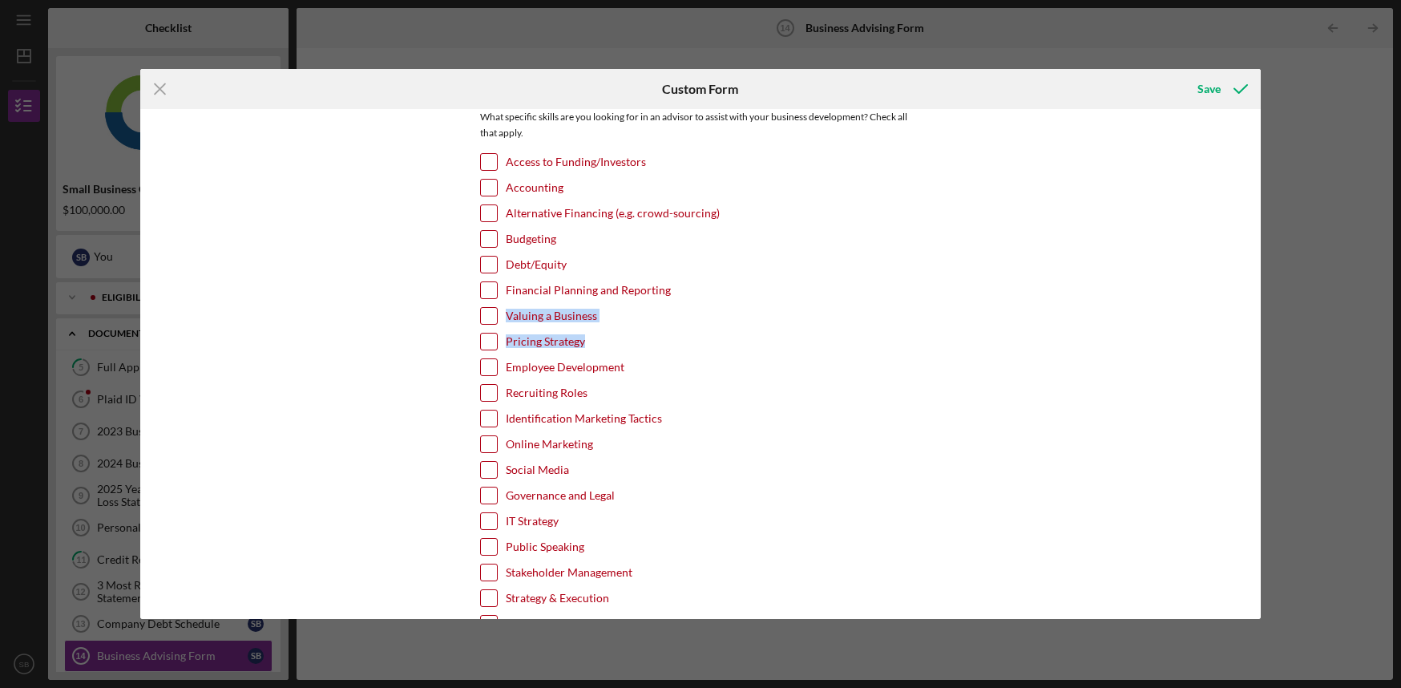
drag, startPoint x: 1254, startPoint y: 341, endPoint x: 1258, endPoint y: 308, distance: 33.1
click at [1258, 308] on div "*Desired structure for your Business Advising needs Please select one option Pr…" at bounding box center [700, 364] width 1121 height 510
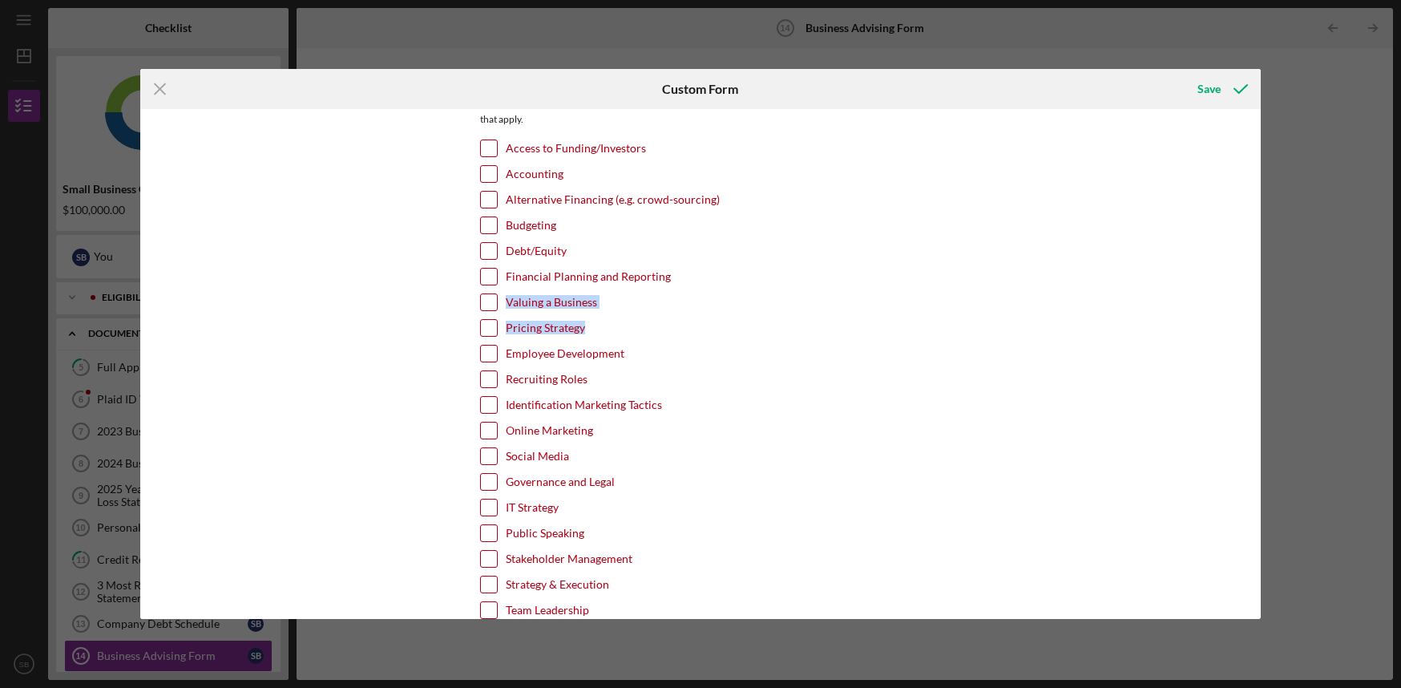
scroll to position [518, 0]
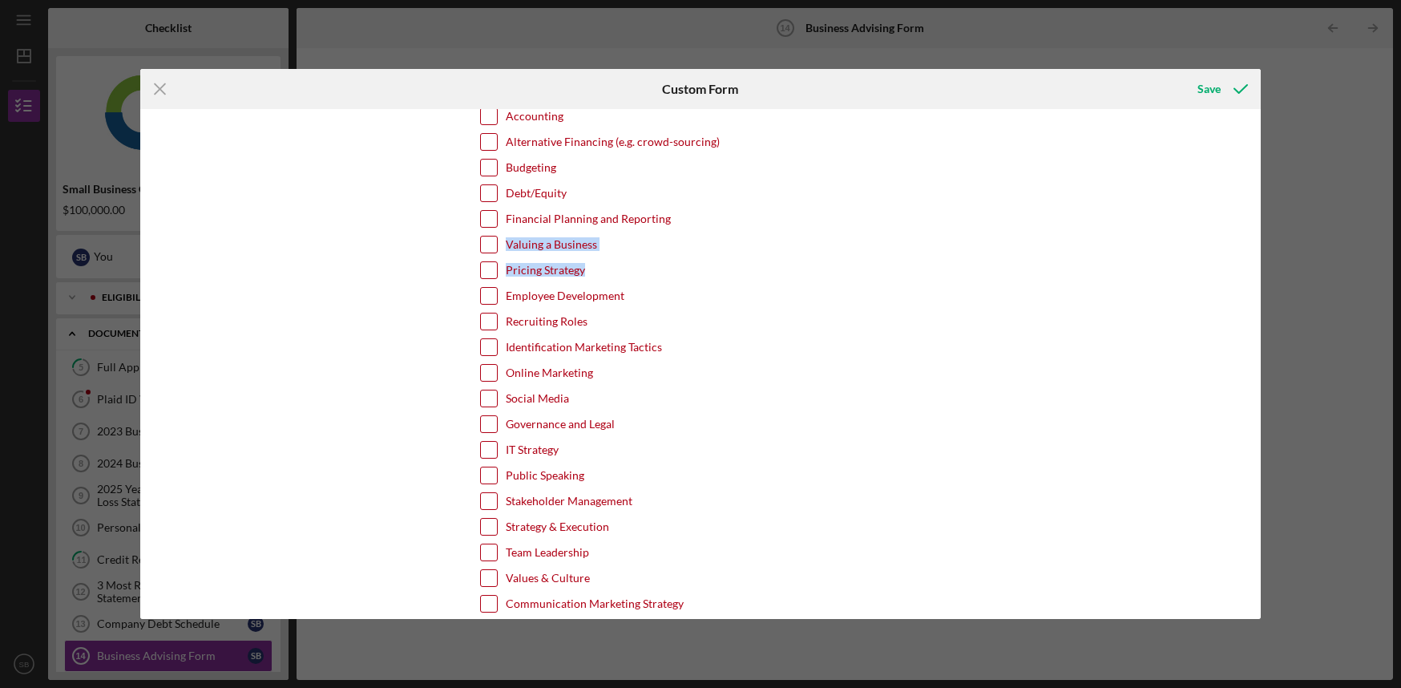
click at [773, 234] on div "Financial Planning and Reporting" at bounding box center [700, 223] width 441 height 26
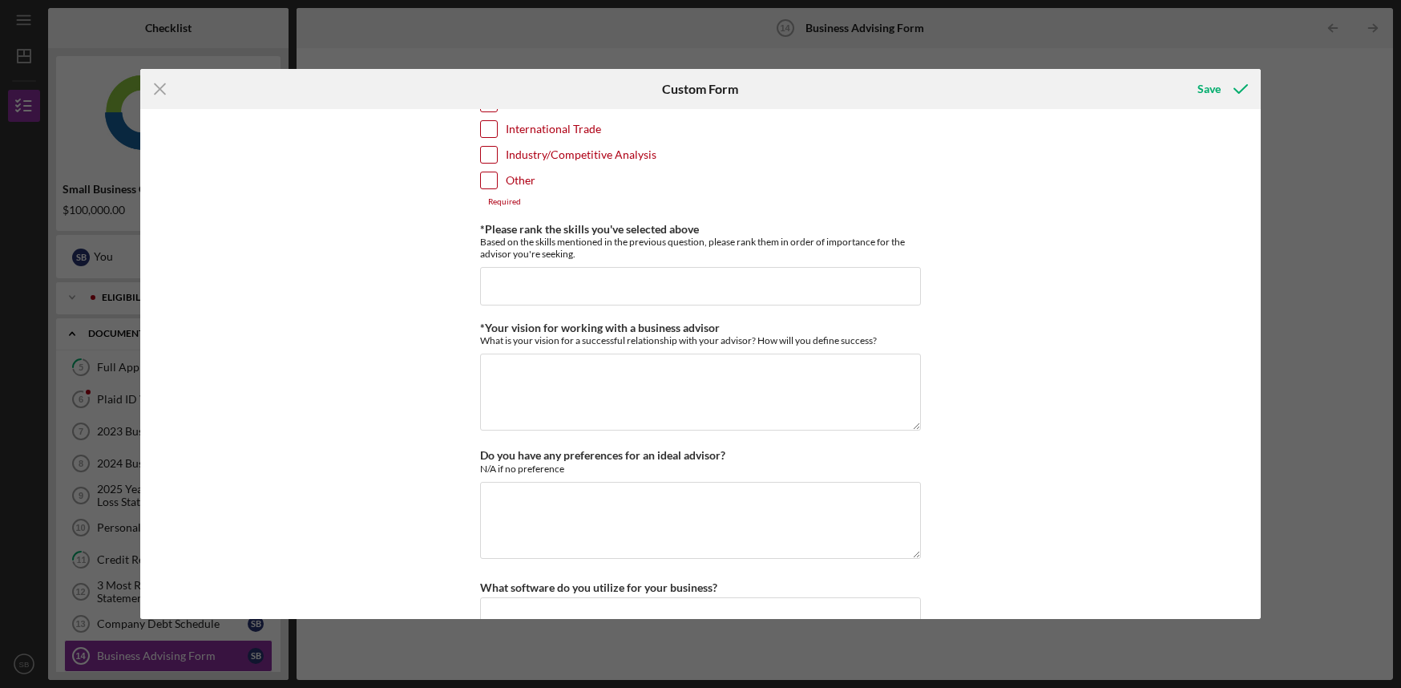
scroll to position [1197, 0]
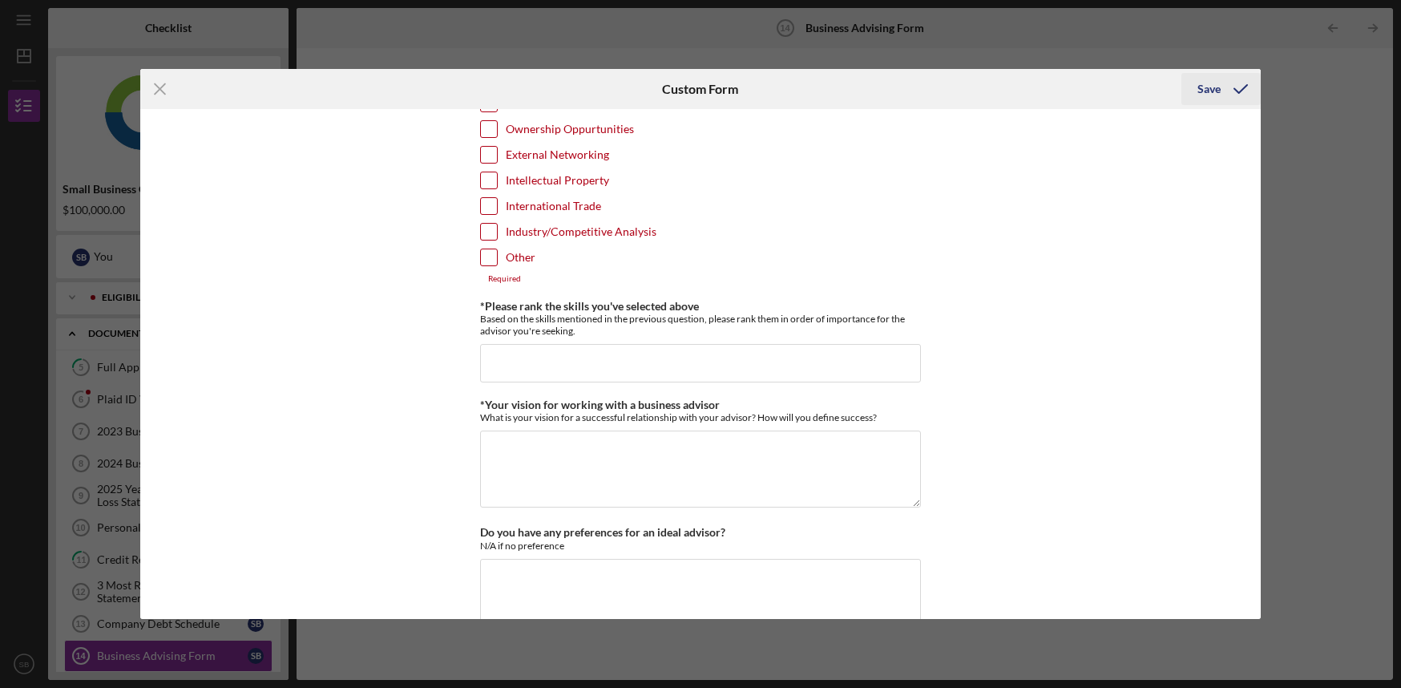
click at [1205, 83] on div "Save" at bounding box center [1208, 89] width 23 height 32
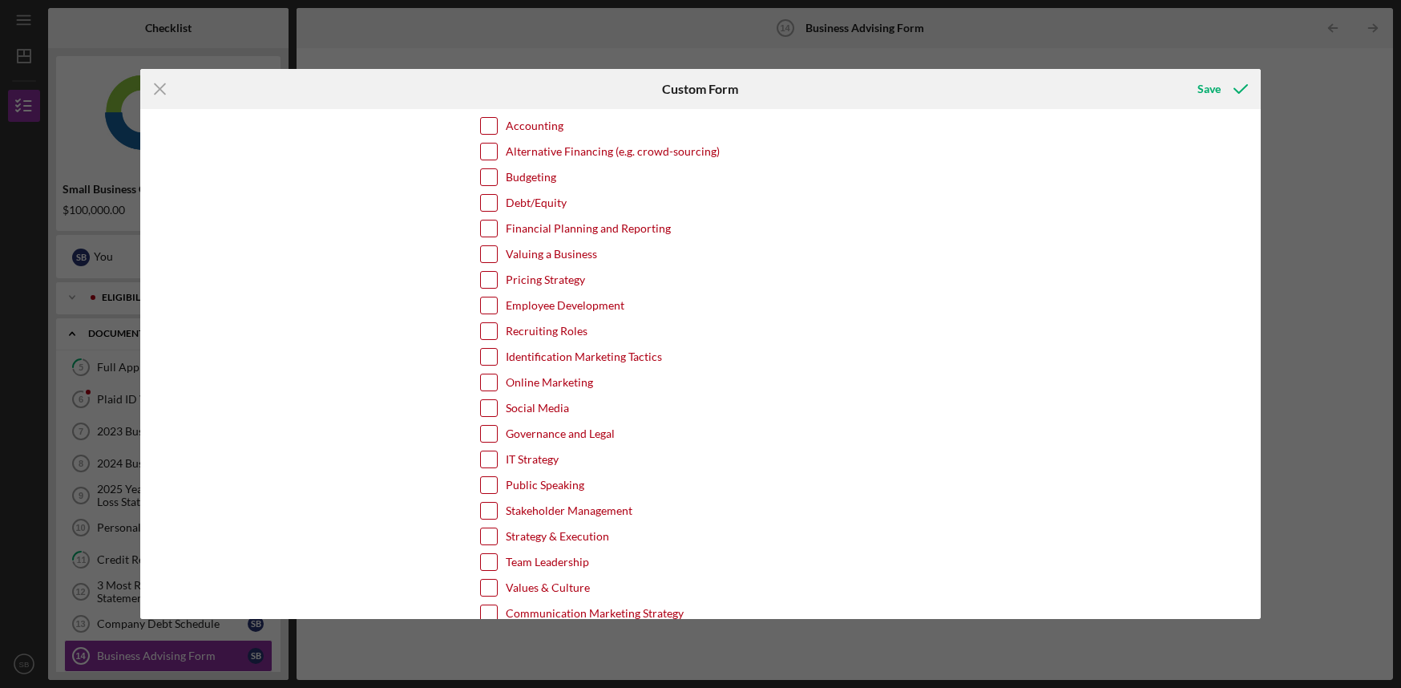
scroll to position [436, 0]
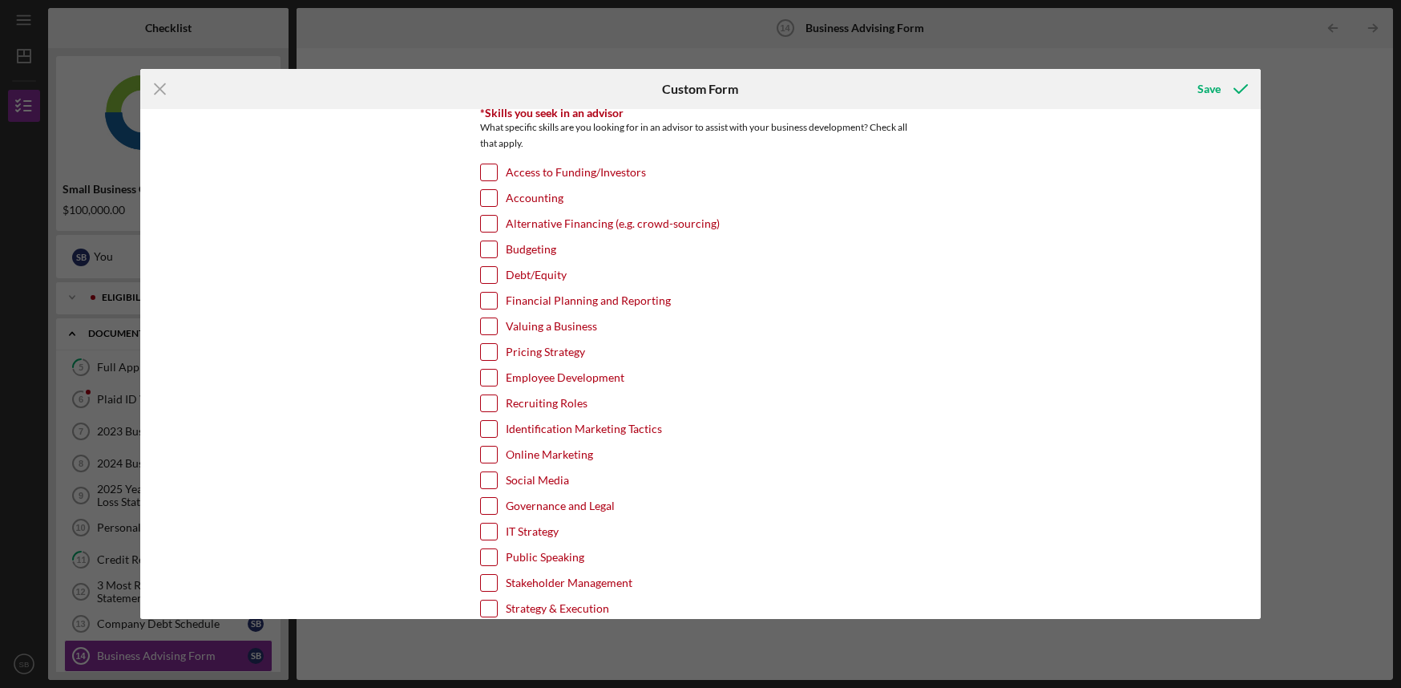
click at [488, 264] on div "Budgeting" at bounding box center [700, 253] width 441 height 26
click at [488, 251] on input "Budgeting" at bounding box center [489, 249] width 16 height 16
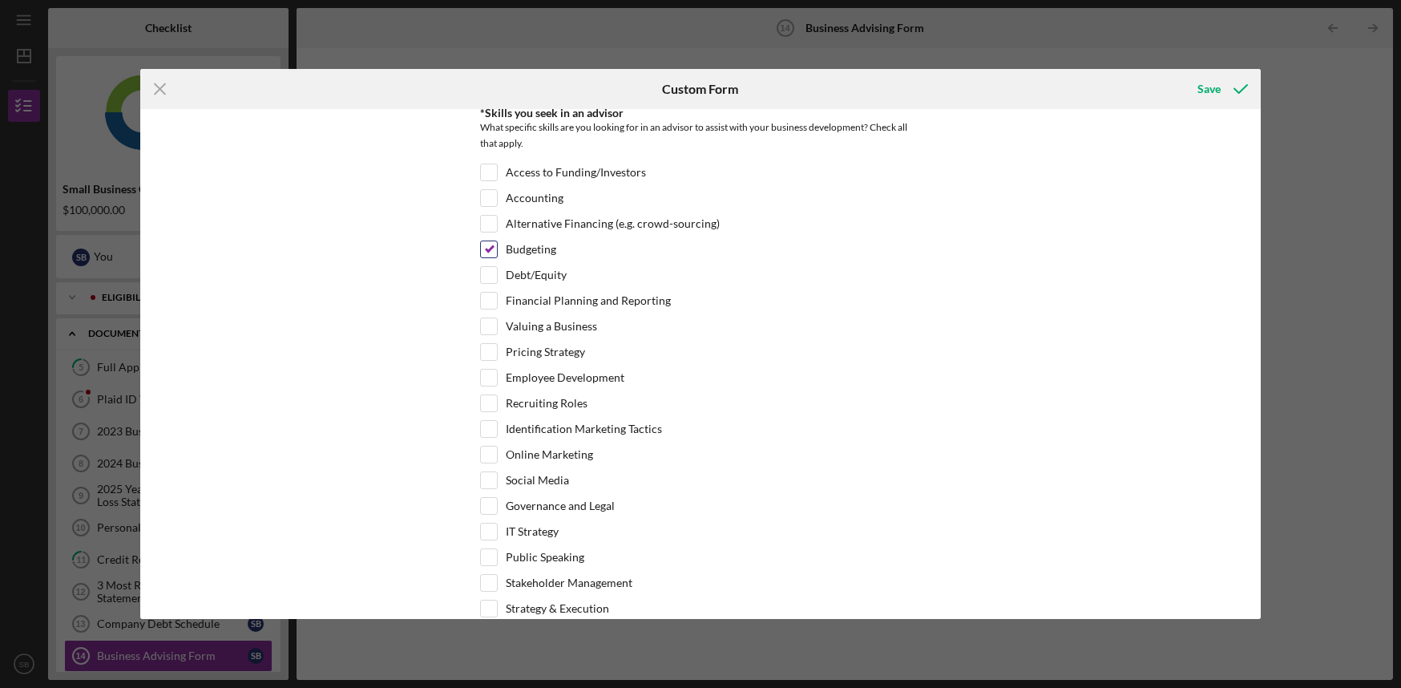
click at [482, 251] on input "Budgeting" at bounding box center [489, 249] width 16 height 16
checkbox input "false"
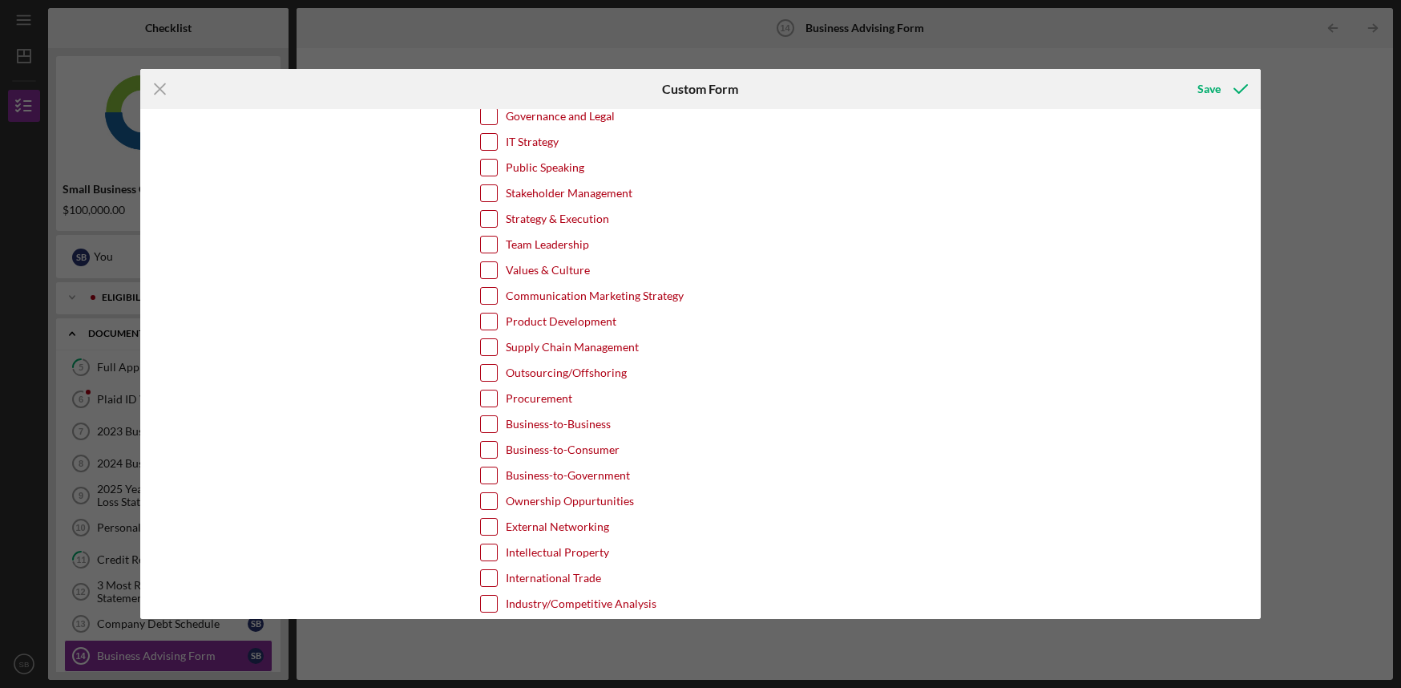
scroll to position [821, 0]
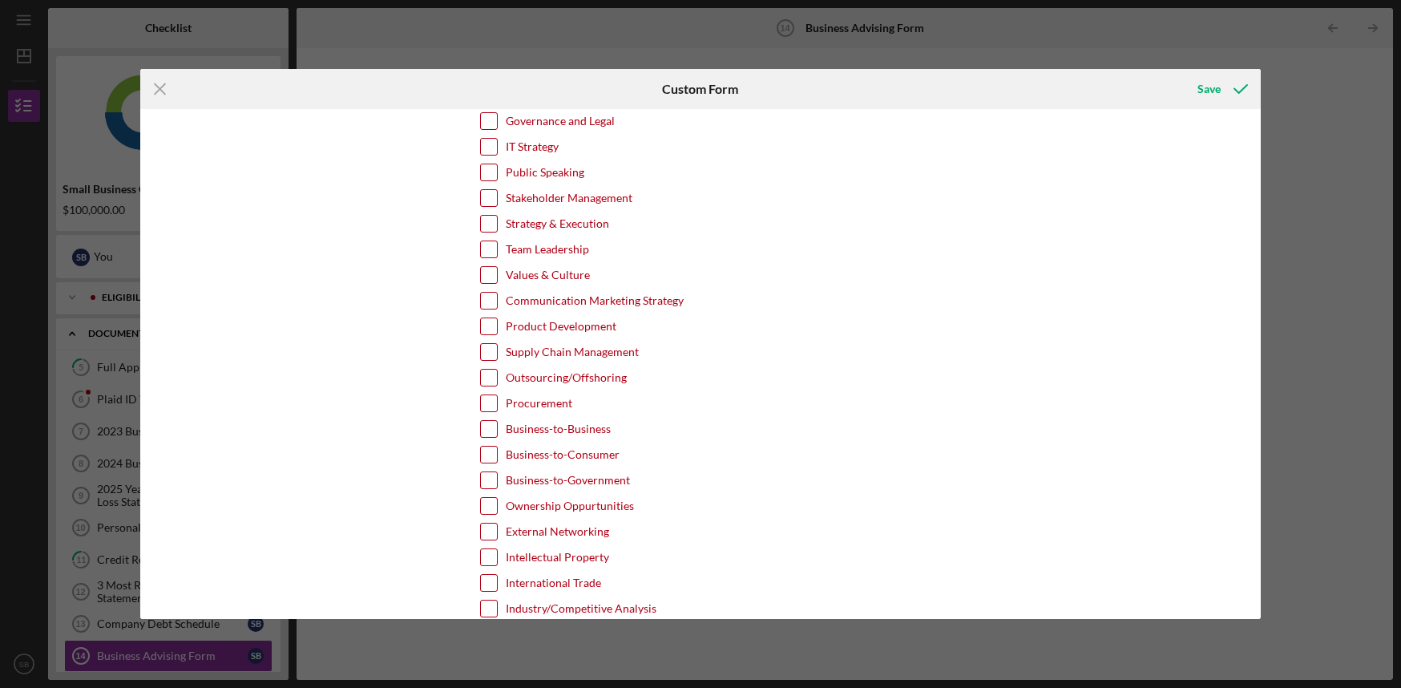
click at [485, 309] on input "Communication Marketing Strategy" at bounding box center [489, 301] width 16 height 16
checkbox input "true"
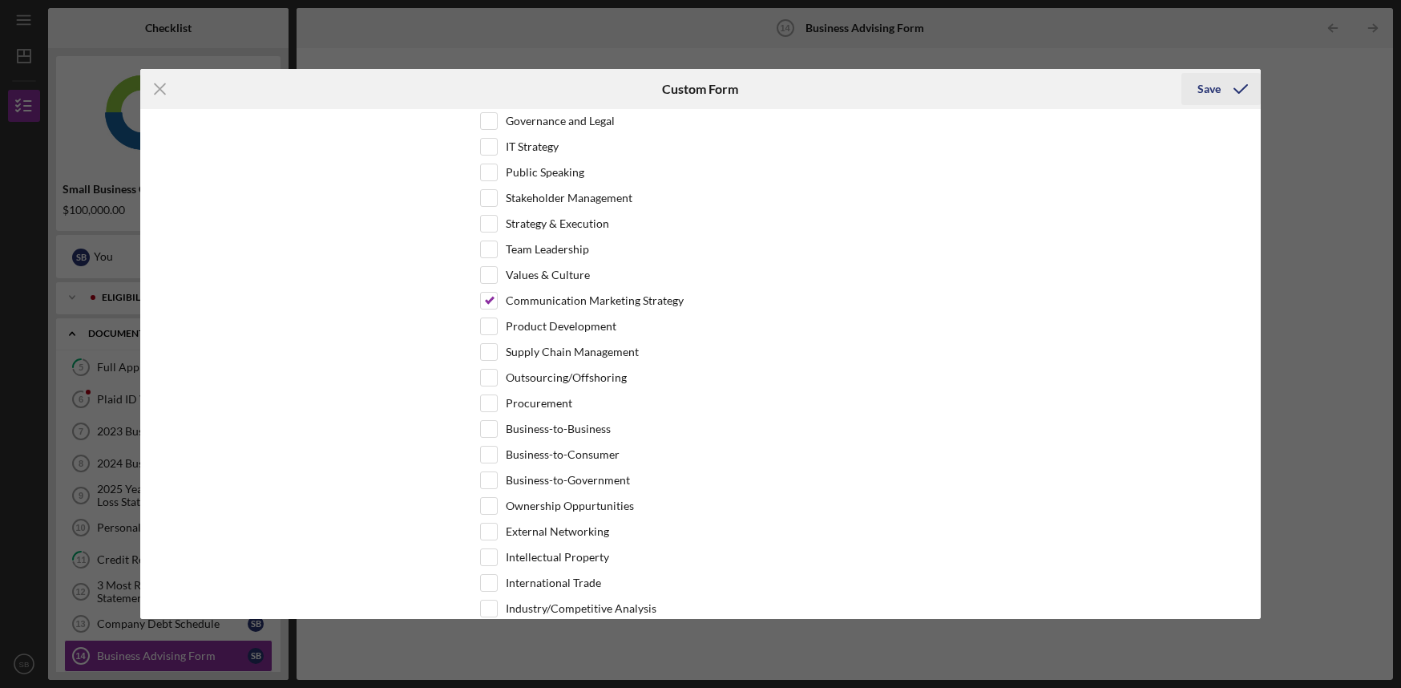
click at [1222, 87] on icon "submit" at bounding box center [1241, 89] width 40 height 40
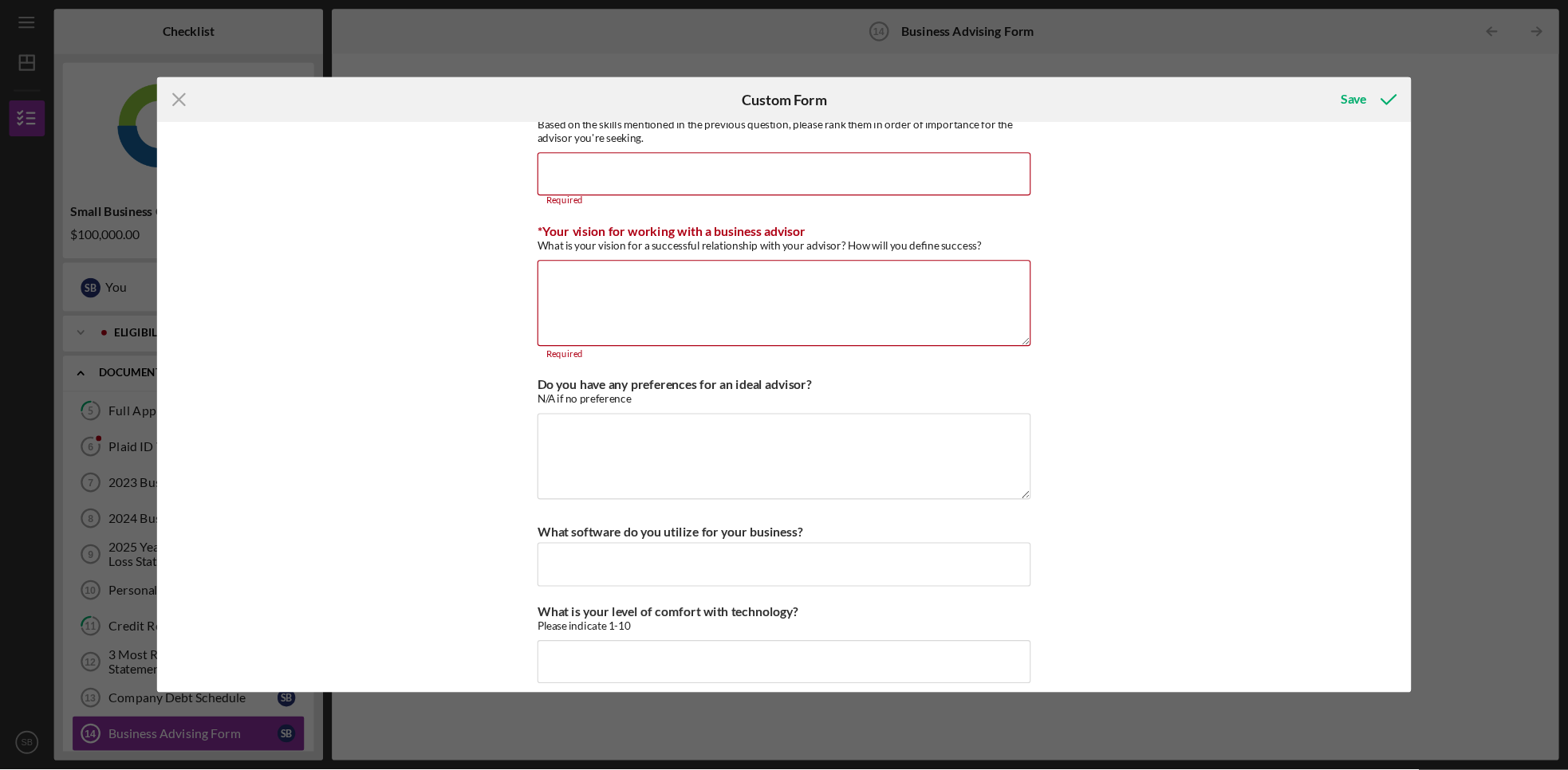
scroll to position [1392, 0]
click at [166, 87] on icon "Icon/Menu Close" at bounding box center [159, 89] width 40 height 40
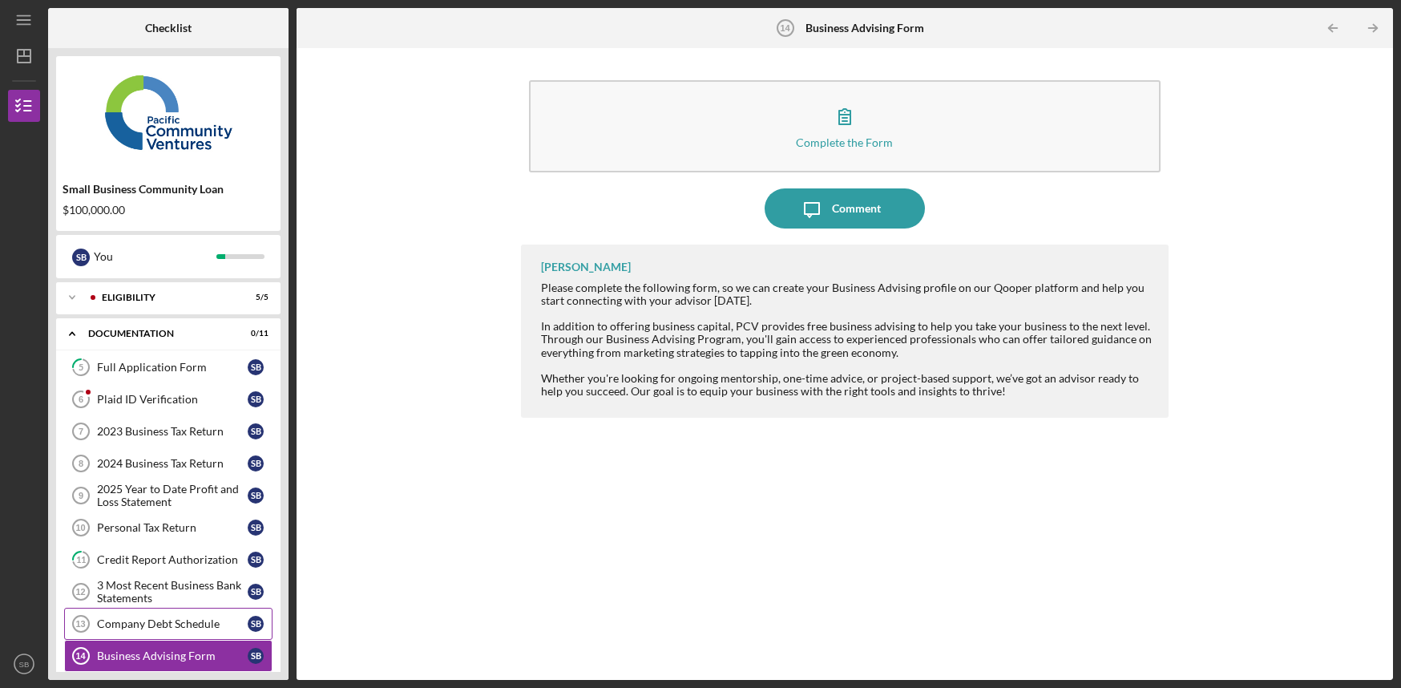
click at [145, 630] on div "Company Debt Schedule" at bounding box center [172, 623] width 151 height 13
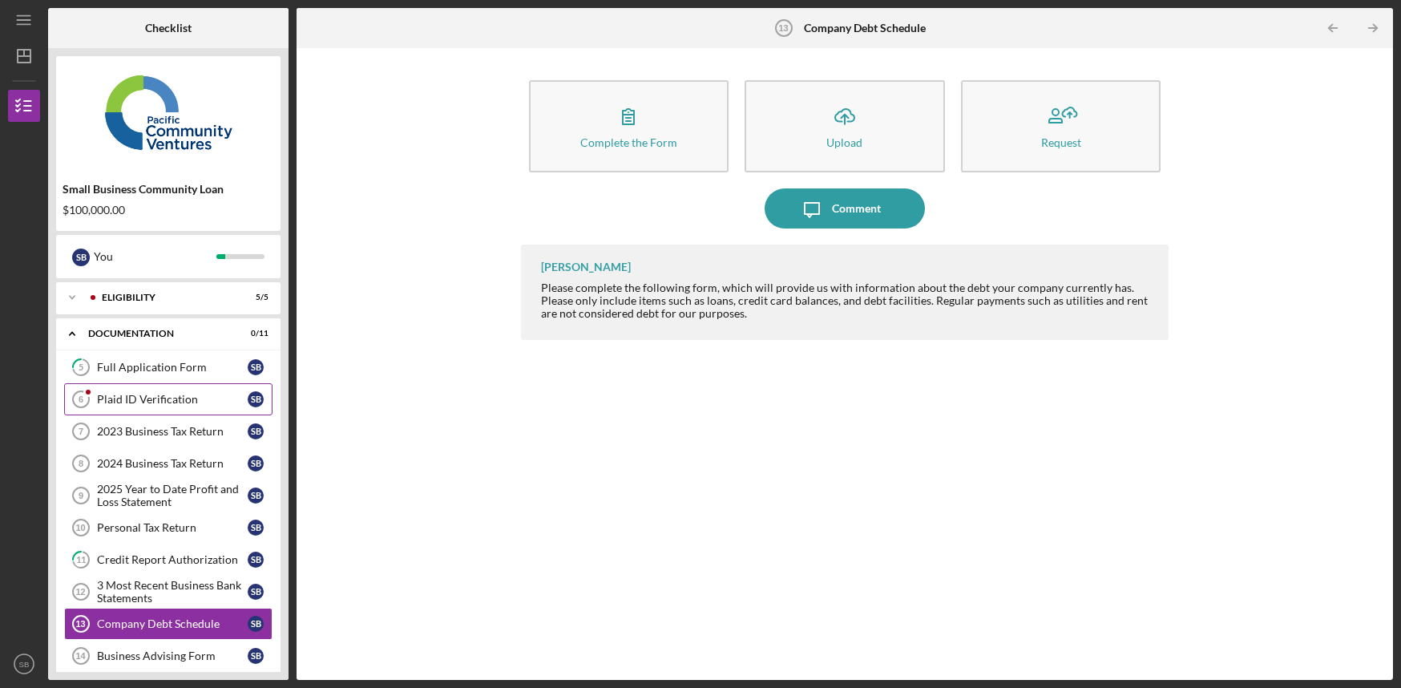
click at [109, 396] on div "Plaid ID Verification" at bounding box center [172, 399] width 151 height 13
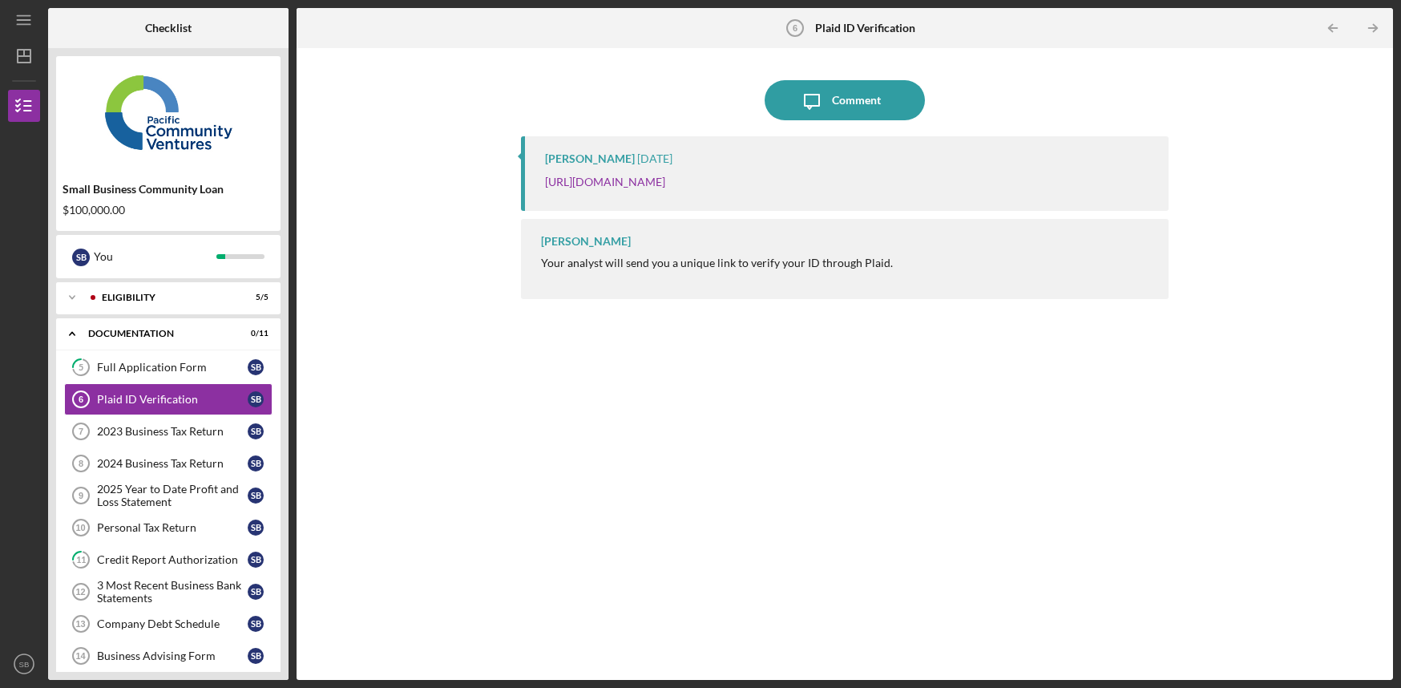
drag, startPoint x: 285, startPoint y: 513, endPoint x: 273, endPoint y: 675, distance: 162.3
click at [273, 675] on div "Small Business Community Loan $100,000.00 S B You Icon/Expander Eligibility 5 /…" at bounding box center [168, 364] width 240 height 632
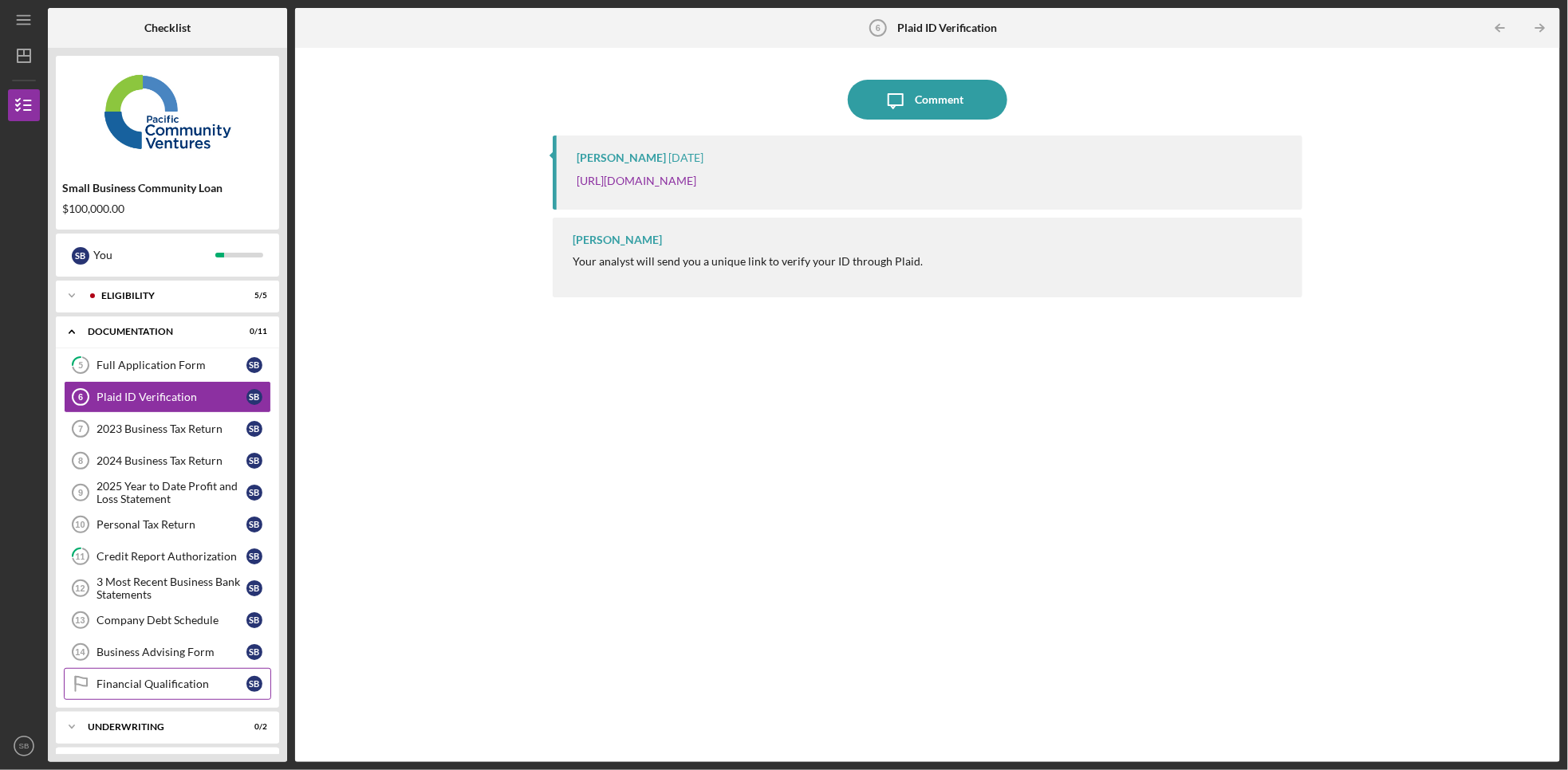
drag, startPoint x: 1307, startPoint y: 0, endPoint x: 137, endPoint y: 681, distance: 1353.8
click at [137, 681] on link "Financial Qualification Financial Qualification S B" at bounding box center [167, 684] width 207 height 32
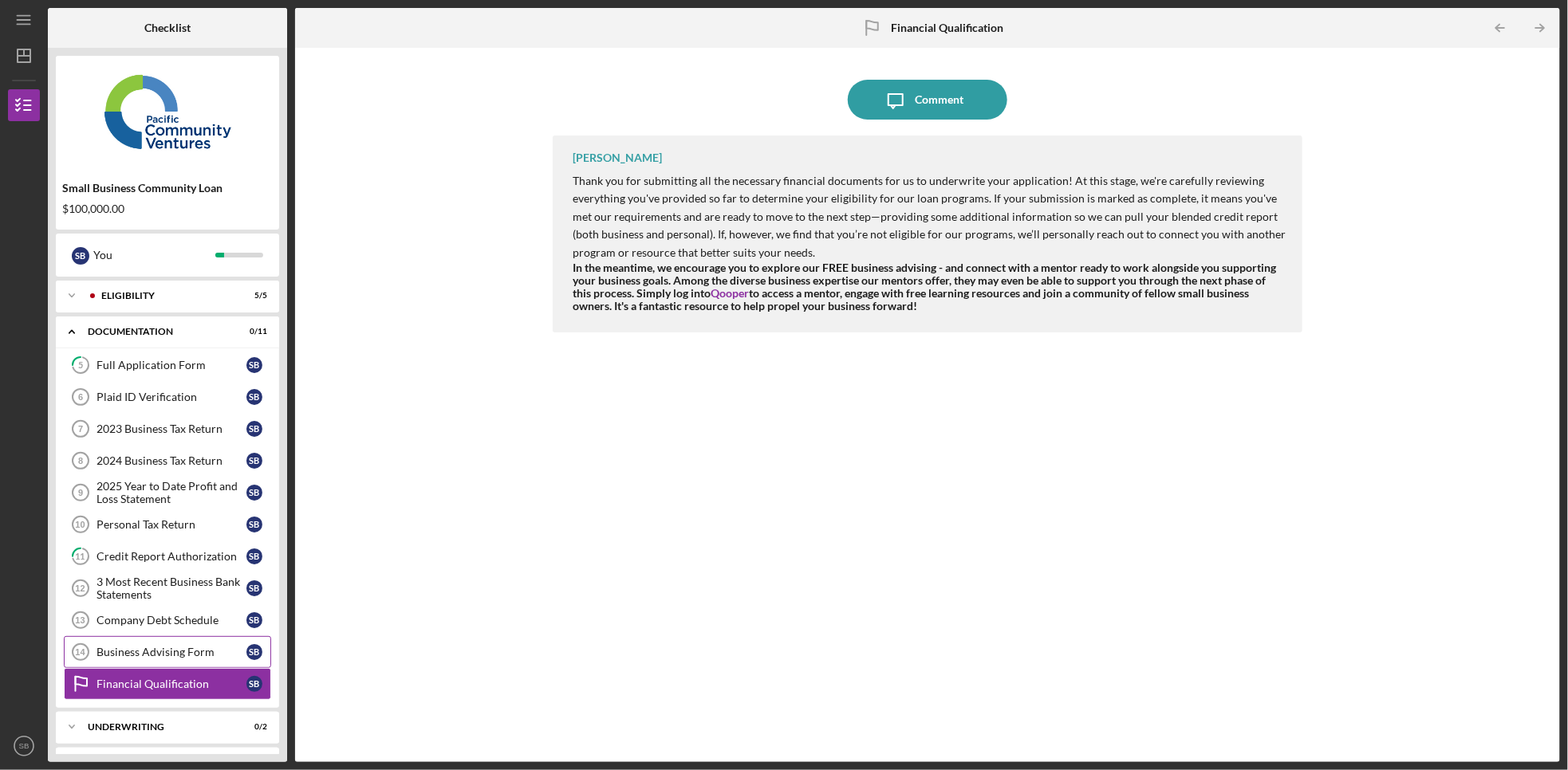
click at [143, 657] on div "Business Advising Form" at bounding box center [171, 652] width 150 height 13
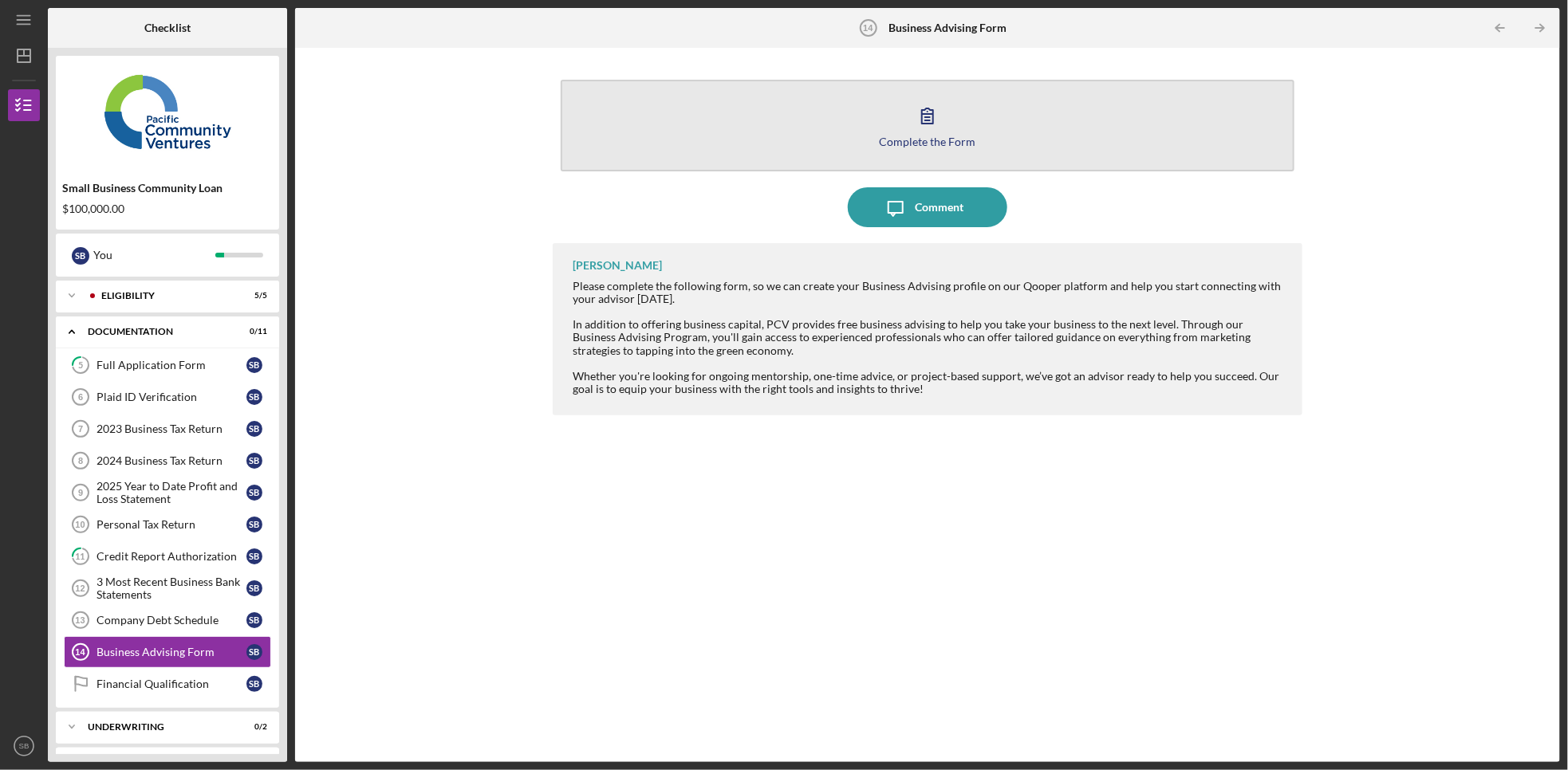
click at [930, 143] on div "Complete the Form" at bounding box center [927, 141] width 97 height 12
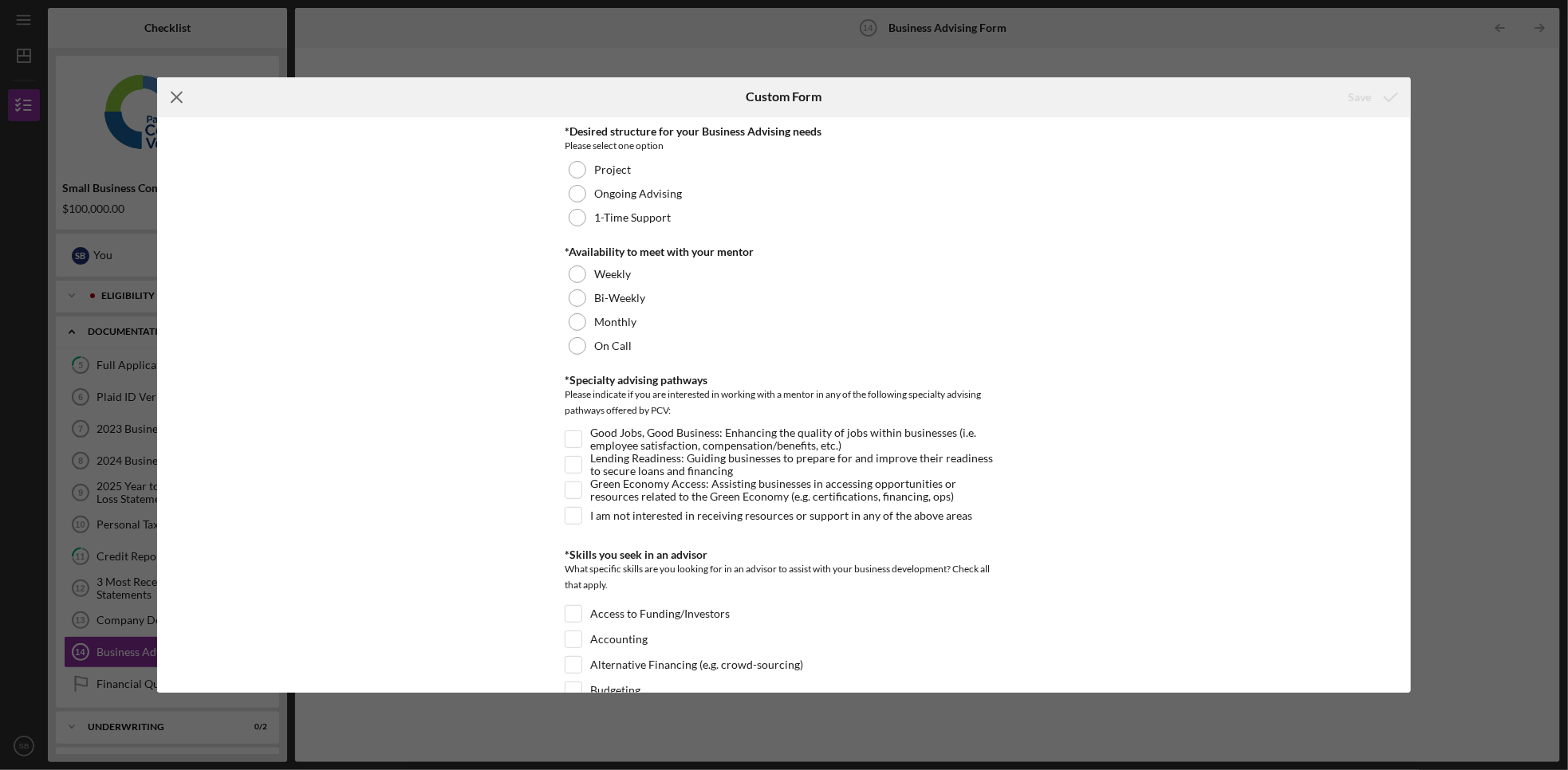
click at [163, 85] on icon "Icon/Menu Close" at bounding box center [177, 97] width 40 height 40
